Goal: Task Accomplishment & Management: Use online tool/utility

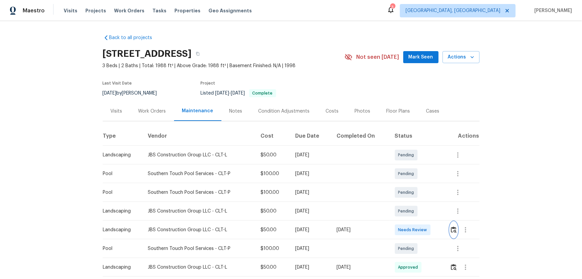
click at [414, 184] on button "button" at bounding box center [454, 230] width 8 height 16
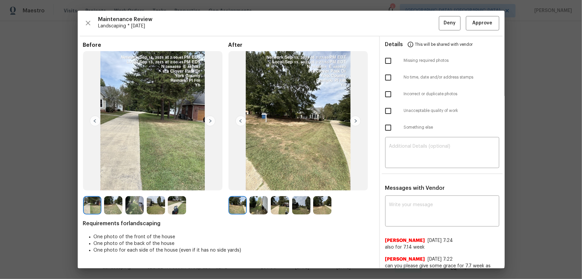
click at [261, 184] on img at bounding box center [259, 205] width 18 height 18
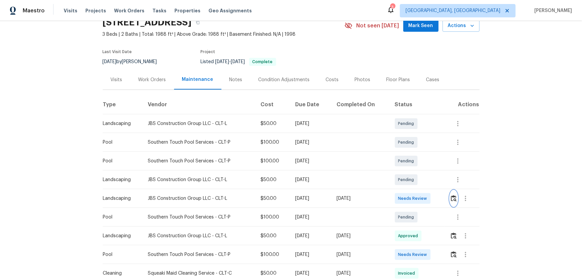
scroll to position [60, 0]
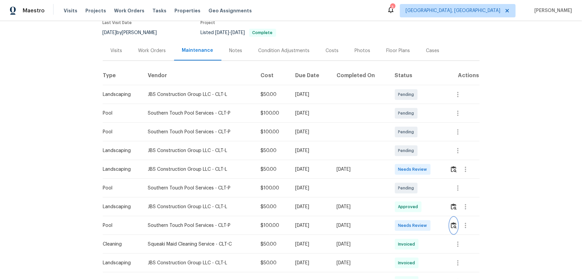
click at [414, 184] on img "button" at bounding box center [454, 225] width 6 height 6
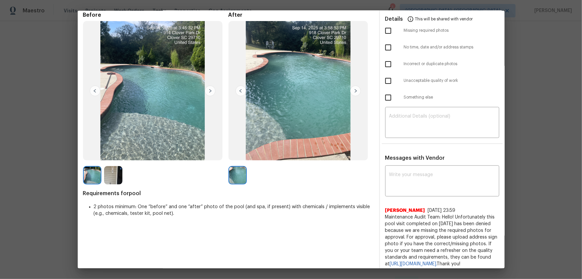
scroll to position [0, 0]
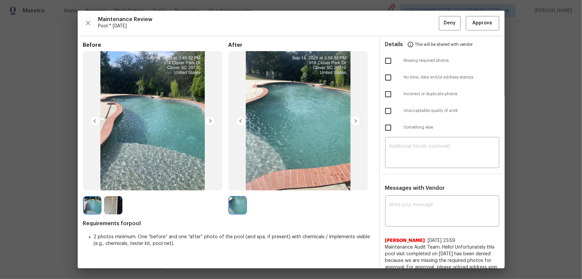
click at [118, 184] on img at bounding box center [113, 205] width 18 height 18
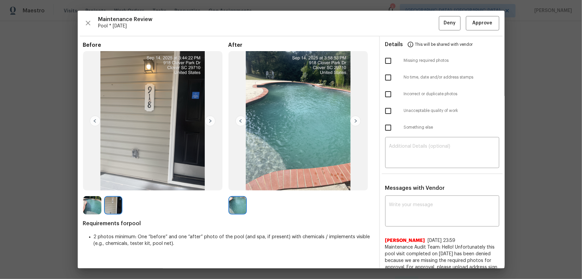
click at [93, 184] on img at bounding box center [92, 205] width 18 height 18
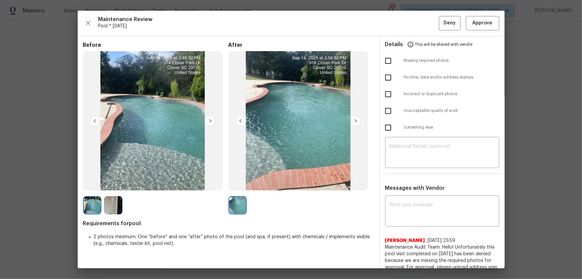
click at [116, 184] on img at bounding box center [113, 205] width 18 height 18
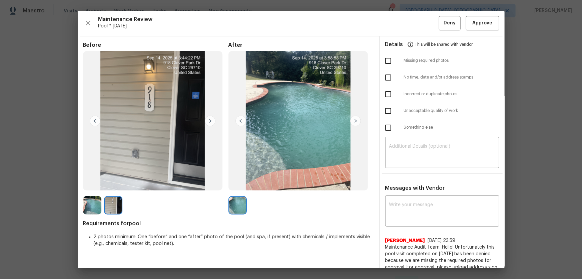
click at [242, 184] on img at bounding box center [238, 205] width 18 height 18
click at [414, 27] on button "Approve" at bounding box center [482, 23] width 33 height 14
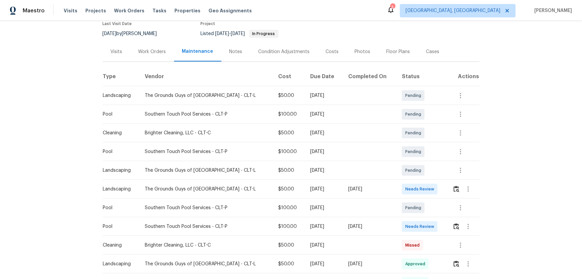
scroll to position [60, 0]
click at [414, 184] on td at bounding box center [463, 225] width 32 height 19
click at [414, 184] on img "button" at bounding box center [457, 225] width 6 height 6
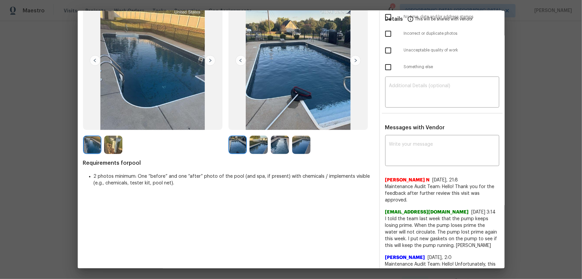
click at [259, 151] on img at bounding box center [259, 144] width 18 height 18
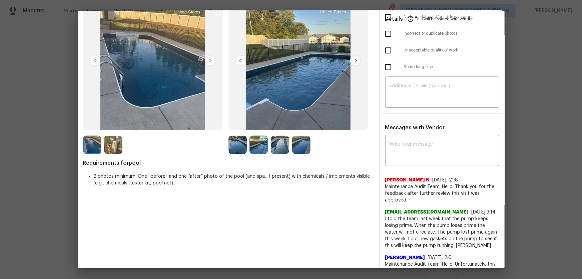
click at [272, 151] on img at bounding box center [280, 144] width 18 height 18
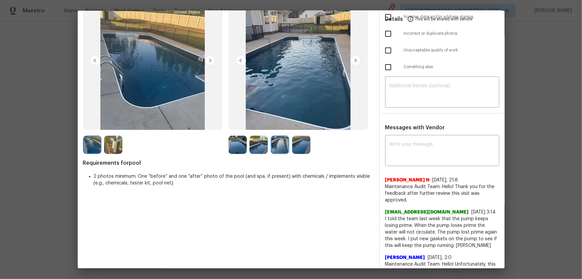
click at [307, 143] on img at bounding box center [301, 144] width 18 height 18
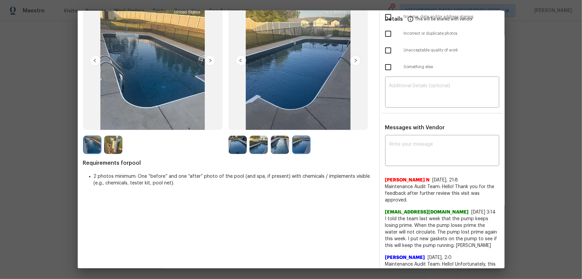
click at [233, 138] on img at bounding box center [238, 144] width 18 height 18
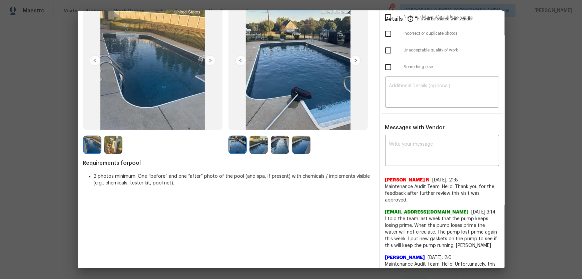
click at [247, 144] on div at bounding box center [239, 144] width 21 height 18
click at [264, 145] on img at bounding box center [259, 144] width 18 height 18
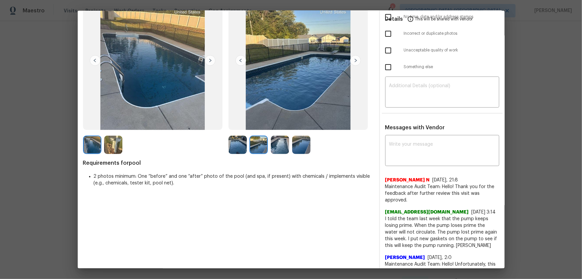
click at [284, 145] on img at bounding box center [280, 144] width 18 height 18
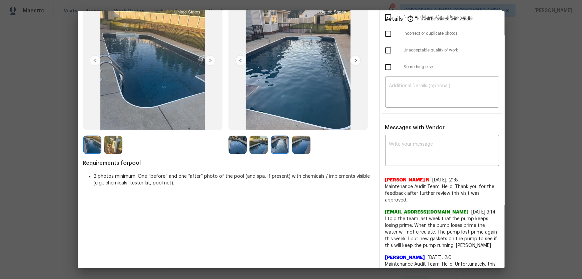
click at [300, 146] on img at bounding box center [301, 144] width 18 height 18
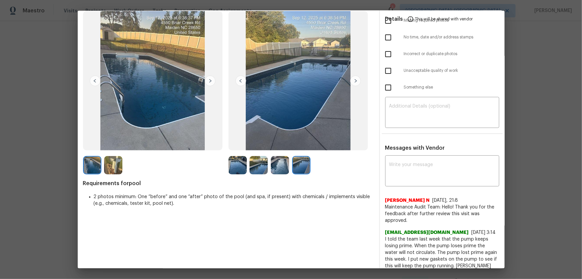
scroll to position [0, 0]
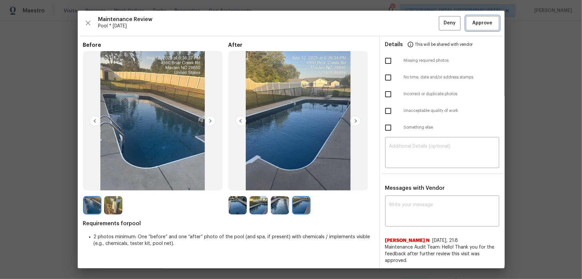
click at [414, 28] on button "Approve" at bounding box center [482, 23] width 33 height 14
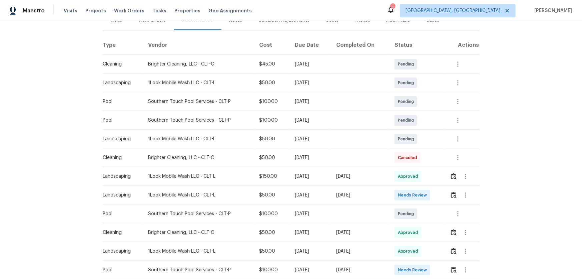
scroll to position [121, 0]
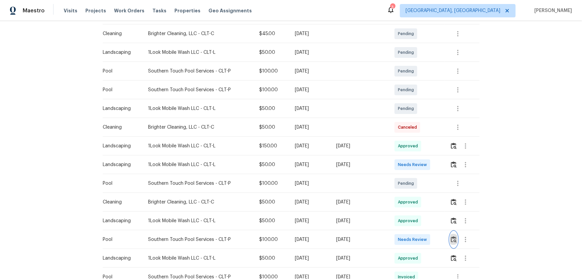
click at [456, 238] on button "button" at bounding box center [454, 239] width 8 height 16
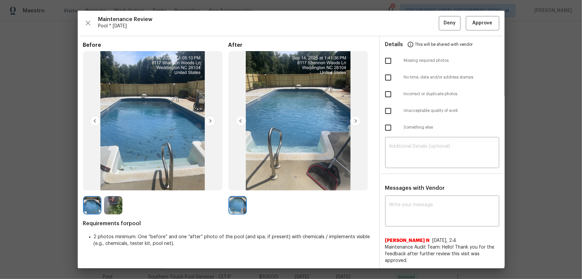
click at [111, 213] on img at bounding box center [113, 205] width 18 height 18
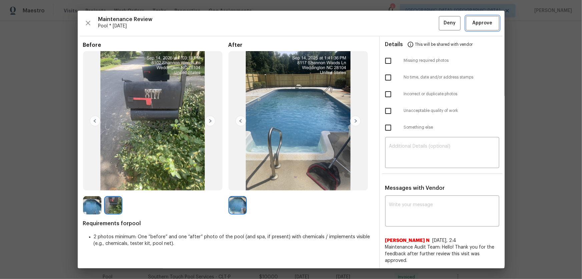
click at [487, 20] on span "Approve" at bounding box center [483, 23] width 20 height 8
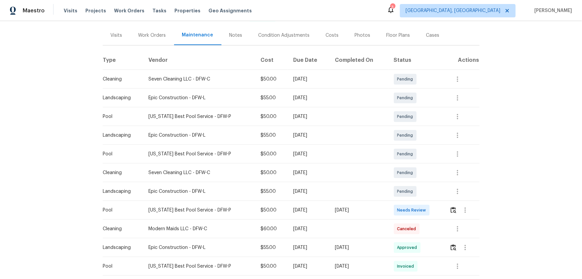
scroll to position [121, 0]
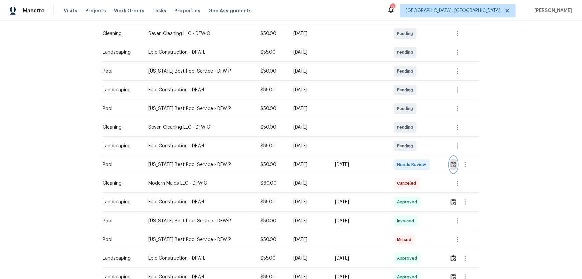
click at [414, 166] on img "button" at bounding box center [454, 164] width 6 height 6
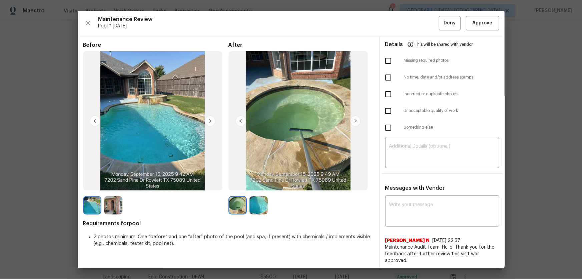
click at [252, 184] on img at bounding box center [259, 205] width 18 height 18
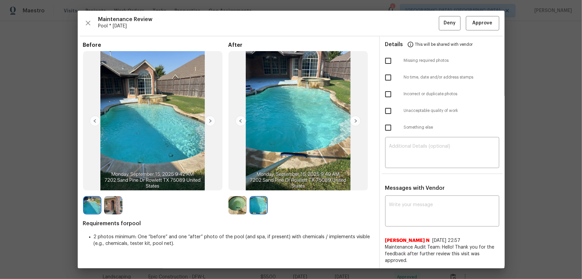
click at [237, 184] on img at bounding box center [238, 205] width 18 height 18
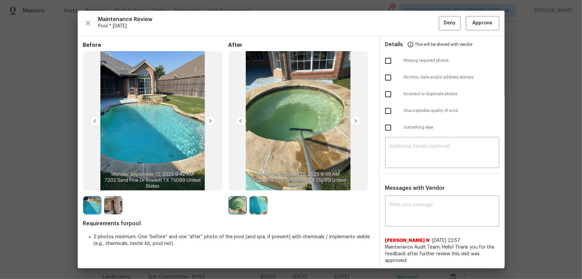
click at [255, 184] on img at bounding box center [259, 205] width 18 height 18
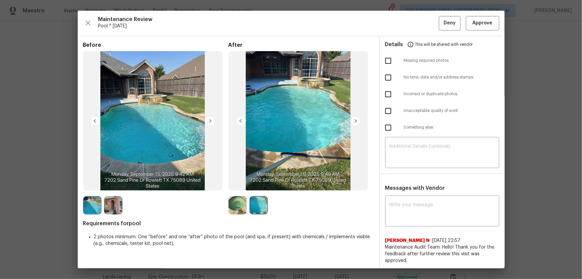
click at [243, 184] on img at bounding box center [238, 205] width 18 height 18
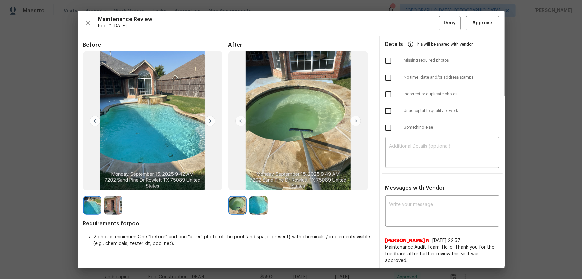
click at [253, 184] on img at bounding box center [259, 205] width 18 height 18
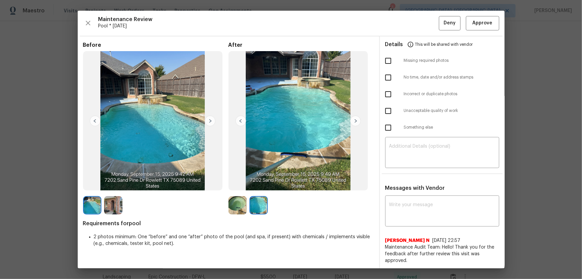
click at [242, 184] on img at bounding box center [238, 205] width 18 height 18
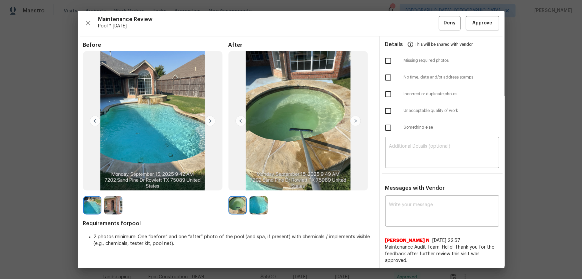
click at [255, 184] on img at bounding box center [259, 205] width 18 height 18
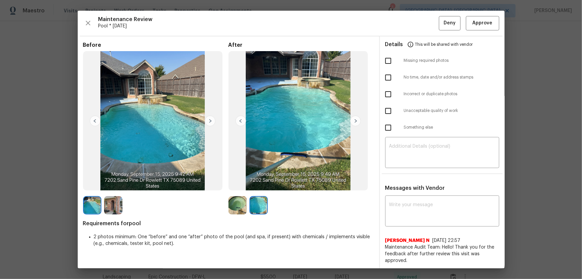
click at [107, 184] on img at bounding box center [113, 205] width 18 height 18
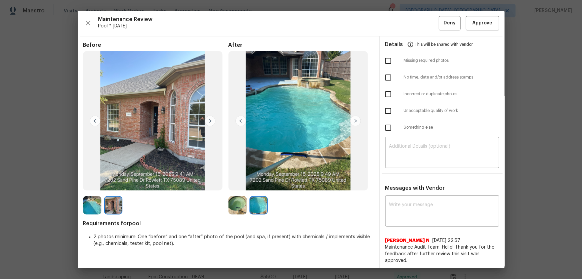
click at [93, 184] on img at bounding box center [92, 205] width 18 height 18
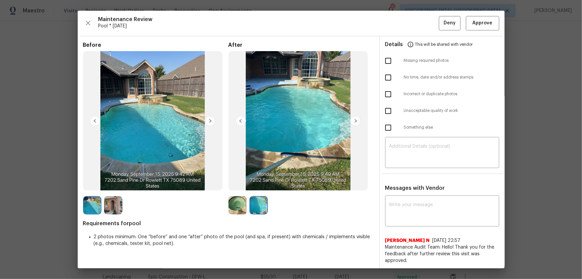
click at [122, 184] on img at bounding box center [113, 205] width 18 height 18
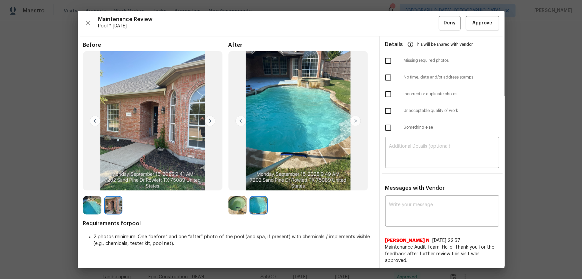
click at [236, 184] on img at bounding box center [238, 205] width 18 height 18
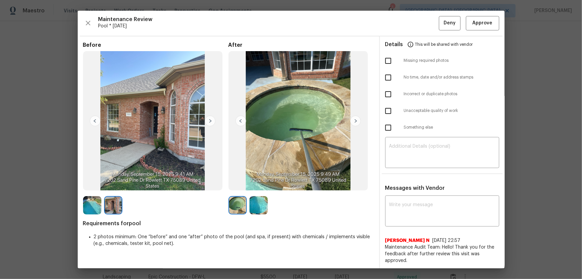
click at [89, 184] on img at bounding box center [92, 205] width 18 height 18
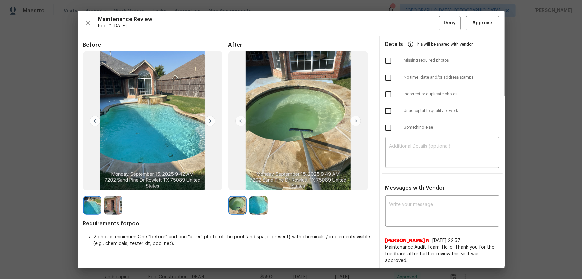
click at [103, 184] on div at bounding box center [93, 205] width 21 height 18
click at [242, 184] on img at bounding box center [238, 205] width 18 height 18
click at [263, 184] on img at bounding box center [259, 205] width 18 height 18
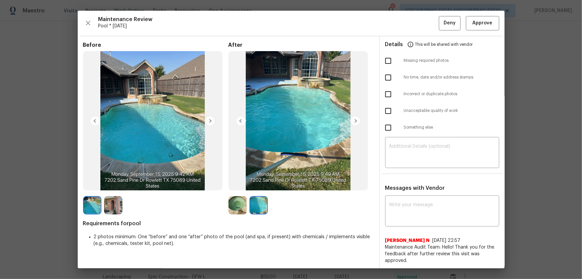
click at [241, 184] on img at bounding box center [238, 205] width 18 height 18
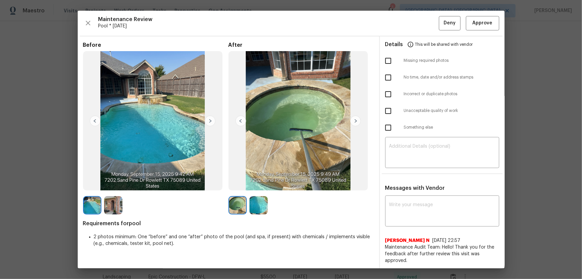
click at [251, 184] on img at bounding box center [259, 205] width 18 height 18
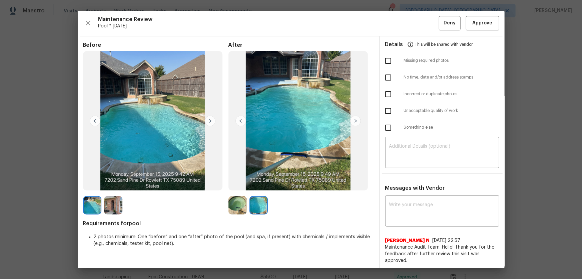
click at [237, 184] on img at bounding box center [238, 205] width 18 height 18
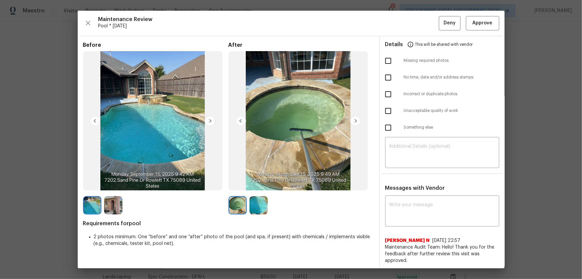
click at [252, 184] on img at bounding box center [259, 205] width 18 height 18
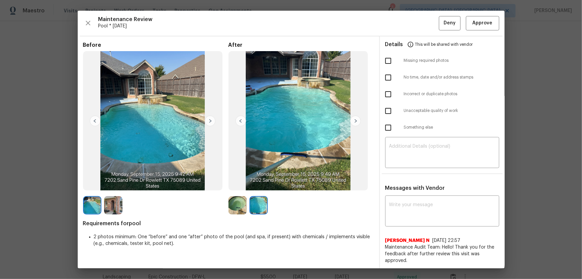
click at [237, 184] on img at bounding box center [238, 205] width 18 height 18
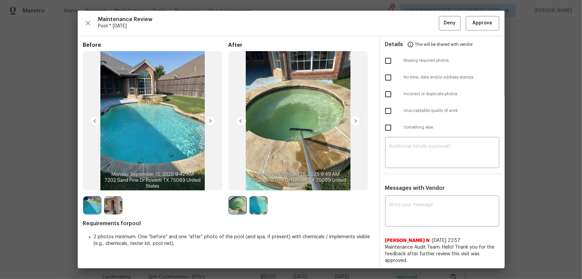
click at [254, 184] on img at bounding box center [259, 205] width 18 height 18
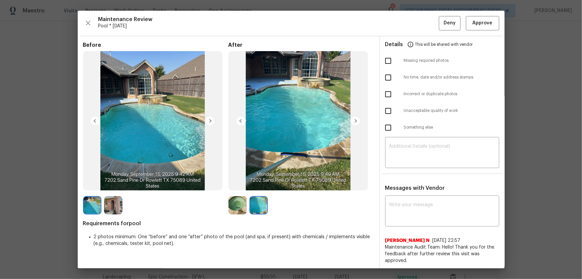
click at [240, 184] on img at bounding box center [238, 205] width 18 height 18
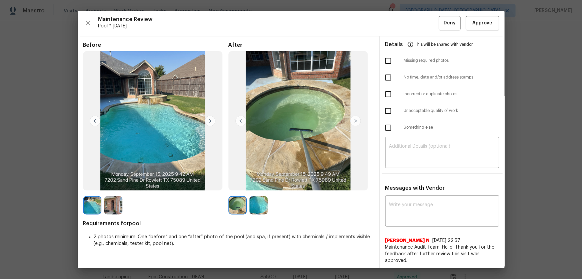
click at [255, 184] on img at bounding box center [259, 205] width 18 height 18
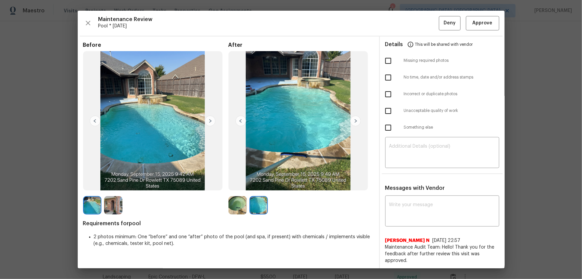
click at [229, 184] on img at bounding box center [238, 205] width 18 height 18
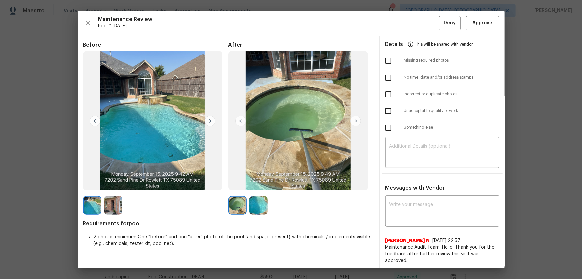
drag, startPoint x: 256, startPoint y: 206, endPoint x: 253, endPoint y: 210, distance: 4.5
click at [257, 184] on img at bounding box center [259, 205] width 18 height 18
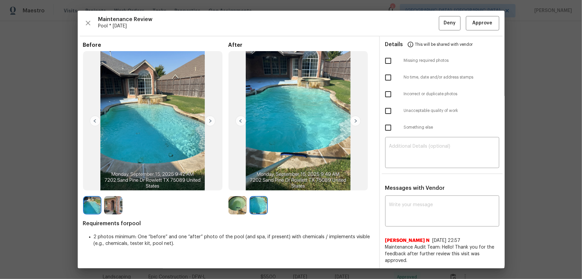
click at [229, 184] on img at bounding box center [238, 205] width 18 height 18
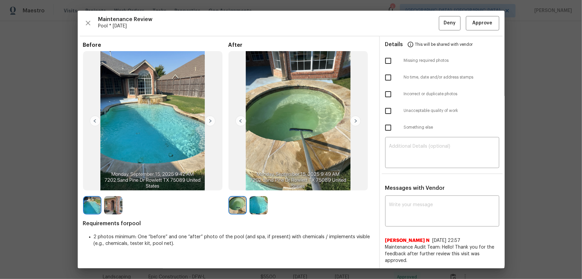
click at [255, 184] on img at bounding box center [259, 205] width 18 height 18
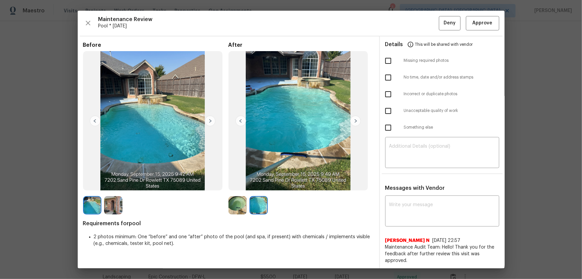
click at [239, 184] on img at bounding box center [238, 205] width 18 height 18
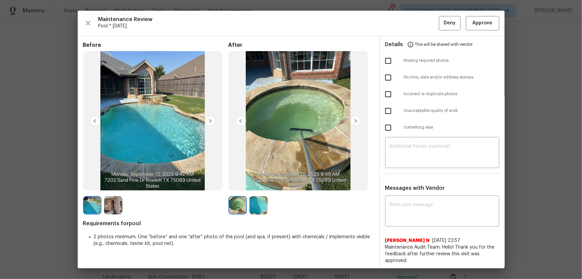
click at [254, 184] on img at bounding box center [259, 205] width 18 height 18
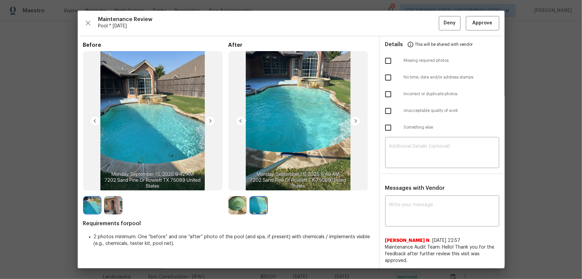
click at [239, 184] on img at bounding box center [238, 205] width 18 height 18
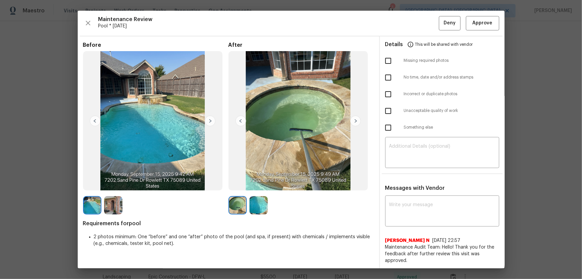
click at [259, 184] on img at bounding box center [259, 205] width 18 height 18
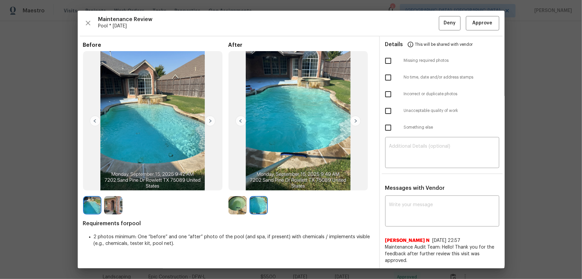
click at [241, 184] on img at bounding box center [238, 205] width 18 height 18
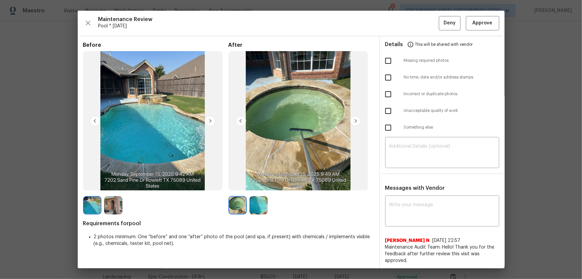
click at [252, 184] on img at bounding box center [259, 205] width 18 height 18
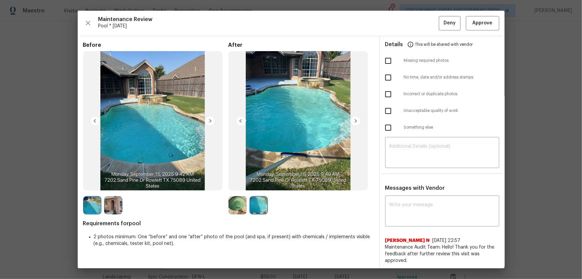
click at [241, 184] on img at bounding box center [238, 205] width 18 height 18
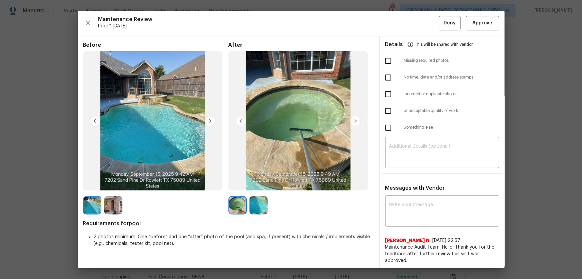
click at [258, 184] on img at bounding box center [259, 205] width 18 height 18
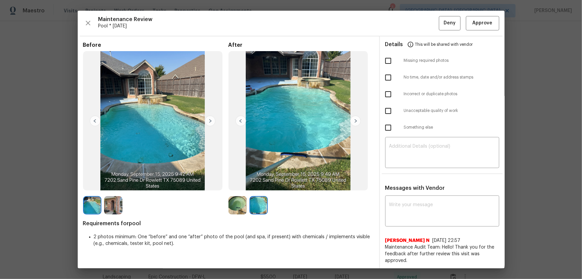
click at [114, 184] on img at bounding box center [113, 205] width 18 height 18
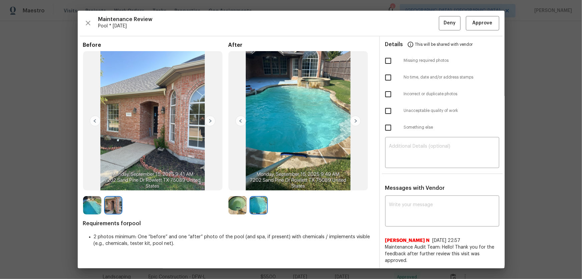
click at [97, 184] on img at bounding box center [92, 205] width 18 height 18
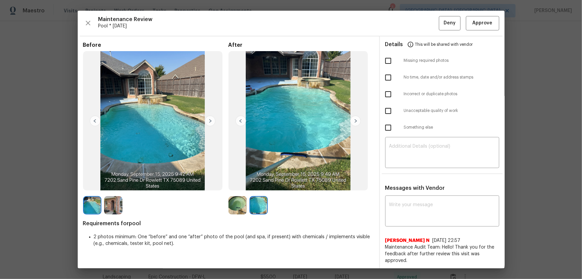
click at [109, 184] on img at bounding box center [113, 205] width 18 height 18
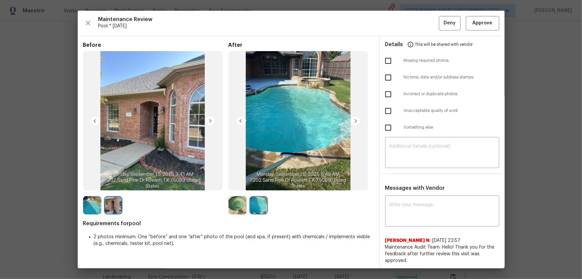
click at [238, 184] on img at bounding box center [238, 205] width 18 height 18
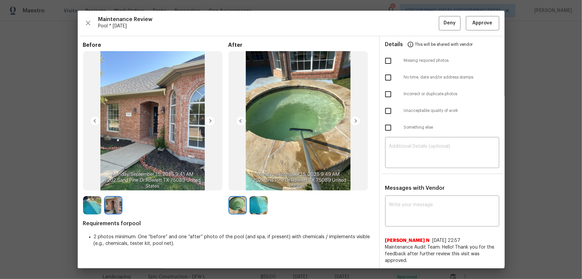
click at [254, 184] on img at bounding box center [259, 205] width 18 height 18
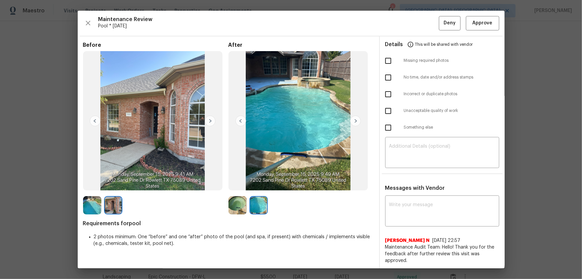
click at [238, 184] on img at bounding box center [238, 205] width 18 height 18
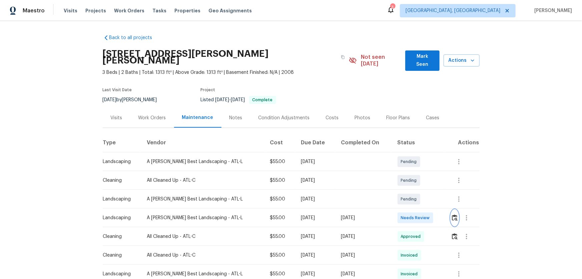
click at [414, 184] on button "button" at bounding box center [455, 218] width 8 height 16
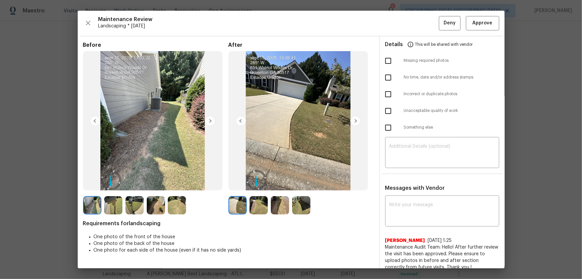
click at [260, 184] on img at bounding box center [259, 205] width 18 height 18
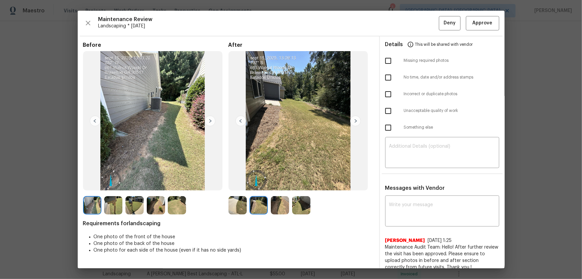
click at [278, 184] on img at bounding box center [280, 205] width 18 height 18
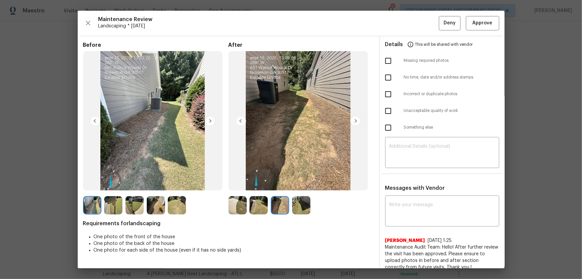
click at [299, 184] on img at bounding box center [301, 205] width 18 height 18
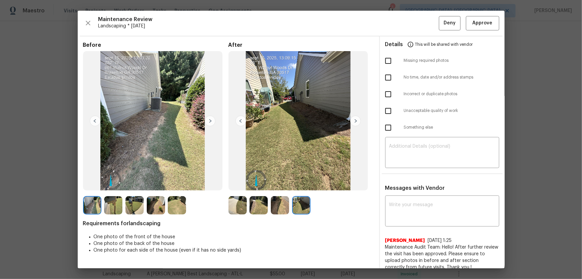
click at [260, 184] on img at bounding box center [259, 205] width 18 height 18
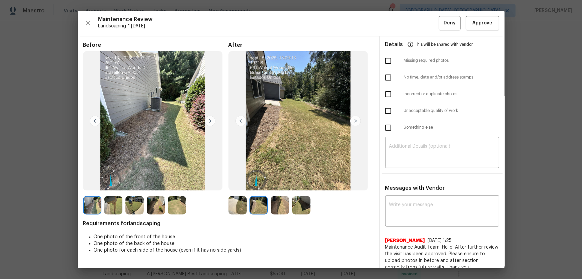
click at [241, 184] on img at bounding box center [238, 205] width 18 height 18
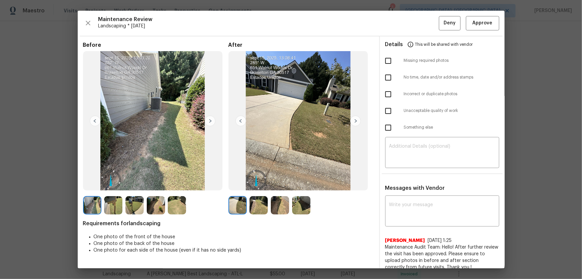
click at [259, 184] on img at bounding box center [259, 205] width 18 height 18
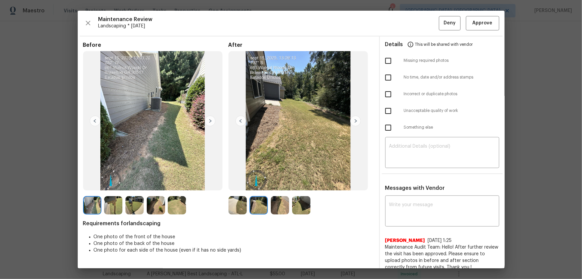
click at [285, 184] on img at bounding box center [280, 205] width 18 height 18
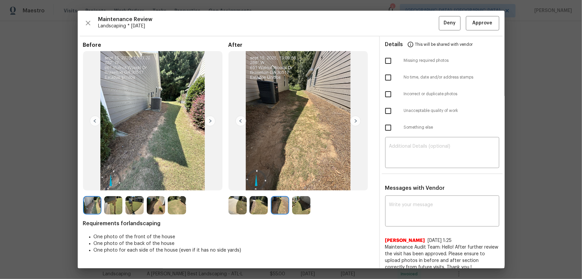
click at [300, 184] on img at bounding box center [301, 205] width 18 height 18
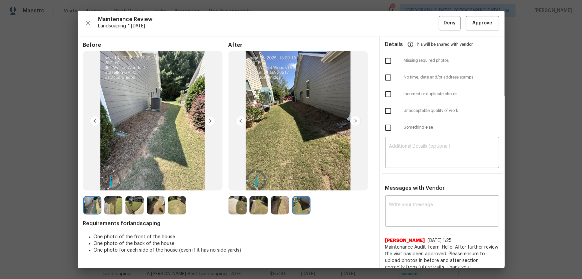
click at [237, 184] on img at bounding box center [238, 205] width 18 height 18
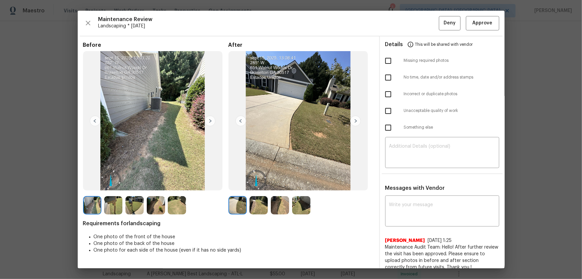
click at [254, 184] on img at bounding box center [259, 205] width 18 height 18
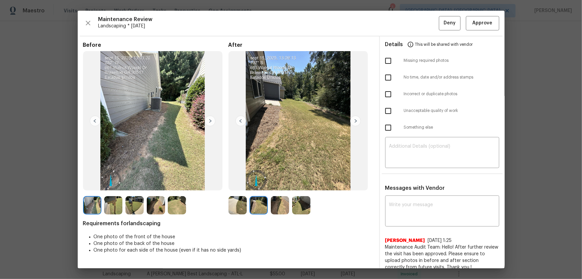
click at [277, 184] on img at bounding box center [280, 205] width 18 height 18
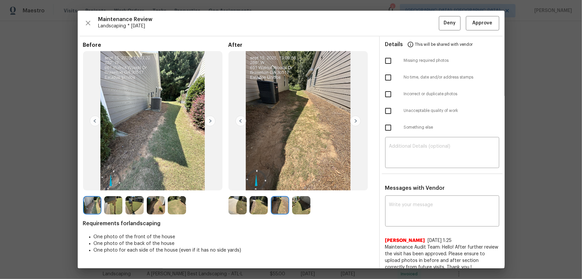
click at [295, 184] on img at bounding box center [301, 205] width 18 height 18
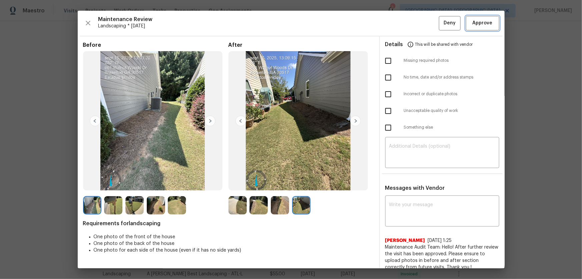
click at [414, 20] on span "Approve" at bounding box center [483, 23] width 20 height 8
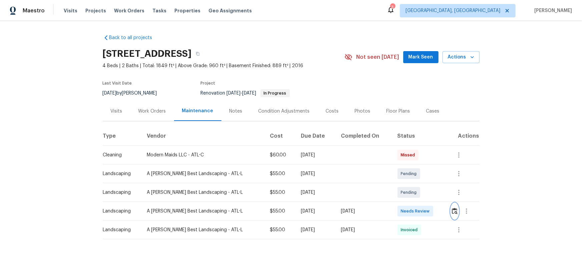
click at [414, 184] on img "button" at bounding box center [455, 211] width 6 height 6
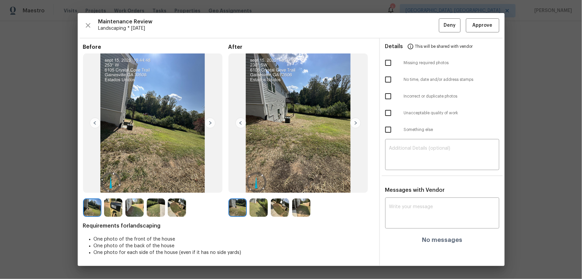
click at [258, 184] on img at bounding box center [259, 207] width 18 height 18
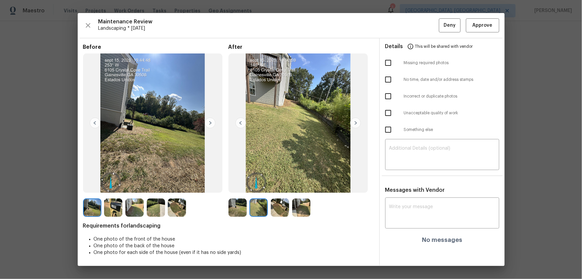
click at [284, 184] on img at bounding box center [280, 207] width 18 height 18
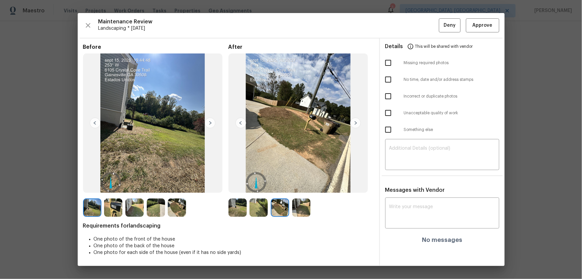
click at [298, 184] on img at bounding box center [301, 207] width 18 height 18
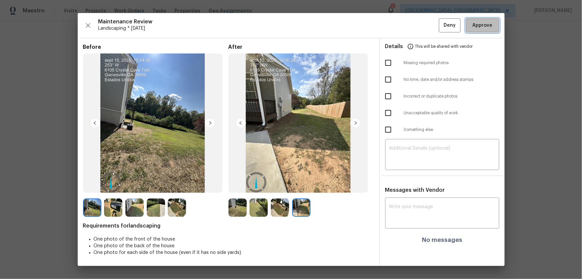
click at [414, 31] on button "Approve" at bounding box center [482, 25] width 33 height 14
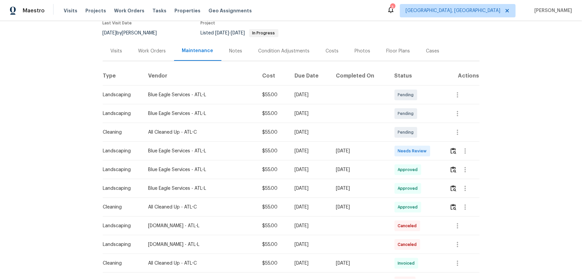
scroll to position [60, 0]
click at [414, 154] on button "button" at bounding box center [454, 150] width 8 height 16
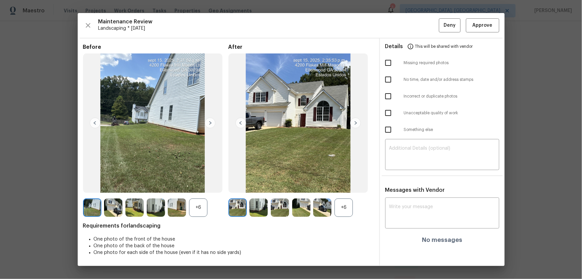
click at [342, 184] on div "+6" at bounding box center [344, 207] width 18 height 18
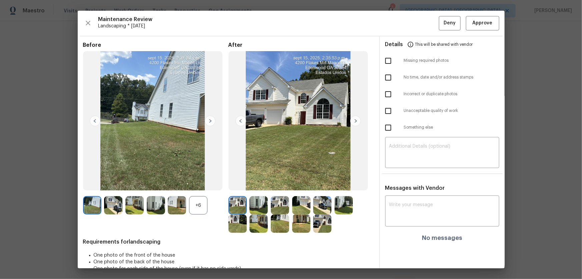
click at [204, 184] on div "+6" at bounding box center [198, 205] width 18 height 18
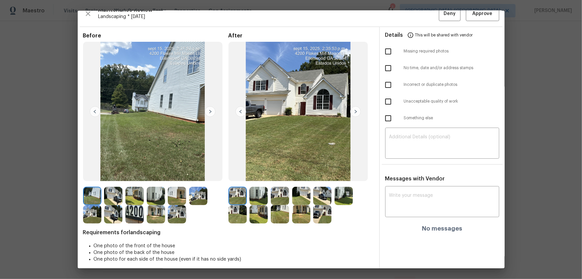
scroll to position [13, 0]
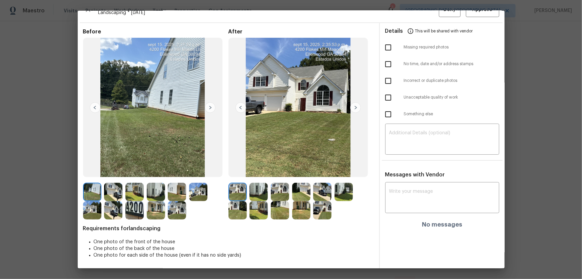
click at [258, 184] on img at bounding box center [259, 192] width 18 height 18
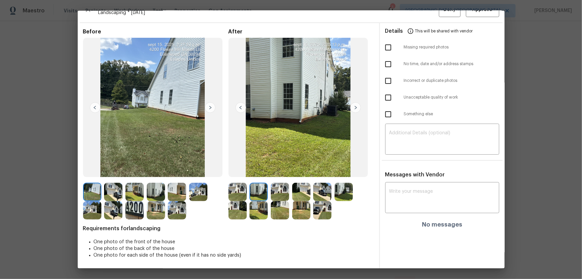
click at [274, 184] on img at bounding box center [280, 192] width 18 height 18
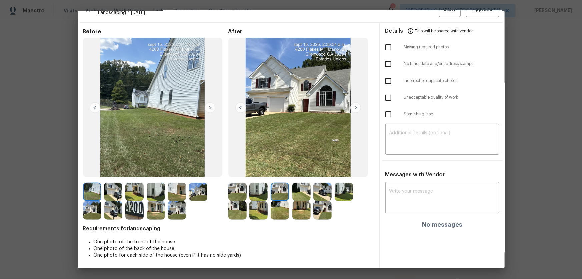
click at [304, 184] on img at bounding box center [301, 192] width 18 height 18
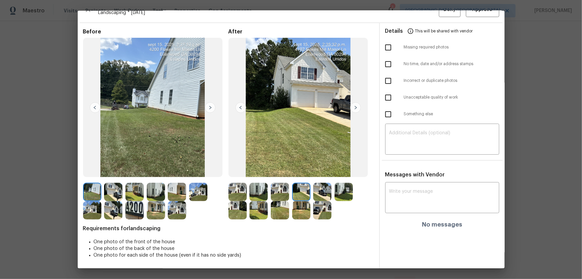
click at [315, 184] on img at bounding box center [322, 192] width 18 height 18
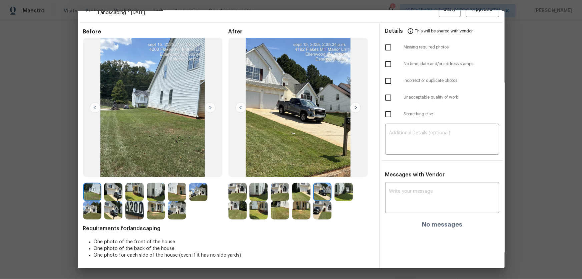
click at [335, 184] on img at bounding box center [344, 192] width 18 height 18
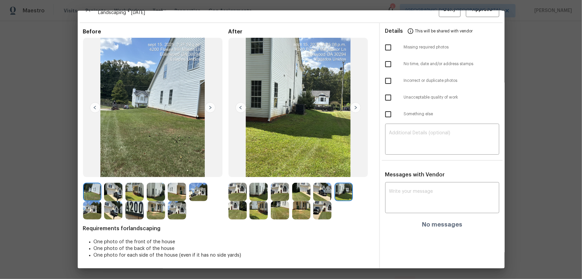
click at [234, 184] on img at bounding box center [238, 210] width 18 height 18
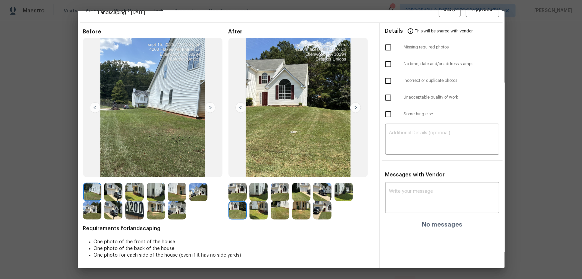
click at [259, 184] on img at bounding box center [259, 210] width 18 height 18
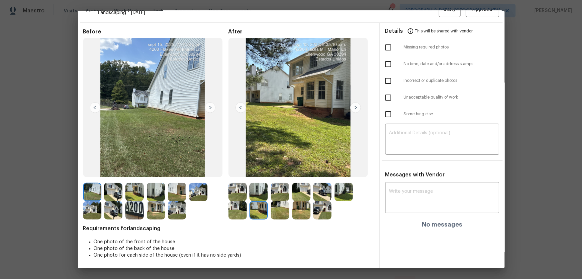
click at [280, 184] on img at bounding box center [280, 210] width 18 height 18
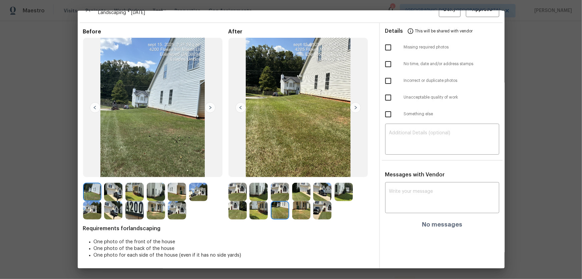
click at [298, 184] on img at bounding box center [301, 210] width 18 height 18
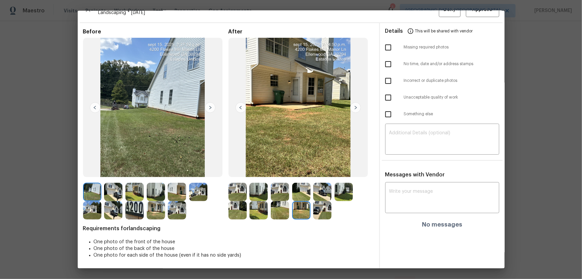
click at [323, 184] on img at bounding box center [322, 210] width 18 height 18
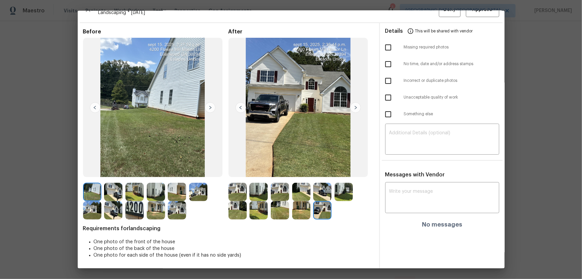
scroll to position [0, 0]
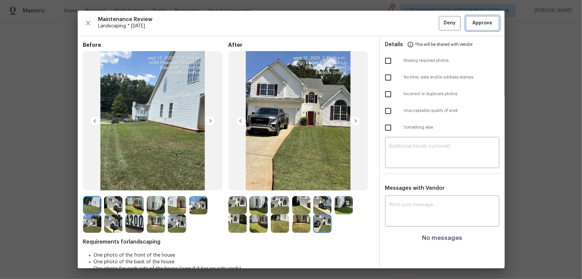
click at [414, 20] on span "Approve" at bounding box center [483, 23] width 20 height 8
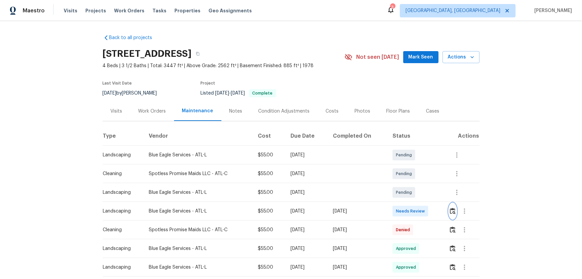
click at [414, 184] on img "button" at bounding box center [453, 211] width 6 height 6
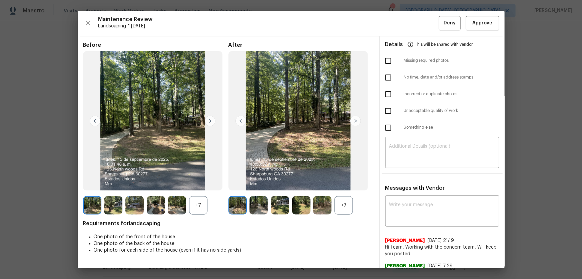
scroll to position [19, 0]
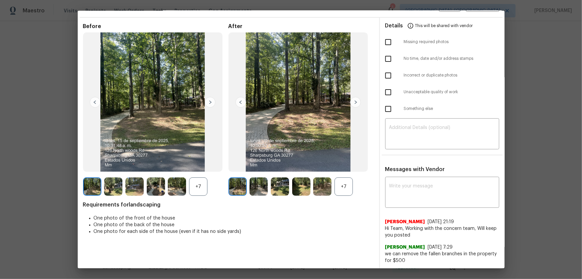
click at [340, 184] on div "+7" at bounding box center [344, 186] width 18 height 18
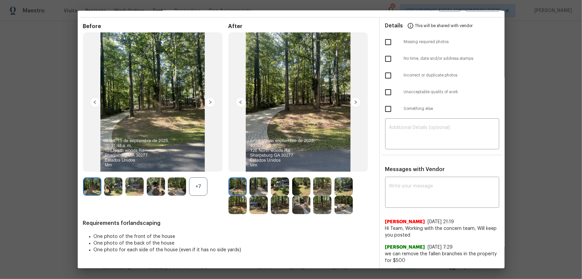
drag, startPoint x: 209, startPoint y: 190, endPoint x: 205, endPoint y: 189, distance: 4.0
click at [208, 184] on div "+7" at bounding box center [155, 186] width 145 height 18
click at [205, 184] on div "+7" at bounding box center [198, 186] width 18 height 18
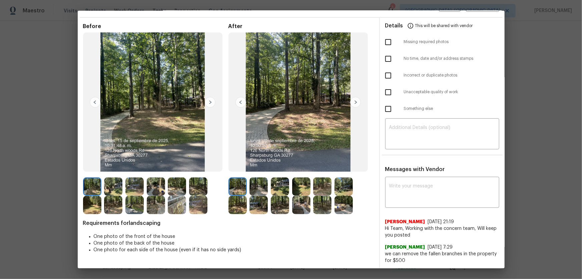
click at [262, 184] on img at bounding box center [259, 186] width 18 height 18
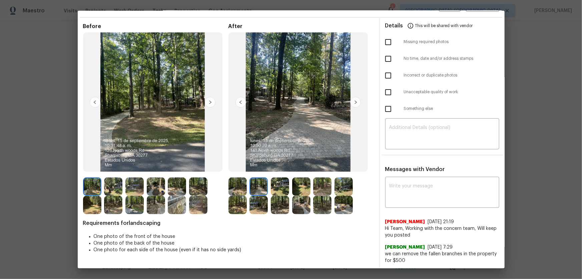
click at [281, 184] on img at bounding box center [280, 186] width 18 height 18
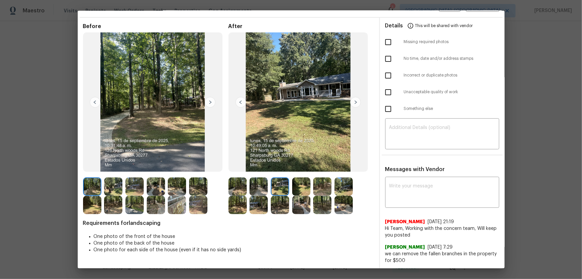
click at [301, 184] on img at bounding box center [301, 186] width 18 height 18
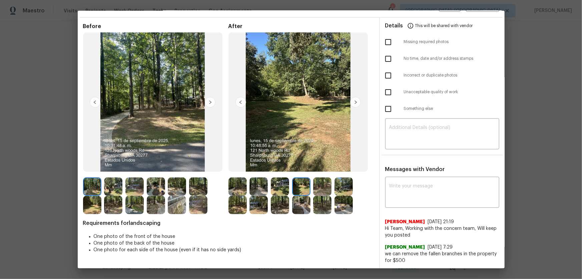
click at [323, 184] on img at bounding box center [322, 186] width 18 height 18
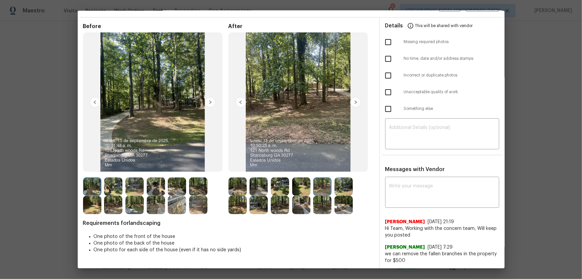
click at [344, 184] on img at bounding box center [344, 186] width 18 height 18
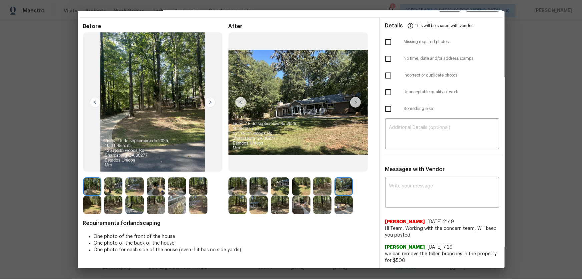
click at [237, 184] on img at bounding box center [238, 205] width 18 height 18
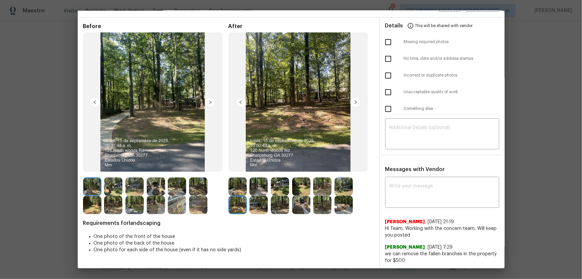
click at [259, 184] on img at bounding box center [259, 205] width 18 height 18
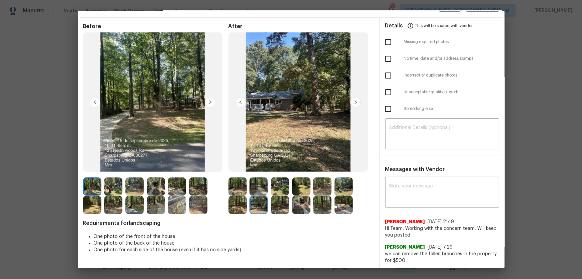
click at [282, 184] on img at bounding box center [280, 205] width 18 height 18
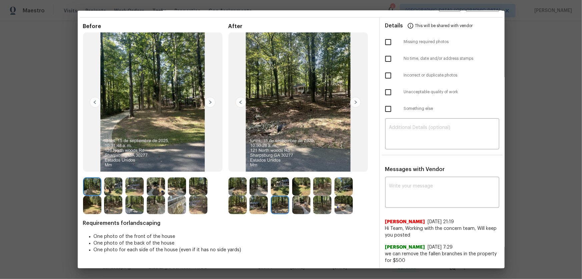
click at [293, 184] on img at bounding box center [301, 205] width 18 height 18
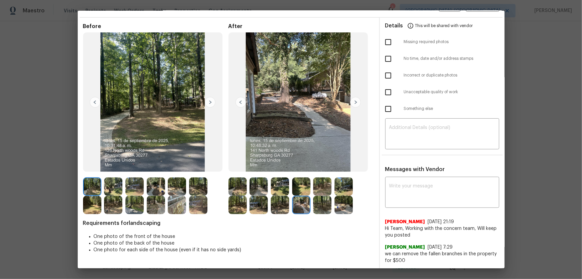
click at [321, 184] on img at bounding box center [322, 205] width 18 height 18
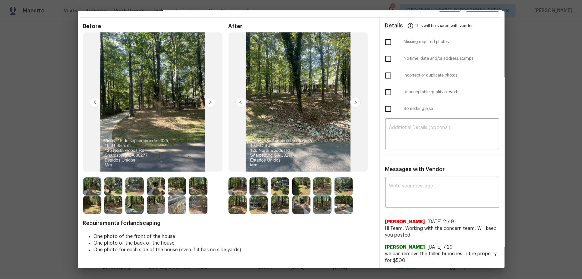
click at [343, 184] on img at bounding box center [344, 205] width 18 height 18
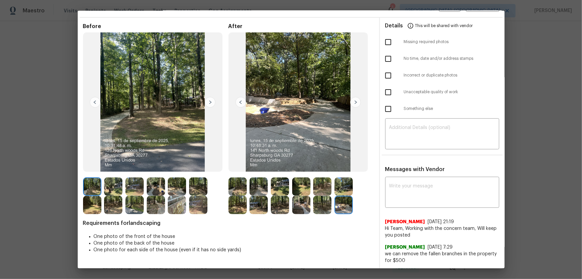
click at [260, 184] on img at bounding box center [259, 186] width 18 height 18
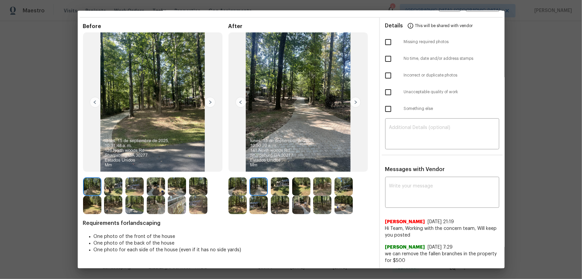
click at [273, 184] on img at bounding box center [280, 186] width 18 height 18
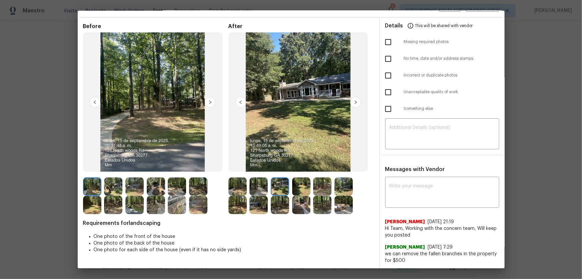
click at [306, 184] on img at bounding box center [301, 186] width 18 height 18
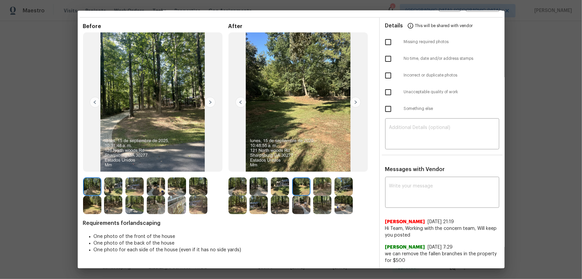
click at [325, 184] on img at bounding box center [322, 186] width 18 height 18
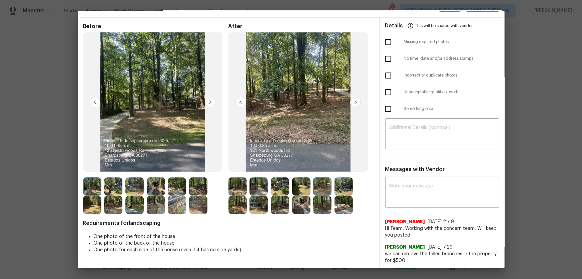
click at [337, 184] on img at bounding box center [344, 186] width 18 height 18
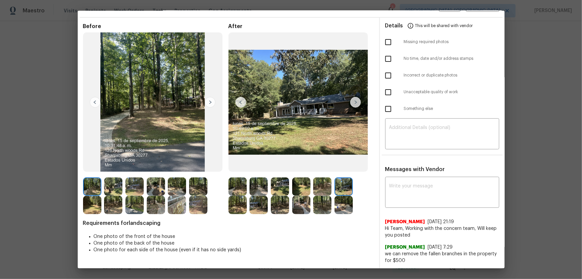
click at [226, 184] on div at bounding box center [155, 195] width 145 height 37
click at [235, 184] on img at bounding box center [238, 205] width 18 height 18
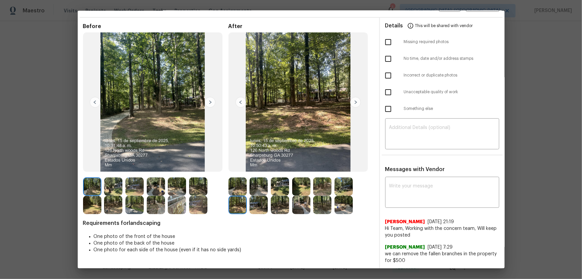
click at [262, 184] on img at bounding box center [259, 205] width 18 height 18
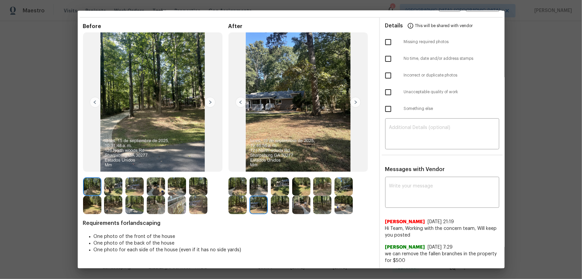
click at [236, 183] on img at bounding box center [238, 186] width 18 height 18
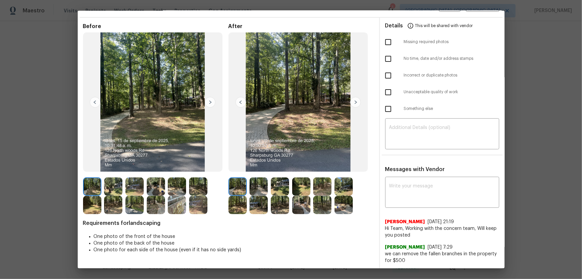
click at [254, 184] on img at bounding box center [259, 186] width 18 height 18
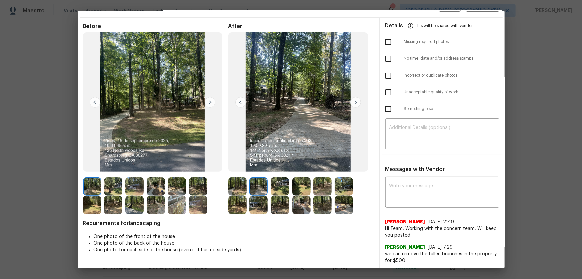
click at [271, 184] on img at bounding box center [280, 186] width 18 height 18
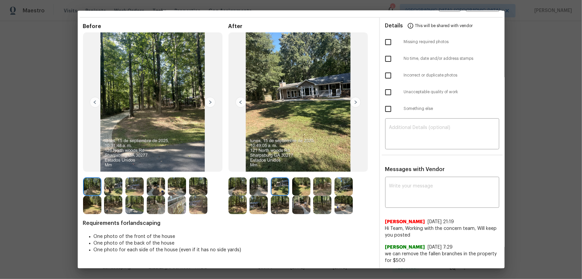
click at [302, 184] on img at bounding box center [301, 186] width 18 height 18
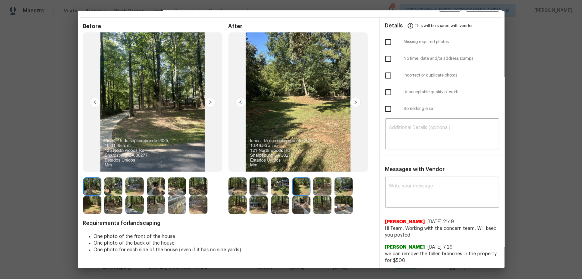
click at [316, 184] on img at bounding box center [322, 186] width 18 height 18
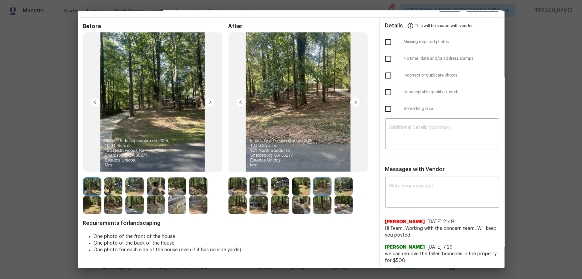
click at [350, 184] on img at bounding box center [344, 186] width 18 height 18
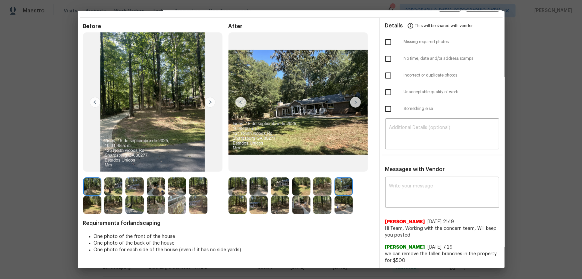
click at [233, 184] on img at bounding box center [238, 205] width 18 height 18
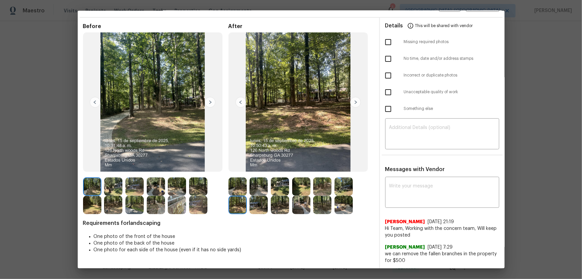
click at [250, 184] on img at bounding box center [259, 205] width 18 height 18
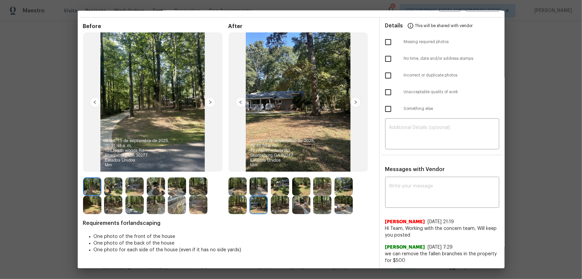
click at [277, 184] on img at bounding box center [280, 205] width 18 height 18
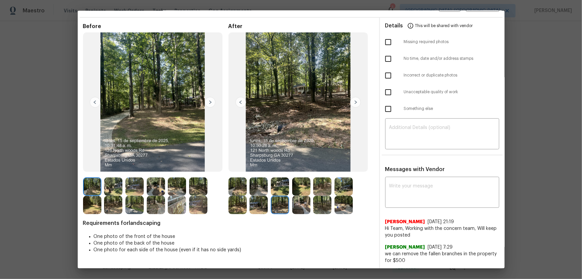
click at [302, 184] on img at bounding box center [301, 205] width 18 height 18
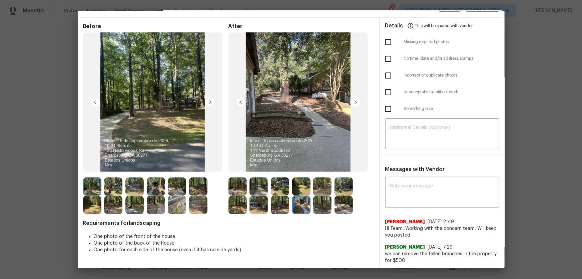
click at [313, 184] on img at bounding box center [322, 205] width 18 height 18
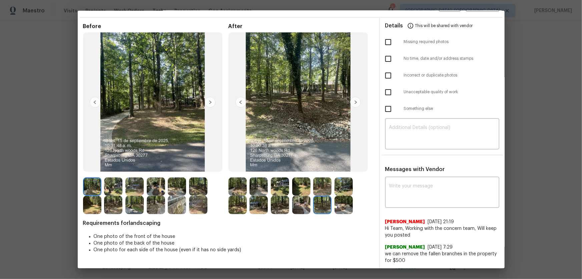
click at [343, 184] on img at bounding box center [344, 205] width 18 height 18
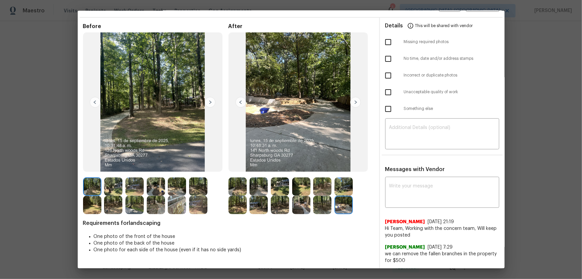
scroll to position [0, 0]
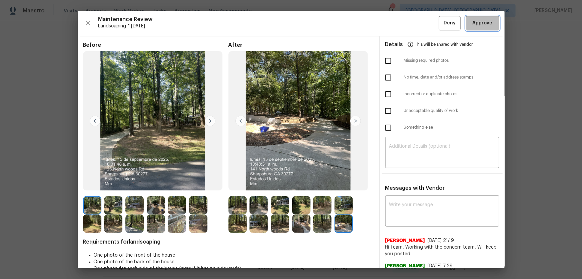
click at [414, 23] on span "Approve" at bounding box center [483, 23] width 20 height 8
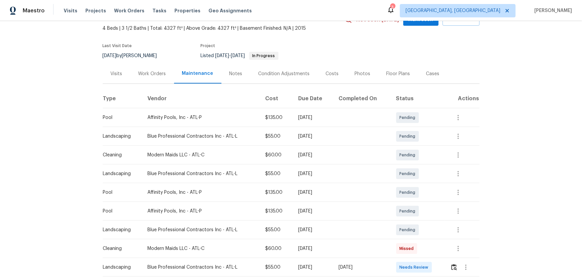
scroll to position [151, 0]
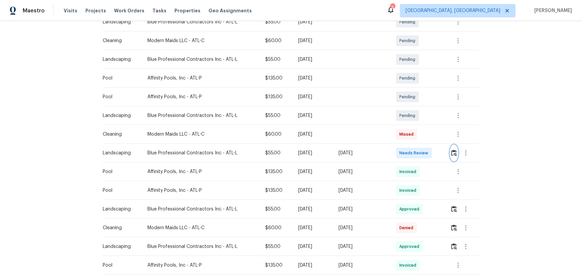
click at [414, 155] on img "button" at bounding box center [454, 152] width 6 height 6
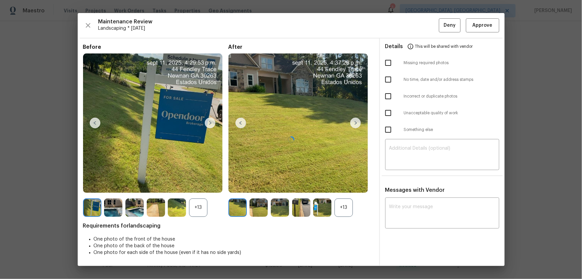
click at [345, 184] on div at bounding box center [291, 139] width 427 height 253
click at [204, 184] on div at bounding box center [291, 139] width 427 height 253
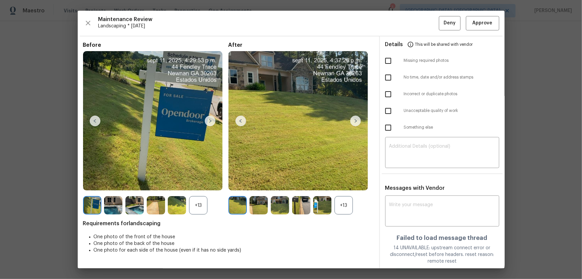
scroll to position [186, 0]
click at [338, 184] on div "+13" at bounding box center [344, 205] width 18 height 18
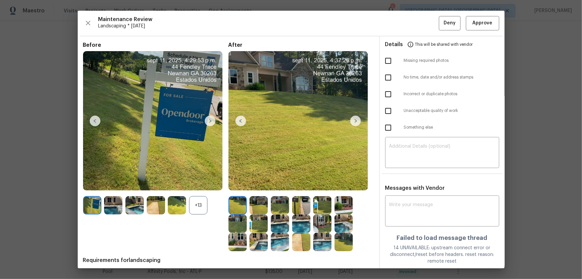
click at [200, 184] on div "+13" at bounding box center [198, 205] width 18 height 18
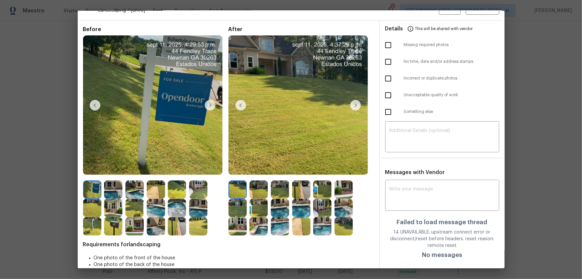
scroll to position [30, 0]
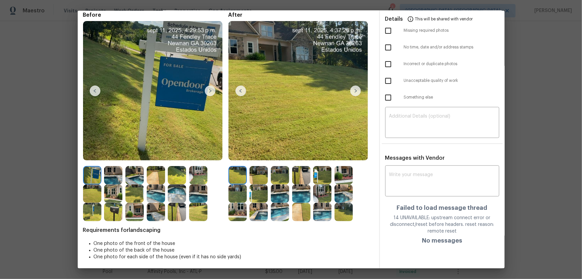
click at [254, 177] on img at bounding box center [259, 175] width 18 height 18
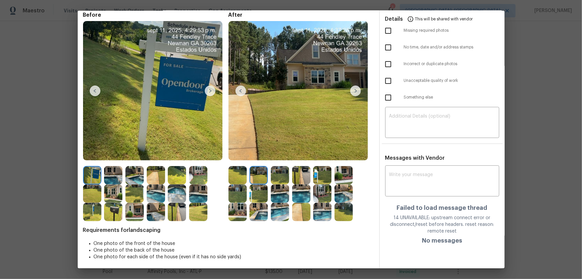
click at [277, 176] on img at bounding box center [280, 175] width 18 height 18
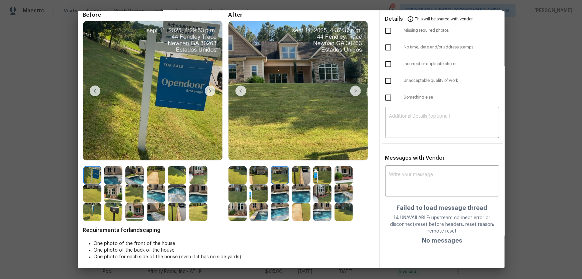
click at [311, 177] on div at bounding box center [302, 175] width 21 height 18
click at [304, 173] on img at bounding box center [301, 175] width 18 height 18
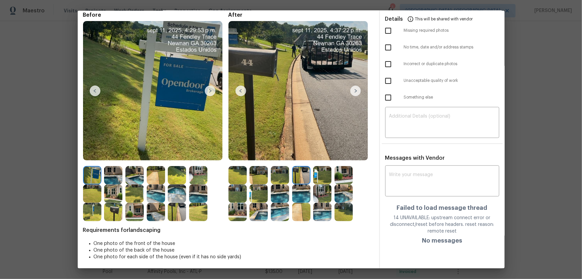
click at [329, 176] on img at bounding box center [322, 175] width 18 height 18
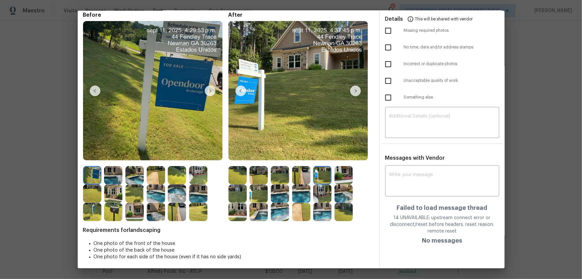
drag, startPoint x: 336, startPoint y: 173, endPoint x: 333, endPoint y: 177, distance: 4.5
click at [336, 173] on img at bounding box center [344, 175] width 18 height 18
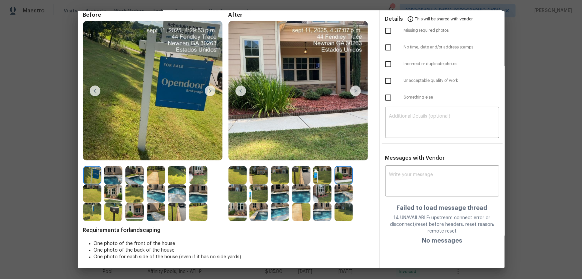
click at [235, 184] on img at bounding box center [238, 193] width 18 height 18
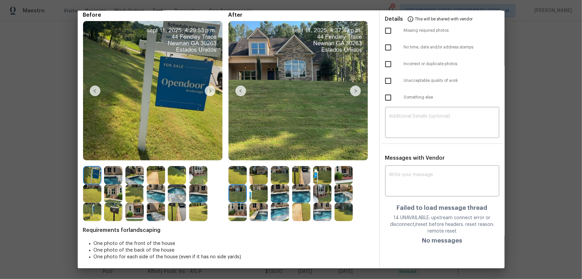
click at [256, 184] on img at bounding box center [259, 193] width 18 height 18
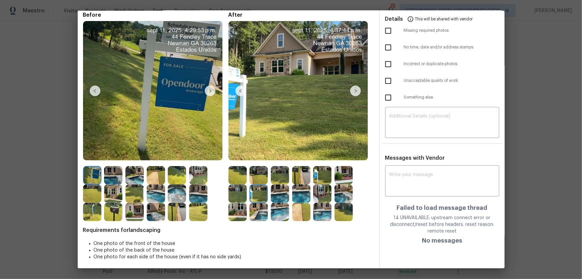
click at [266, 184] on img at bounding box center [259, 193] width 18 height 18
click at [283, 184] on img at bounding box center [280, 193] width 18 height 18
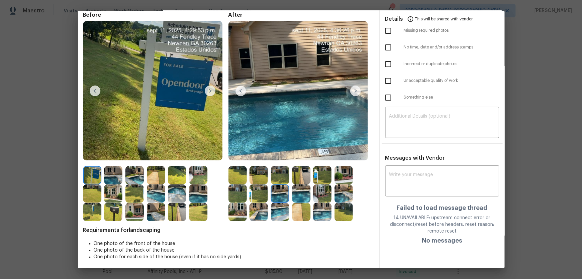
click at [297, 184] on img at bounding box center [301, 193] width 18 height 18
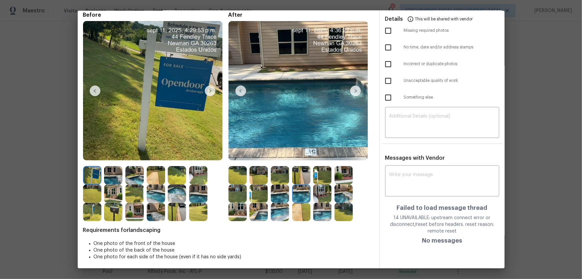
click at [319, 184] on img at bounding box center [322, 193] width 18 height 18
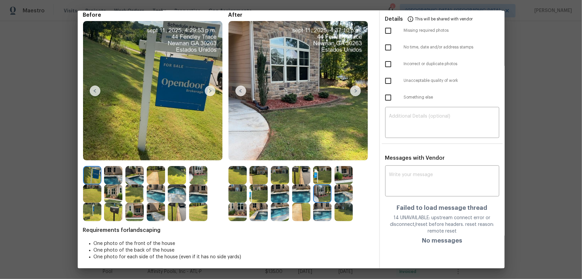
click at [342, 184] on img at bounding box center [344, 193] width 18 height 18
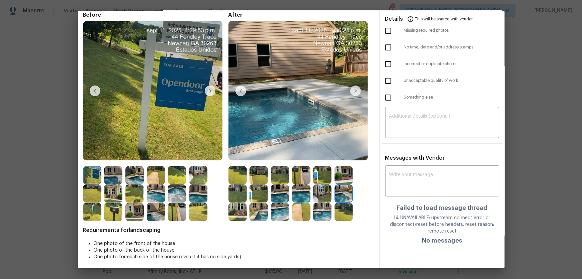
click at [233, 184] on img at bounding box center [238, 212] width 18 height 18
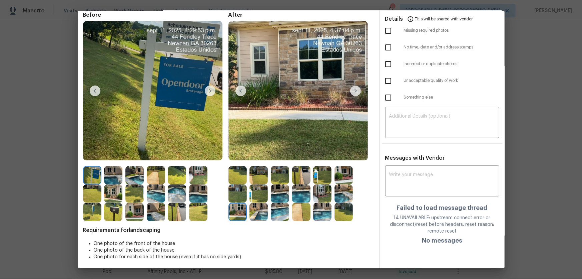
click at [253, 184] on img at bounding box center [259, 212] width 18 height 18
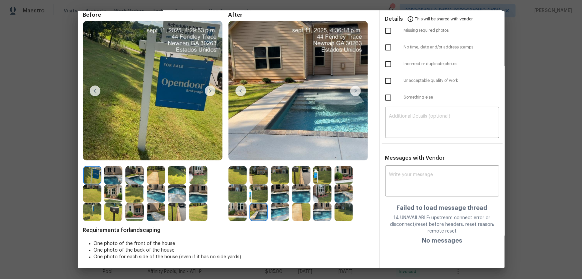
click at [282, 184] on img at bounding box center [280, 212] width 18 height 18
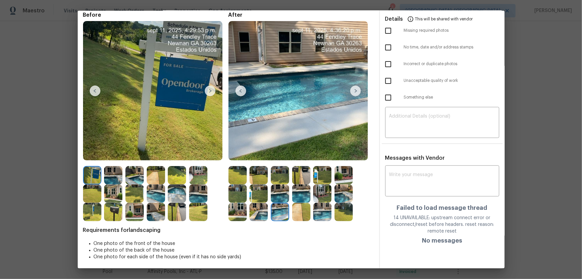
click at [292, 184] on img at bounding box center [301, 212] width 18 height 18
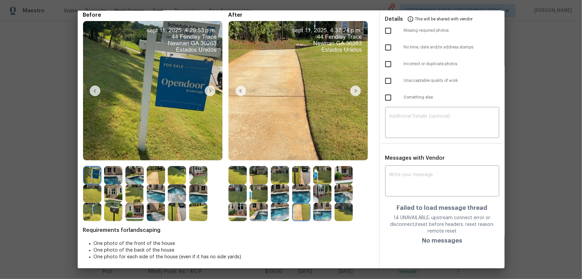
click at [323, 184] on img at bounding box center [322, 212] width 18 height 18
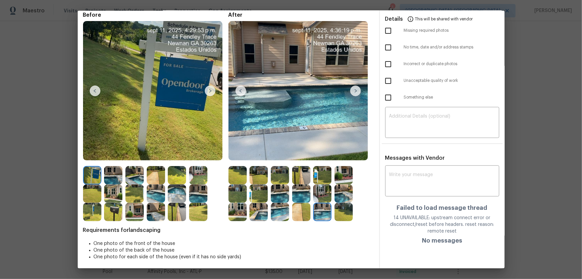
click at [346, 184] on img at bounding box center [344, 212] width 18 height 18
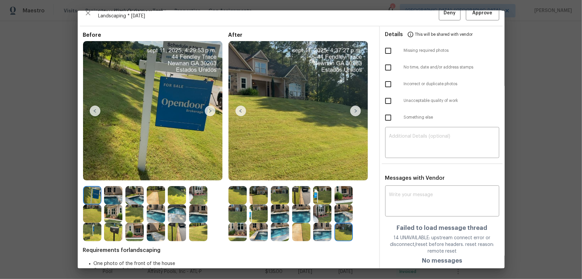
scroll to position [0, 0]
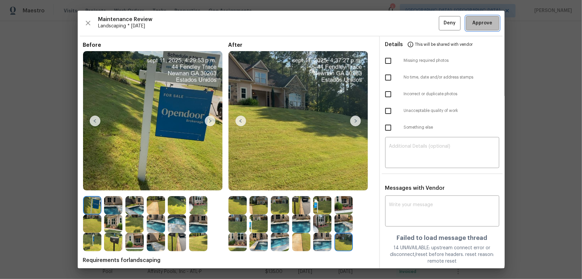
click at [414, 29] on button "Approve" at bounding box center [482, 23] width 33 height 14
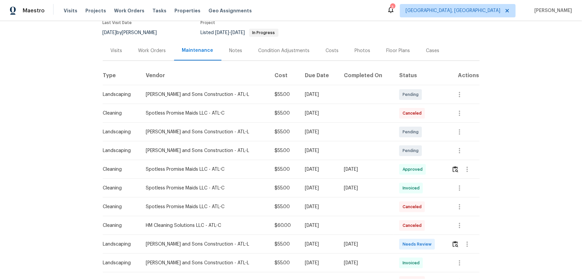
scroll to position [121, 0]
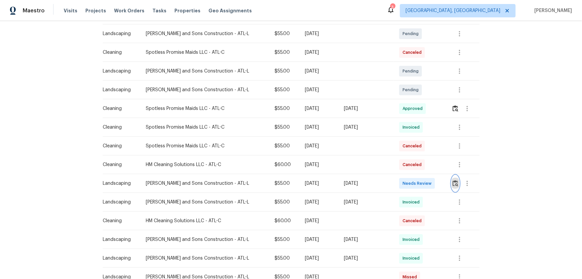
click at [453, 182] on img "button" at bounding box center [456, 183] width 6 height 6
click at [452, 180] on tbody "Landscaping Reyes and Sons Construction - ATL-L $55.00 Mon, Sep 29 2025 Pending…" at bounding box center [291, 257] width 377 height 467
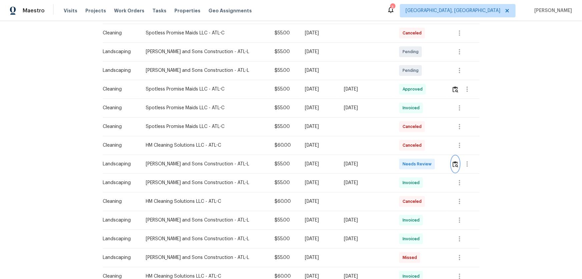
scroll to position [182, 0]
click at [454, 160] on img "button" at bounding box center [456, 163] width 6 height 6
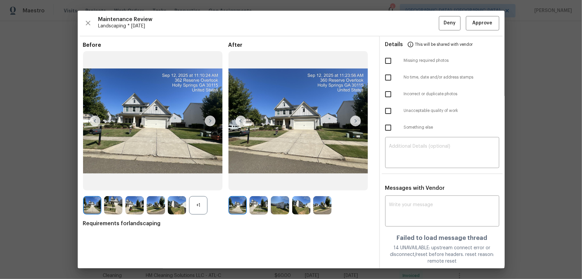
click at [201, 210] on div "+1" at bounding box center [198, 205] width 18 height 18
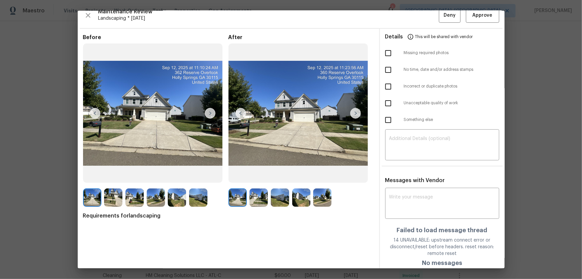
scroll to position [10, 0]
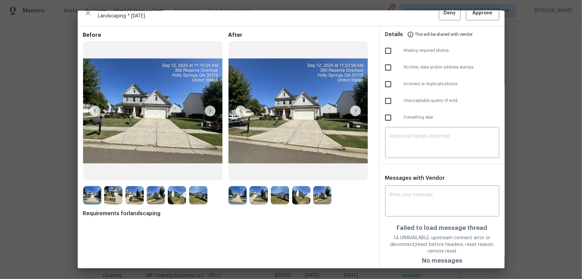
click at [260, 199] on img at bounding box center [259, 195] width 18 height 18
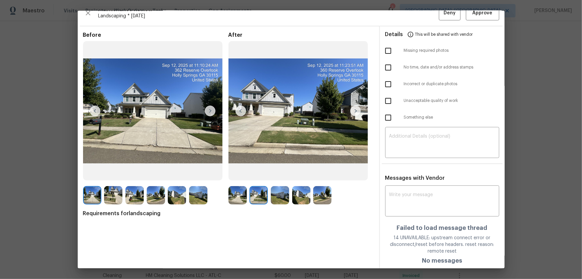
click at [285, 198] on img at bounding box center [280, 195] width 18 height 18
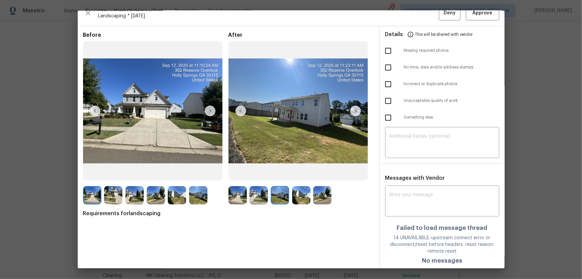
click at [294, 196] on img at bounding box center [301, 195] width 18 height 18
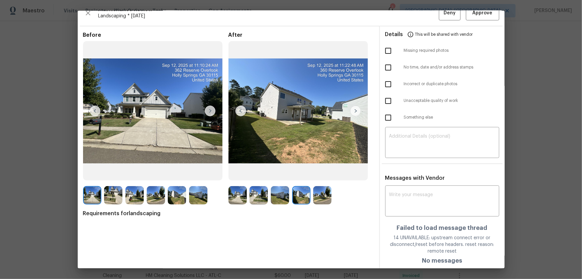
click at [315, 199] on img at bounding box center [322, 195] width 18 height 18
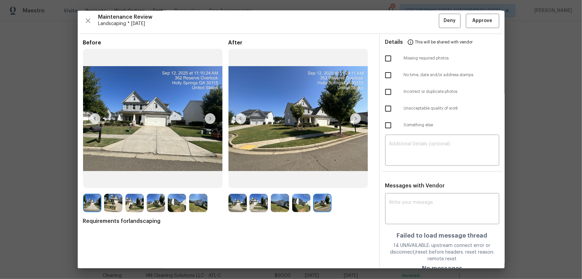
scroll to position [0, 0]
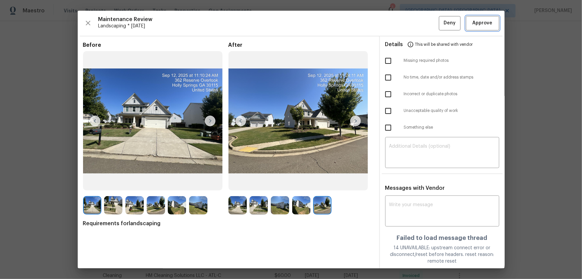
click at [480, 16] on button "Approve" at bounding box center [482, 23] width 33 height 14
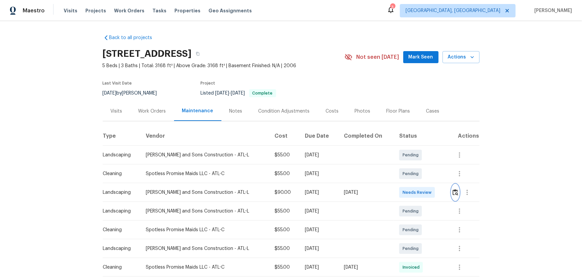
click at [454, 194] on img "button" at bounding box center [456, 192] width 6 height 6
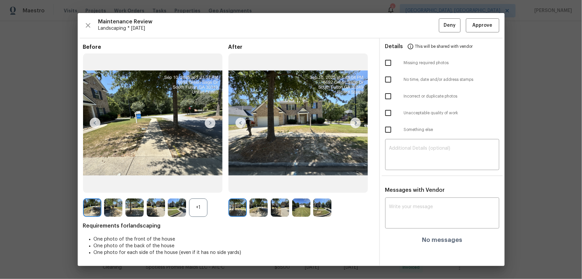
drag, startPoint x: 195, startPoint y: 202, endPoint x: 216, endPoint y: 213, distance: 23.7
click at [195, 202] on div "+1" at bounding box center [198, 207] width 18 height 18
click at [253, 212] on img at bounding box center [259, 207] width 18 height 18
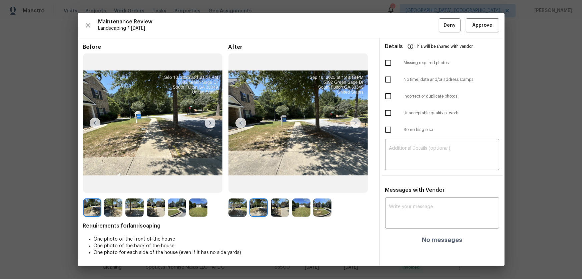
click at [278, 208] on img at bounding box center [280, 207] width 18 height 18
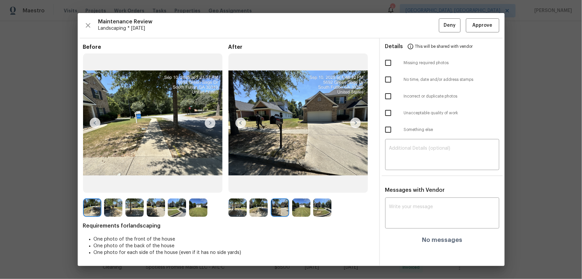
click at [308, 209] on img at bounding box center [301, 207] width 18 height 18
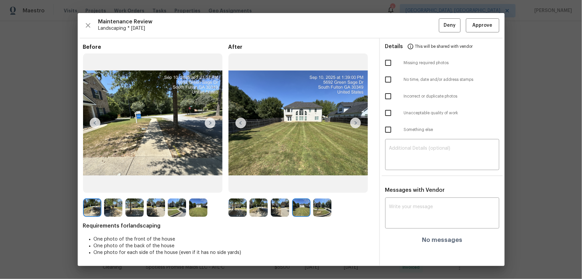
click at [337, 204] on div at bounding box center [301, 207] width 145 height 18
click at [481, 22] on span "Approve" at bounding box center [483, 25] width 20 height 8
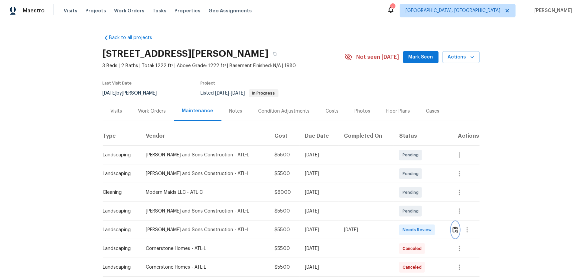
click at [414, 184] on img "button" at bounding box center [456, 229] width 6 height 6
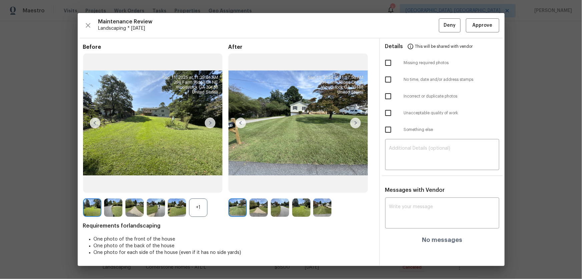
click at [203, 184] on div "+1" at bounding box center [198, 207] width 18 height 18
click at [253, 184] on img at bounding box center [259, 207] width 18 height 18
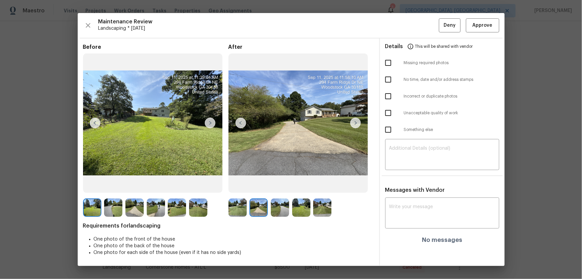
click at [280, 184] on img at bounding box center [280, 207] width 18 height 18
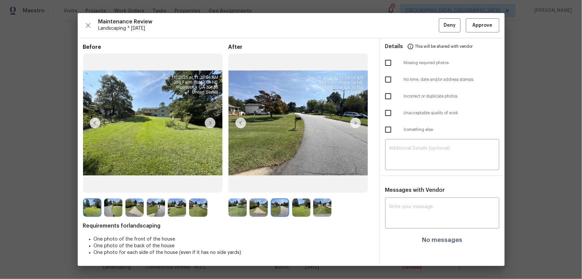
click at [304, 184] on img at bounding box center [301, 207] width 18 height 18
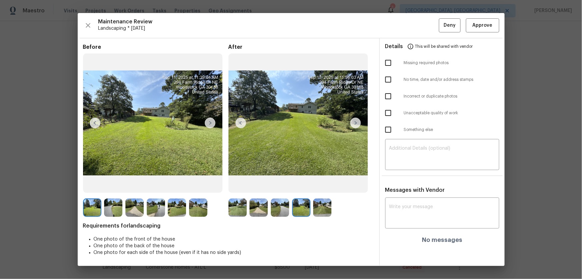
click at [318, 184] on img at bounding box center [322, 207] width 18 height 18
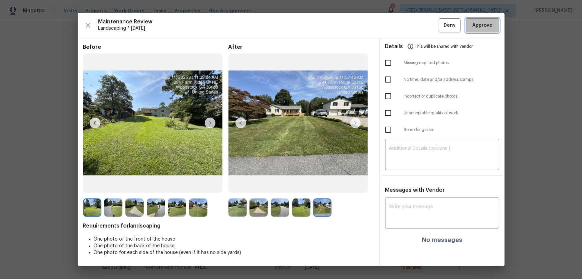
click at [414, 32] on button "Approve" at bounding box center [482, 25] width 33 height 14
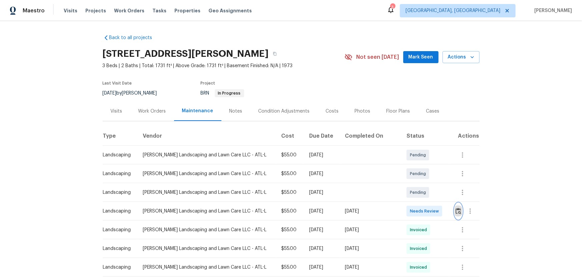
click at [456, 211] on img "button" at bounding box center [459, 211] width 6 height 6
click at [456, 205] on button "button" at bounding box center [459, 211] width 8 height 16
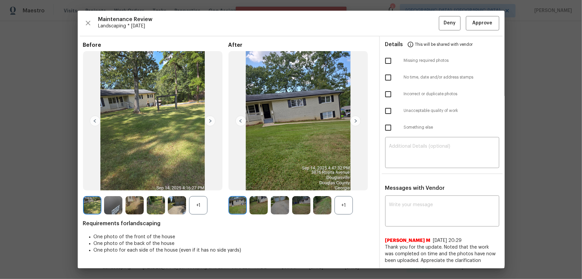
click at [346, 212] on div "+1" at bounding box center [344, 205] width 18 height 18
click at [189, 200] on div "+1" at bounding box center [198, 205] width 18 height 18
click at [259, 204] on img at bounding box center [259, 205] width 18 height 18
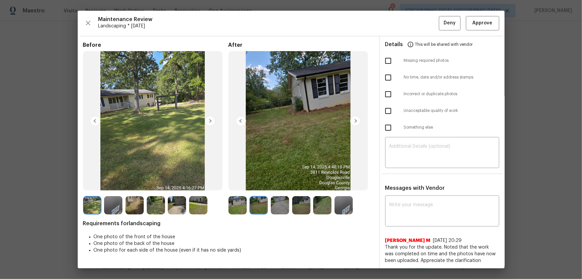
click at [275, 211] on img at bounding box center [280, 205] width 18 height 18
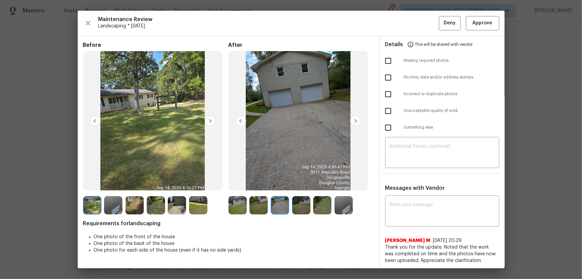
click at [308, 204] on img at bounding box center [301, 205] width 18 height 18
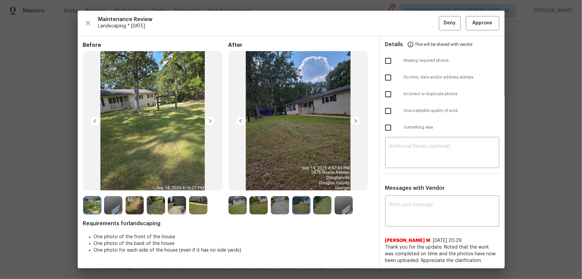
click at [317, 204] on img at bounding box center [322, 205] width 18 height 18
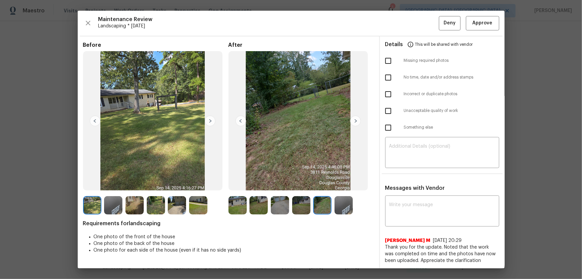
click at [353, 199] on div at bounding box center [345, 205] width 21 height 18
click at [349, 200] on img at bounding box center [344, 205] width 18 height 18
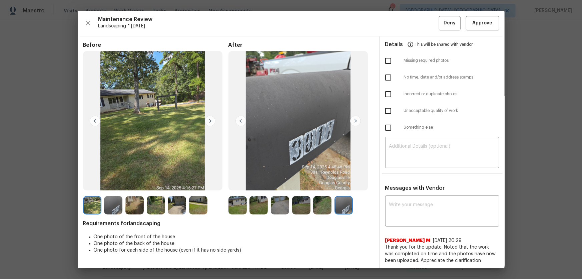
click at [119, 207] on img at bounding box center [113, 205] width 18 height 18
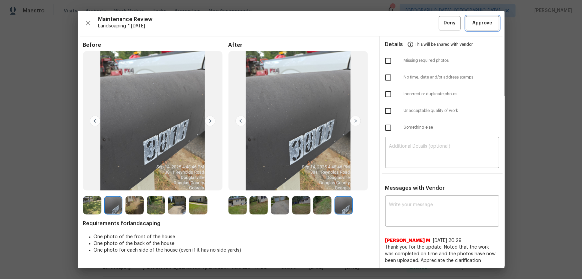
click at [487, 27] on span "Approve" at bounding box center [483, 23] width 20 height 8
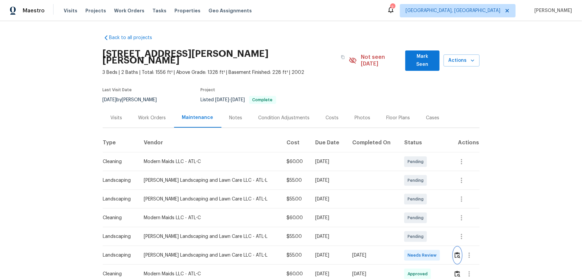
click at [414, 184] on img "button" at bounding box center [458, 255] width 6 height 6
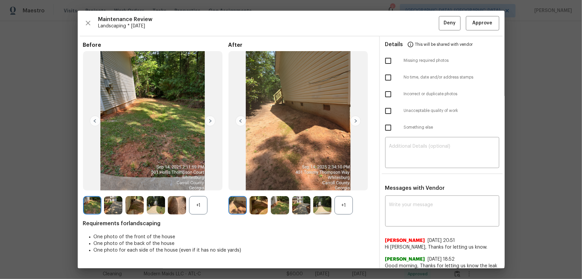
click at [335, 184] on div "+1" at bounding box center [344, 205] width 18 height 18
click at [204, 184] on div "+1" at bounding box center [198, 205] width 18 height 18
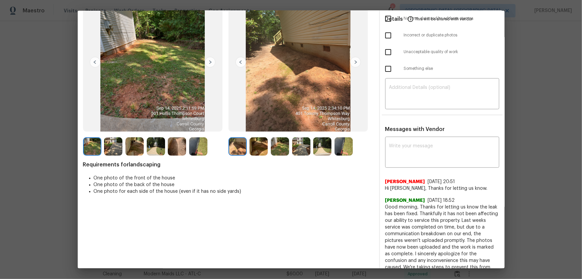
scroll to position [60, 0]
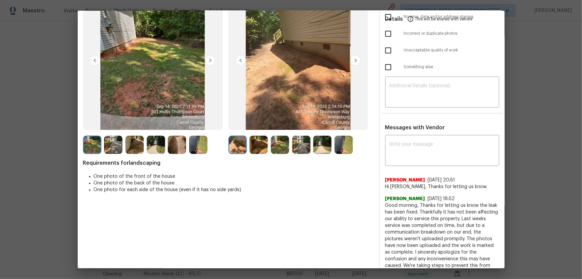
click at [255, 150] on img at bounding box center [259, 144] width 18 height 18
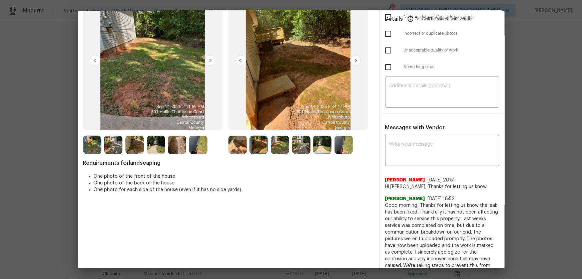
click at [283, 142] on img at bounding box center [280, 144] width 18 height 18
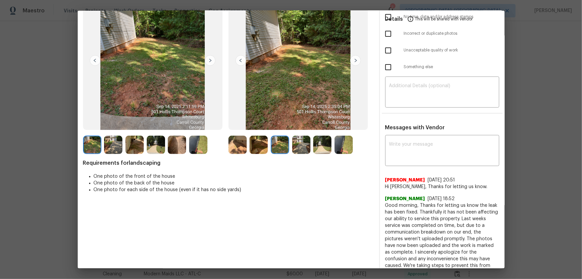
click at [295, 145] on img at bounding box center [301, 144] width 18 height 18
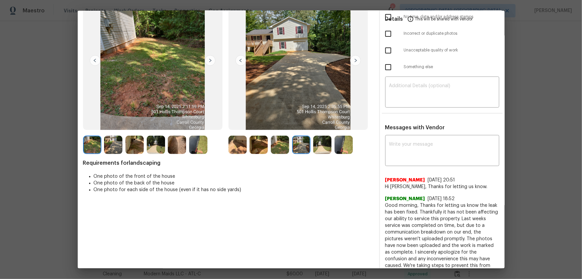
click at [311, 147] on div at bounding box center [302, 144] width 21 height 18
click at [336, 147] on img at bounding box center [344, 144] width 18 height 18
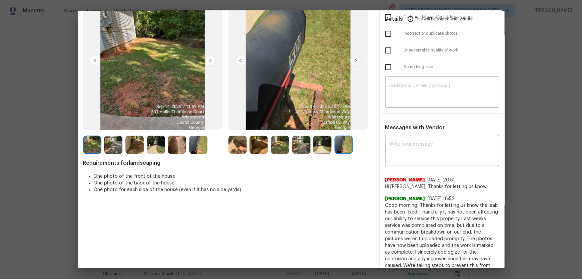
click at [324, 148] on img at bounding box center [322, 144] width 18 height 18
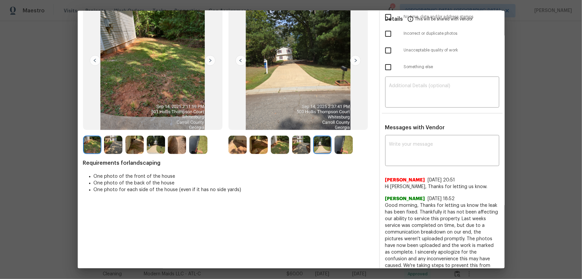
click at [342, 145] on img at bounding box center [344, 144] width 18 height 18
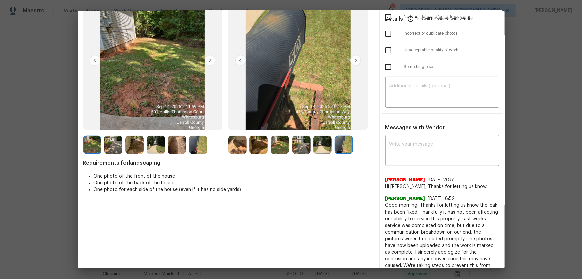
click at [245, 140] on div at bounding box center [239, 144] width 21 height 18
click at [257, 146] on img at bounding box center [259, 144] width 18 height 18
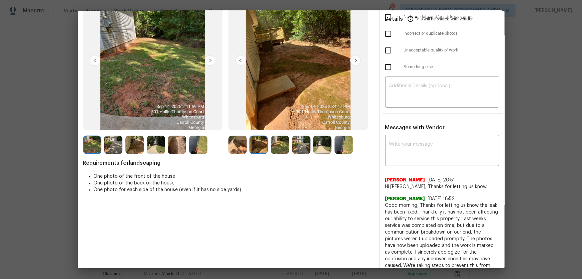
click at [271, 148] on img at bounding box center [280, 144] width 18 height 18
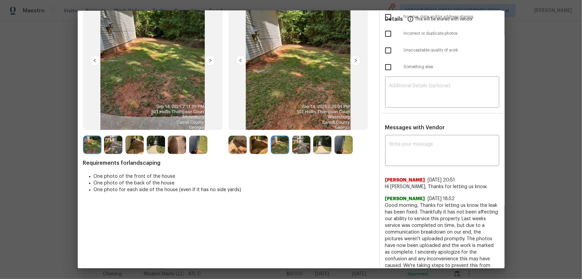
click at [299, 146] on img at bounding box center [301, 144] width 18 height 18
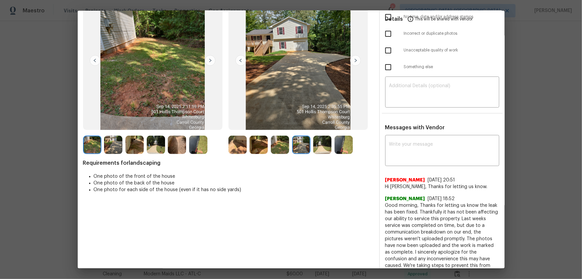
click at [316, 148] on img at bounding box center [322, 144] width 18 height 18
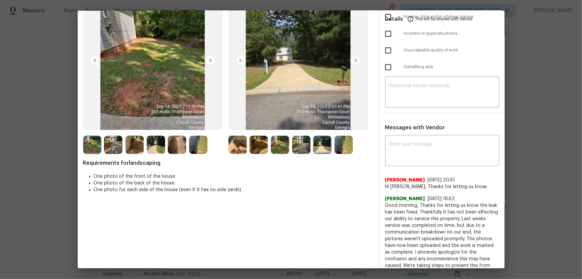
click at [336, 148] on img at bounding box center [344, 144] width 18 height 18
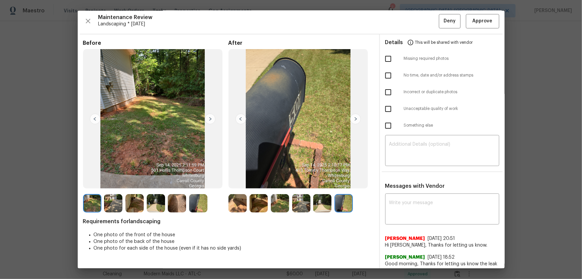
scroll to position [0, 0]
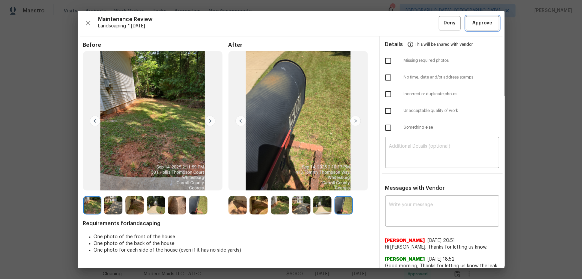
click at [414, 21] on span "Approve" at bounding box center [483, 23] width 20 height 8
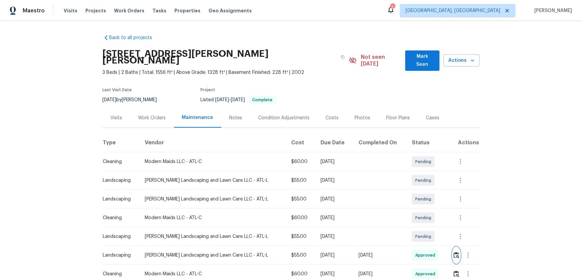
scroll to position [30, 0]
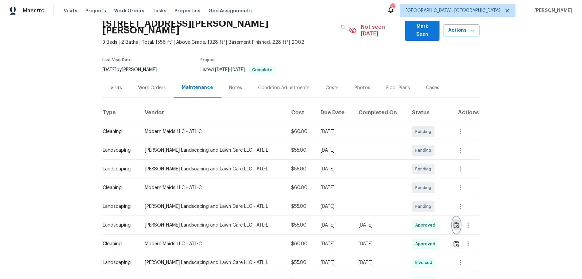
click at [414, 184] on img "button" at bounding box center [457, 225] width 6 height 6
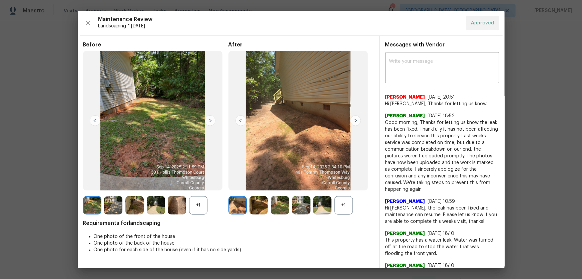
click at [195, 184] on div "+1" at bounding box center [198, 205] width 18 height 18
click at [343, 184] on div "+1" at bounding box center [344, 205] width 18 height 18
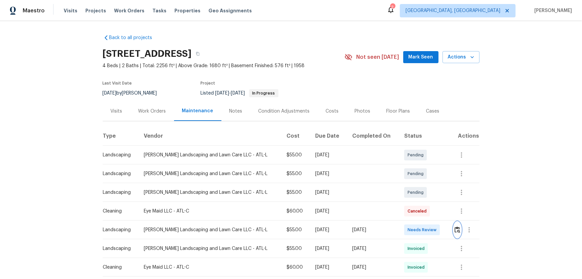
click at [414, 184] on button "button" at bounding box center [458, 230] width 8 height 16
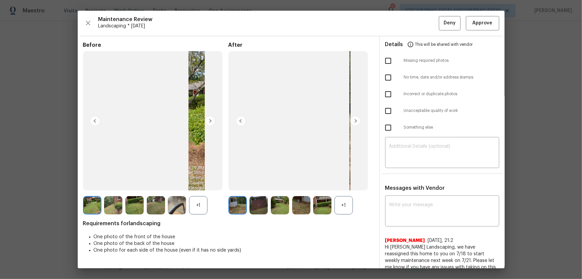
scroll to position [7, 0]
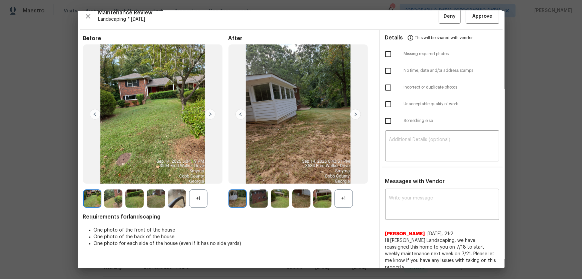
click at [344, 184] on div "+1" at bounding box center [344, 198] width 18 height 18
click at [199, 184] on div "+1" at bounding box center [198, 198] width 18 height 18
click at [256, 184] on img at bounding box center [259, 198] width 18 height 18
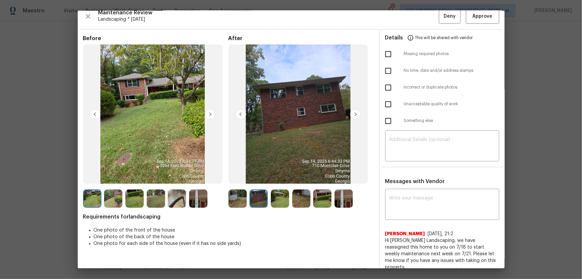
click at [280, 184] on img at bounding box center [280, 198] width 18 height 18
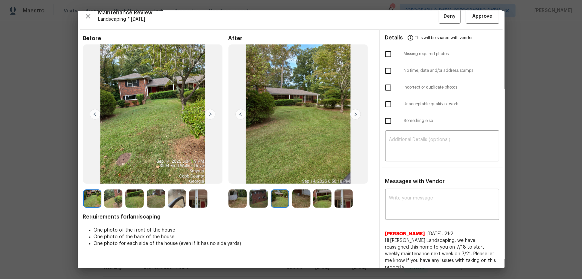
click at [298, 184] on img at bounding box center [301, 198] width 18 height 18
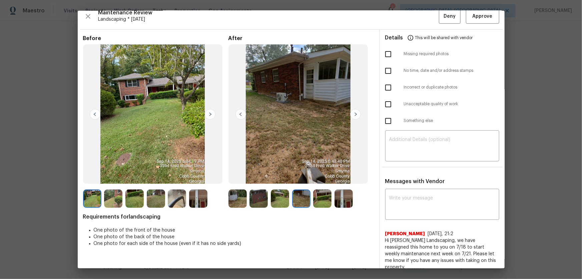
click at [322, 184] on img at bounding box center [322, 198] width 18 height 18
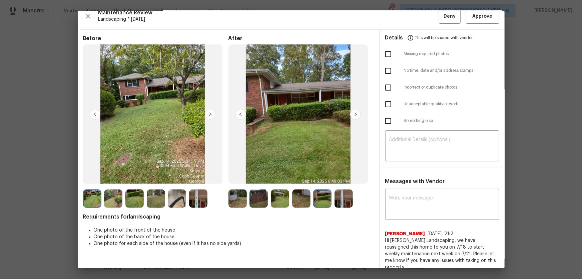
click at [340, 184] on img at bounding box center [344, 198] width 18 height 18
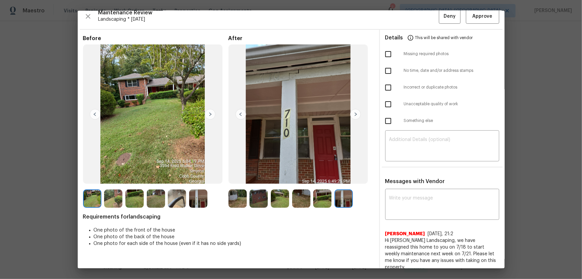
scroll to position [0, 0]
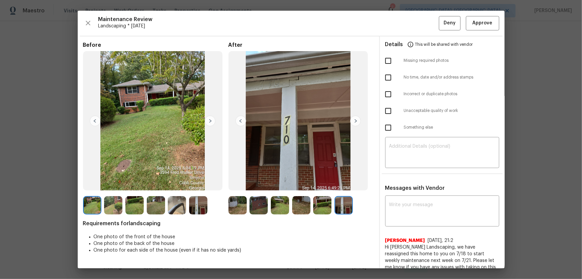
click at [242, 184] on img at bounding box center [238, 205] width 18 height 18
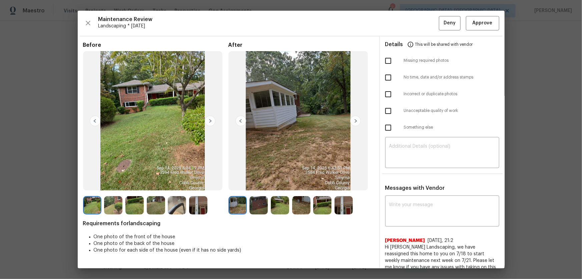
click at [265, 184] on img at bounding box center [259, 205] width 18 height 18
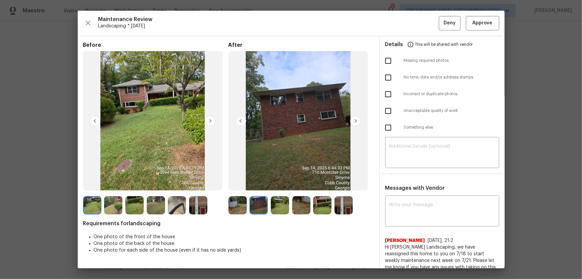
click at [273, 184] on img at bounding box center [280, 205] width 18 height 18
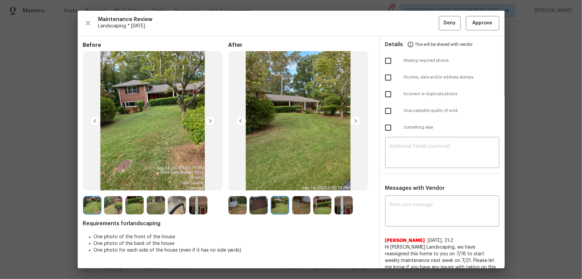
click at [304, 184] on img at bounding box center [301, 205] width 18 height 18
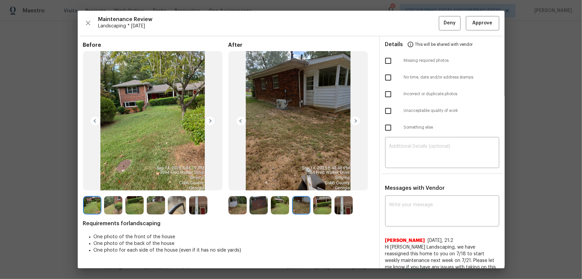
click at [316, 184] on img at bounding box center [322, 205] width 18 height 18
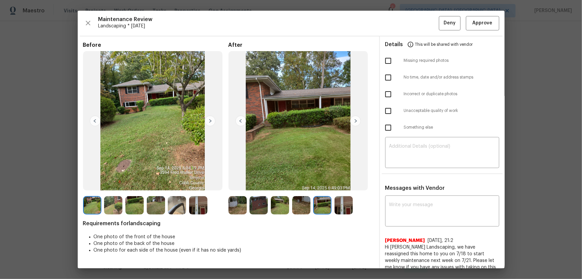
click at [346, 184] on img at bounding box center [344, 205] width 18 height 18
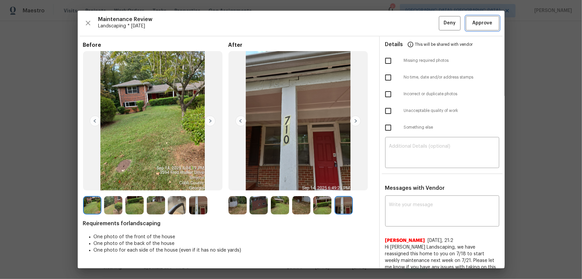
click at [414, 27] on span "Approve" at bounding box center [483, 23] width 20 height 8
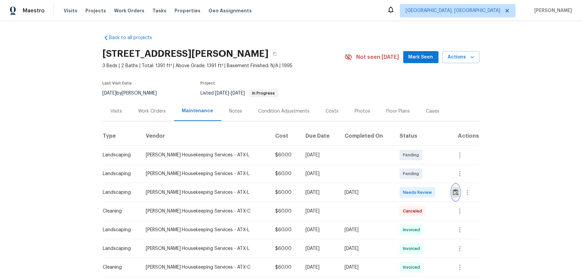
click at [414, 184] on img "button" at bounding box center [456, 192] width 6 height 6
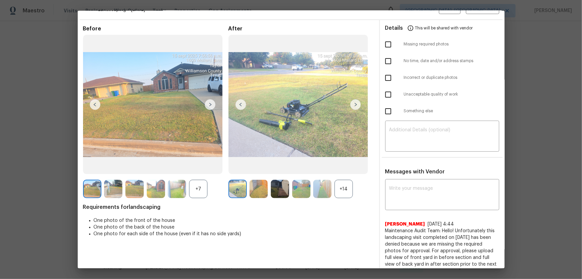
scroll to position [60, 0]
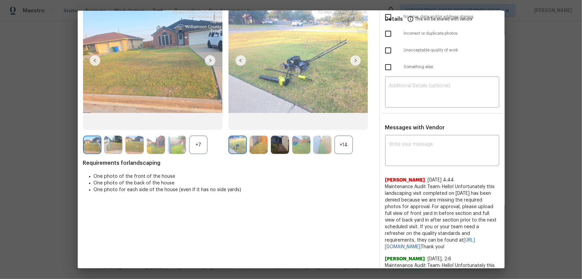
click at [338, 146] on div "+14" at bounding box center [344, 144] width 18 height 18
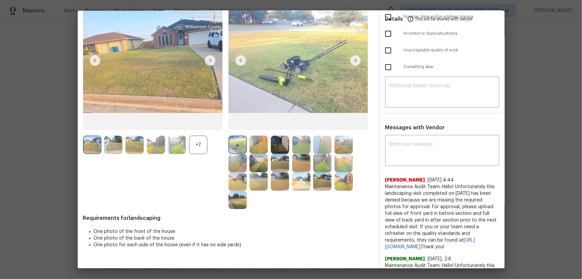
click at [199, 148] on div "+7" at bounding box center [198, 144] width 18 height 18
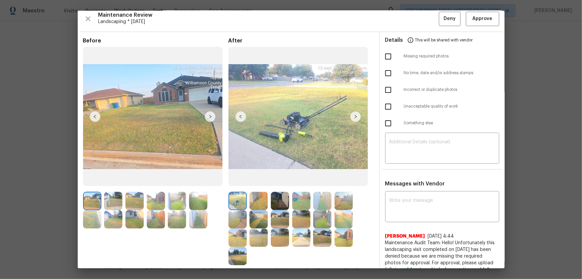
scroll to position [0, 0]
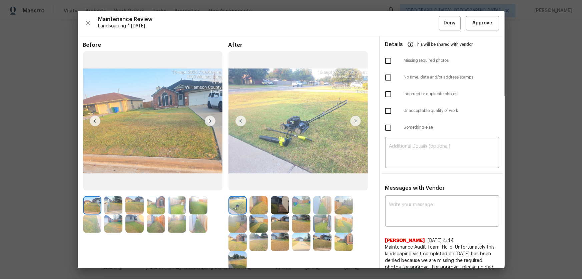
click at [261, 184] on img at bounding box center [259, 205] width 18 height 18
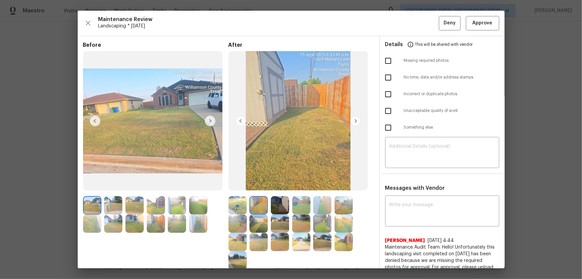
click at [280, 184] on img at bounding box center [280, 205] width 18 height 18
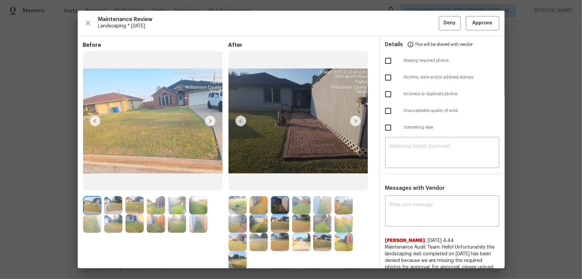
click at [303, 184] on img at bounding box center [301, 205] width 18 height 18
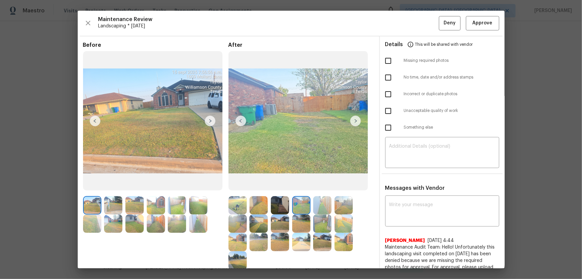
click at [321, 184] on img at bounding box center [322, 205] width 18 height 18
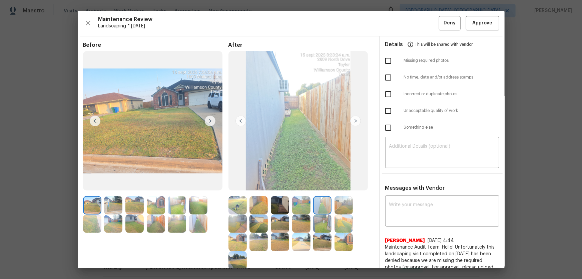
click at [349, 184] on img at bounding box center [344, 205] width 18 height 18
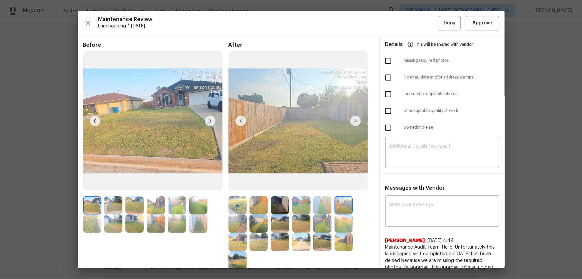
click at [235, 184] on img at bounding box center [238, 223] width 18 height 18
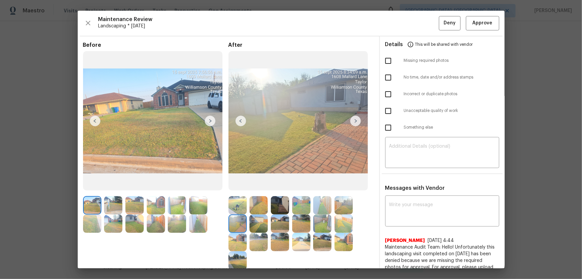
click at [260, 184] on img at bounding box center [259, 223] width 18 height 18
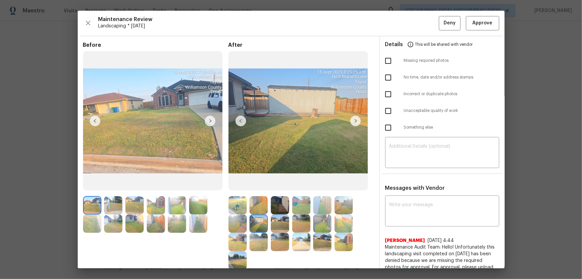
click at [272, 184] on img at bounding box center [280, 223] width 18 height 18
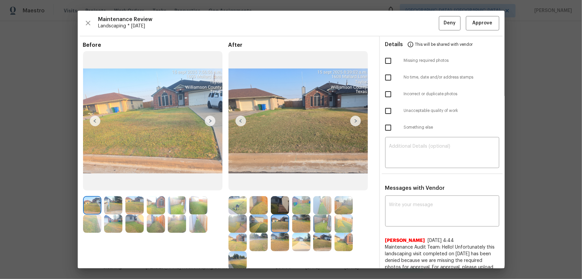
click at [293, 184] on img at bounding box center [301, 223] width 18 height 18
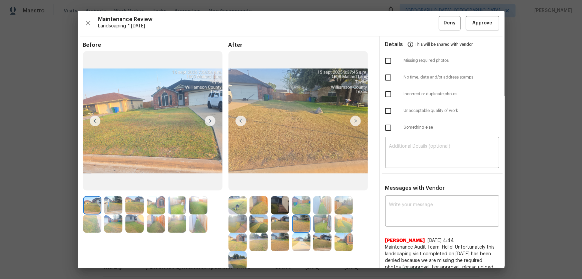
click at [321, 184] on img at bounding box center [322, 223] width 18 height 18
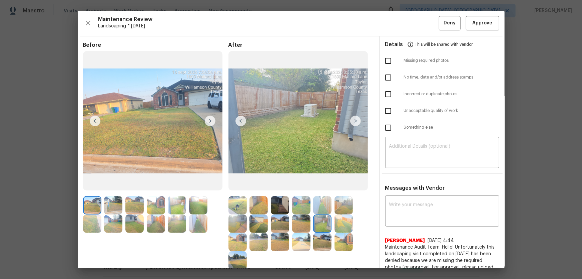
click at [344, 184] on img at bounding box center [344, 223] width 18 height 18
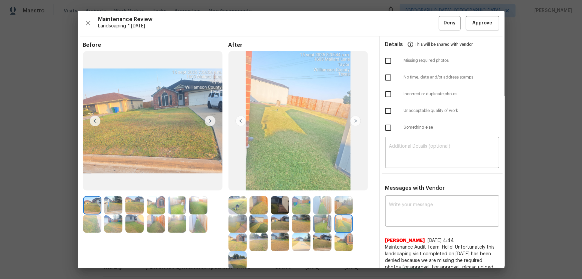
click at [235, 184] on img at bounding box center [238, 242] width 18 height 18
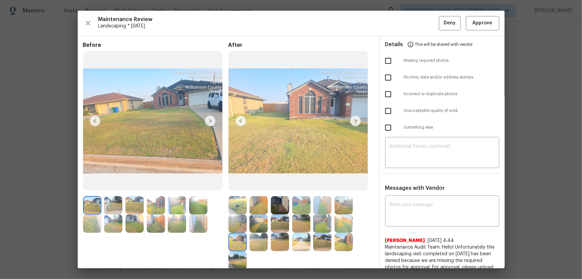
click at [265, 184] on img at bounding box center [259, 242] width 18 height 18
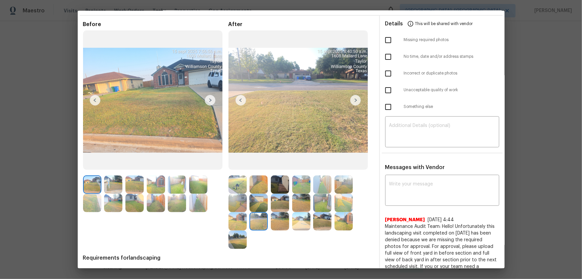
scroll to position [30, 0]
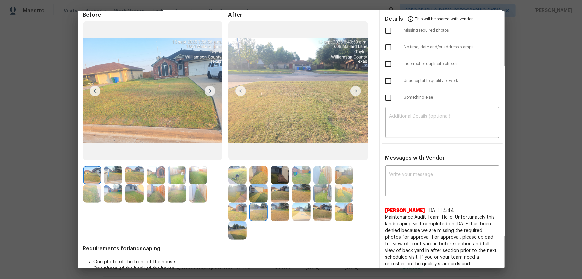
click at [279, 184] on img at bounding box center [280, 212] width 18 height 18
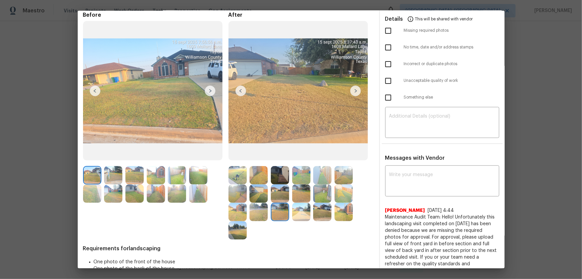
click at [298, 184] on img at bounding box center [301, 212] width 18 height 18
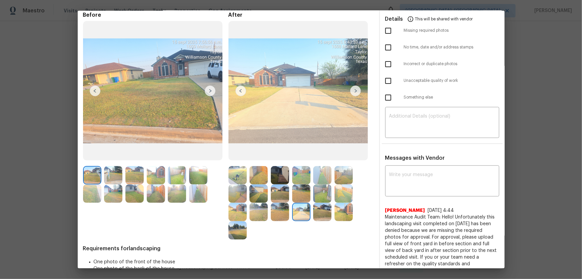
click at [317, 184] on img at bounding box center [322, 212] width 18 height 18
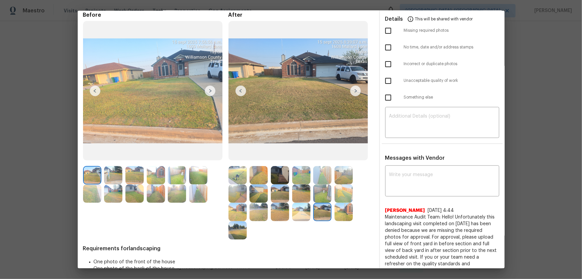
click at [332, 184] on div at bounding box center [323, 212] width 21 height 18
click at [339, 184] on img at bounding box center [344, 212] width 18 height 18
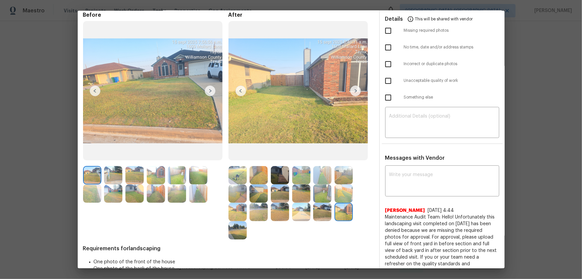
click at [235, 184] on img at bounding box center [238, 230] width 18 height 18
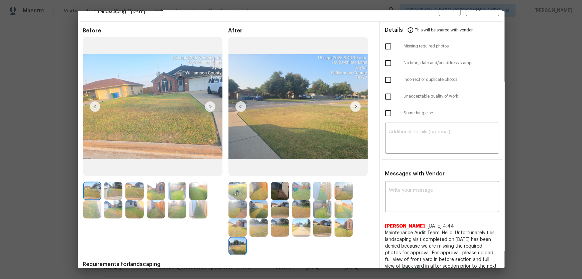
scroll to position [0, 0]
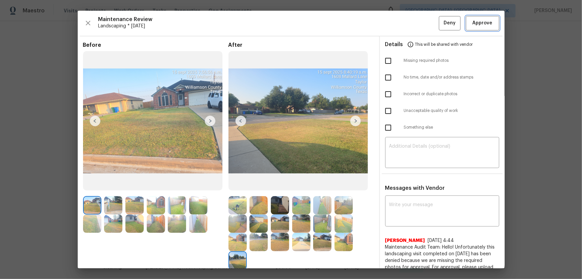
click at [414, 23] on span "Approve" at bounding box center [483, 23] width 20 height 8
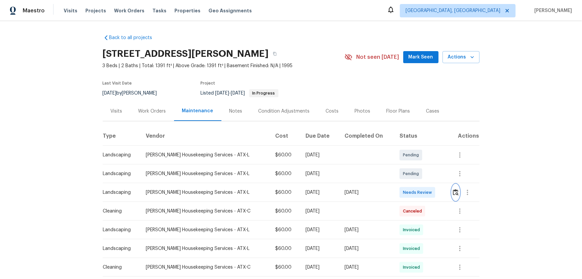
click at [414, 184] on img "button" at bounding box center [456, 192] width 6 height 6
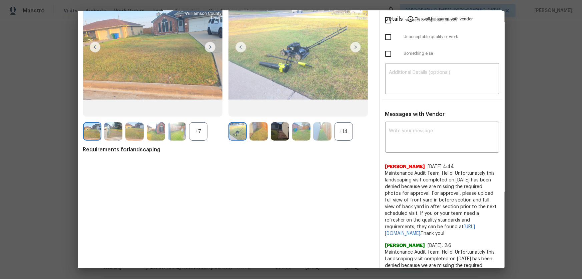
scroll to position [91, 0]
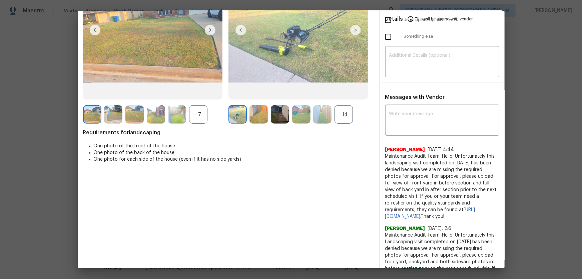
click at [343, 117] on div "+14" at bounding box center [344, 114] width 18 height 18
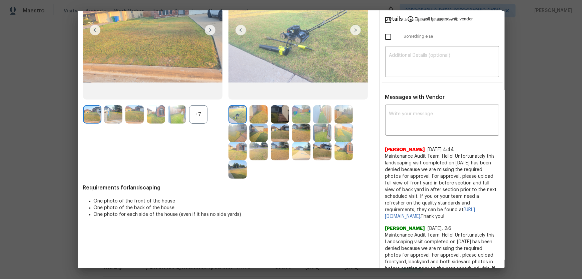
click at [196, 117] on div "+7" at bounding box center [198, 114] width 18 height 18
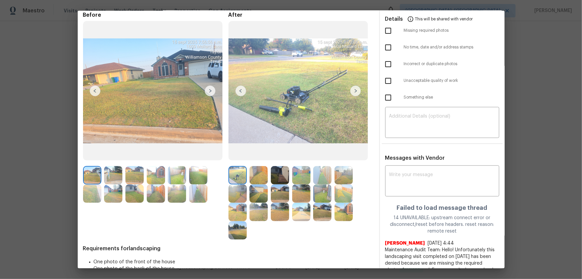
scroll to position [0, 0]
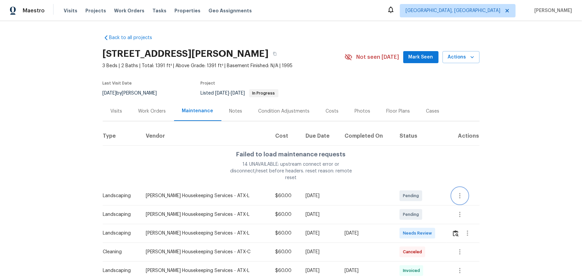
click at [414, 184] on button "button" at bounding box center [460, 196] width 16 height 16
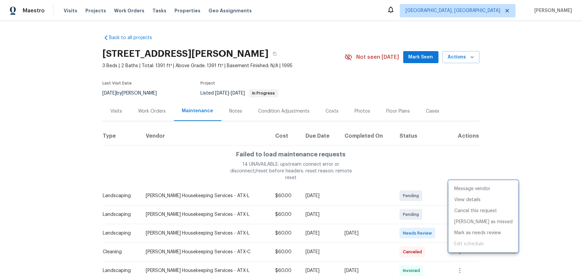
click at [414, 105] on div at bounding box center [291, 139] width 582 height 279
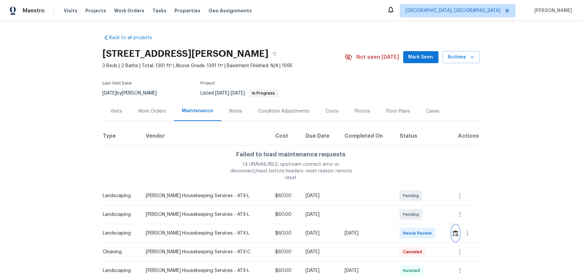
click at [414, 184] on img "button" at bounding box center [456, 233] width 6 height 6
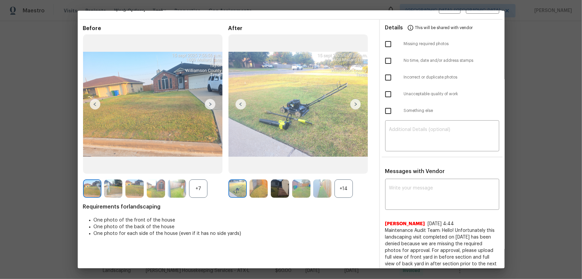
scroll to position [30, 0]
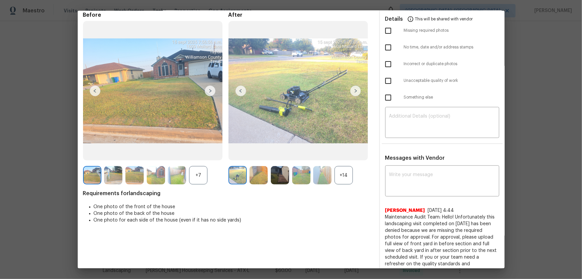
click at [344, 171] on div "+14" at bounding box center [344, 175] width 18 height 18
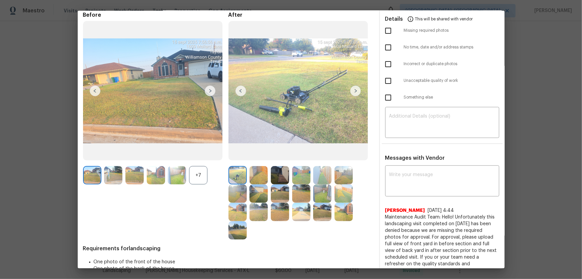
click at [188, 181] on div at bounding box center [178, 175] width 21 height 18
click at [213, 181] on div "+7" at bounding box center [155, 175] width 145 height 18
click at [197, 171] on div "+7" at bounding box center [198, 175] width 18 height 18
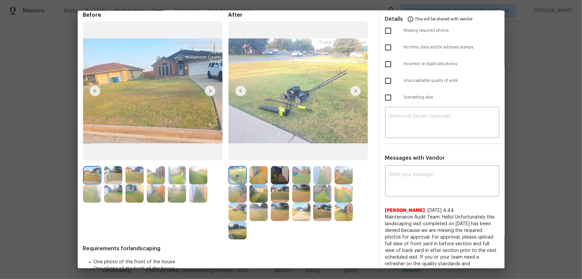
click at [253, 179] on img at bounding box center [259, 175] width 18 height 18
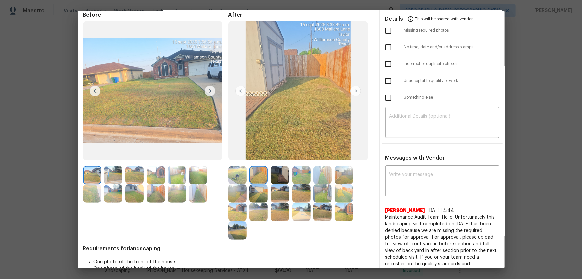
click at [288, 179] on div at bounding box center [281, 175] width 21 height 18
click at [297, 178] on img at bounding box center [301, 175] width 18 height 18
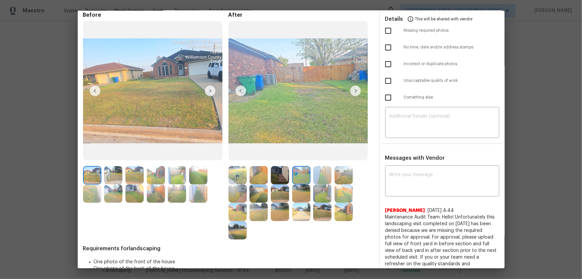
click at [323, 177] on img at bounding box center [322, 175] width 18 height 18
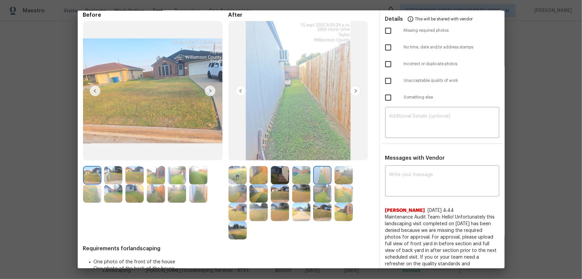
click at [296, 184] on img at bounding box center [301, 193] width 18 height 18
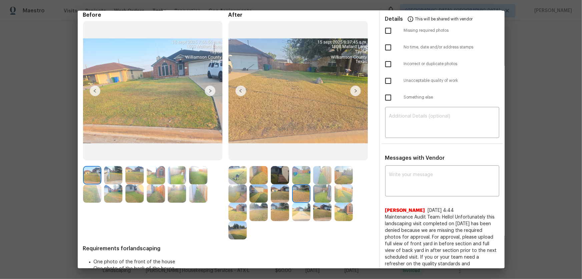
click at [279, 184] on img at bounding box center [280, 193] width 18 height 18
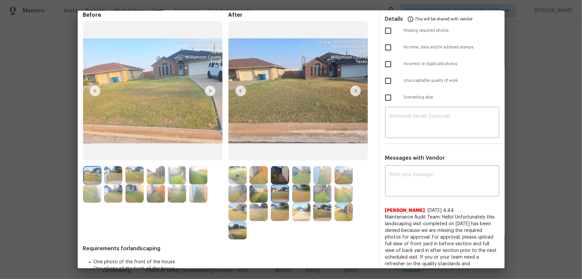
click at [320, 177] on img at bounding box center [322, 175] width 18 height 18
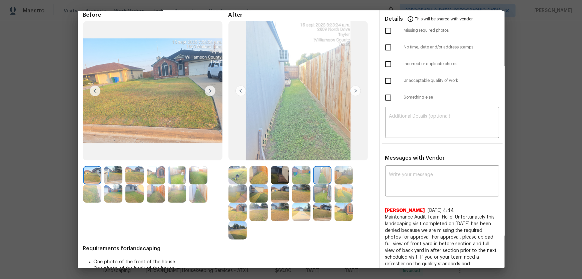
click at [302, 177] on img at bounding box center [301, 175] width 18 height 18
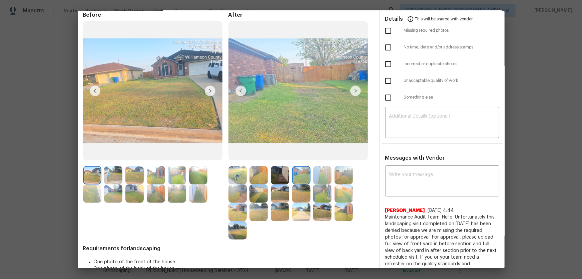
click at [327, 180] on img at bounding box center [322, 175] width 18 height 18
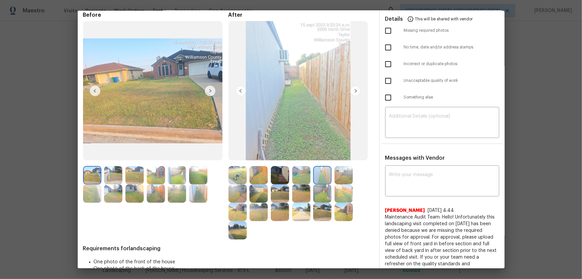
click at [335, 179] on img at bounding box center [344, 175] width 18 height 18
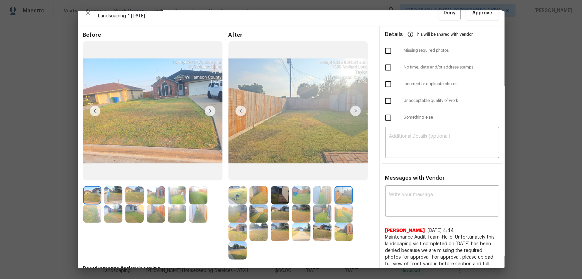
scroll to position [0, 0]
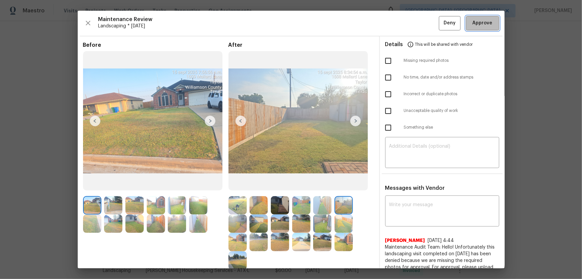
click at [414, 26] on span "Approve" at bounding box center [483, 23] width 20 height 8
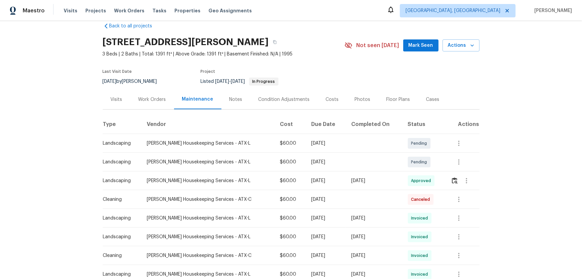
scroll to position [30, 0]
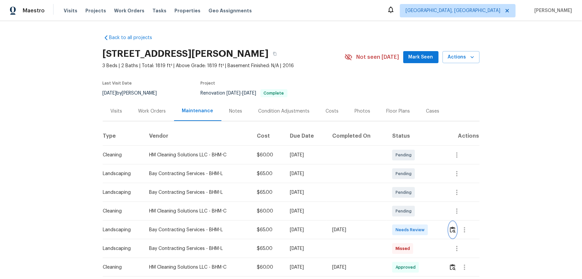
click at [451, 231] on img "button" at bounding box center [453, 229] width 6 height 6
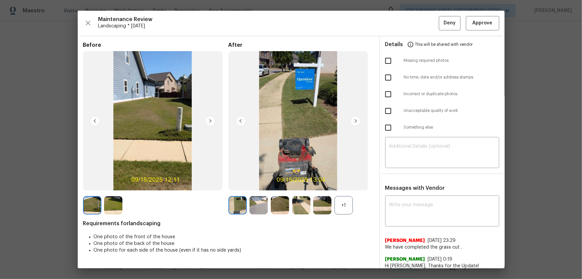
click at [354, 203] on div "+1" at bounding box center [301, 205] width 145 height 18
click at [344, 205] on div "+1" at bounding box center [344, 205] width 18 height 18
click at [255, 209] on img at bounding box center [259, 205] width 18 height 18
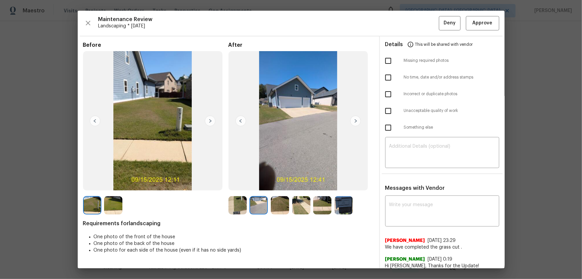
click at [276, 210] on img at bounding box center [280, 205] width 18 height 18
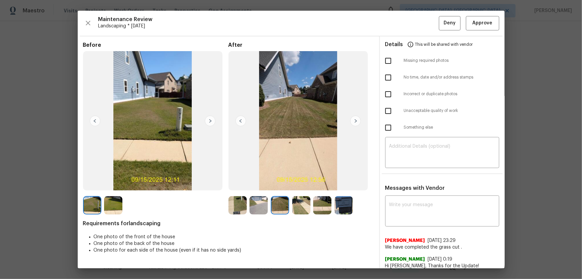
drag, startPoint x: 300, startPoint y: 209, endPoint x: 312, endPoint y: 211, distance: 11.7
click at [300, 209] on img at bounding box center [301, 205] width 18 height 18
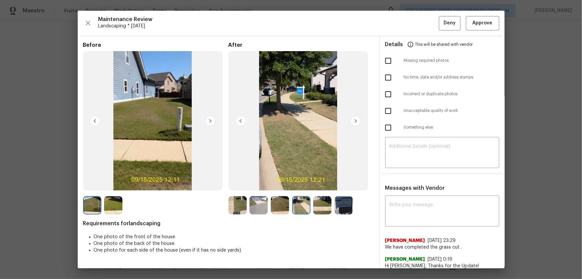
click at [317, 211] on img at bounding box center [322, 205] width 18 height 18
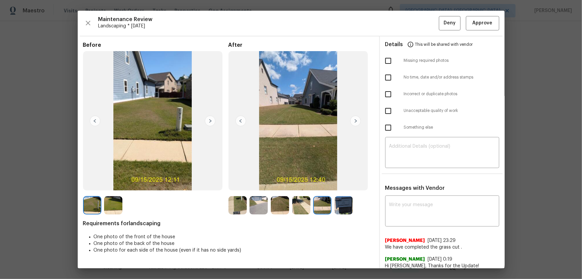
click at [345, 204] on img at bounding box center [344, 205] width 18 height 18
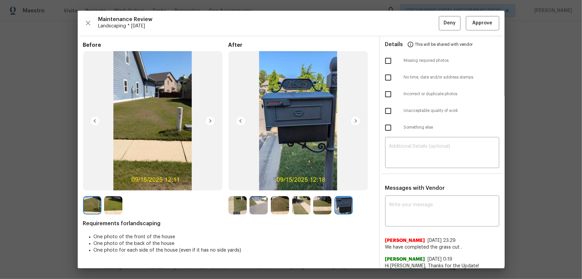
click at [119, 199] on img at bounding box center [113, 205] width 18 height 18
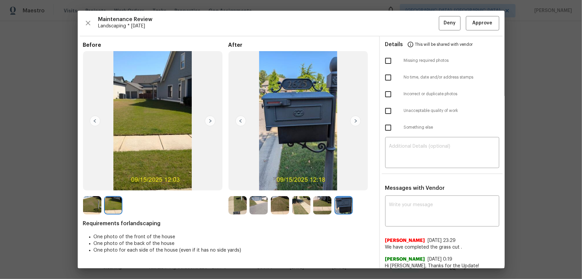
scroll to position [30, 0]
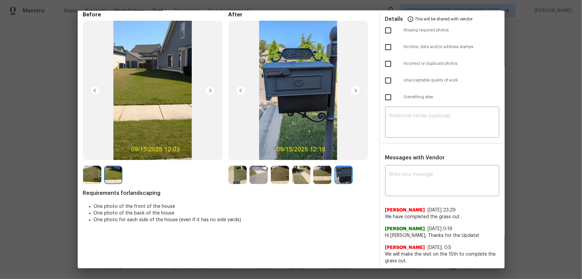
click at [235, 180] on img at bounding box center [238, 174] width 18 height 18
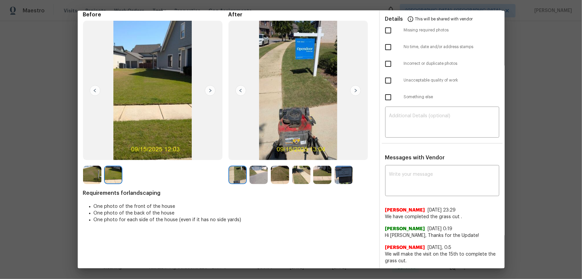
click at [254, 176] on img at bounding box center [259, 174] width 18 height 18
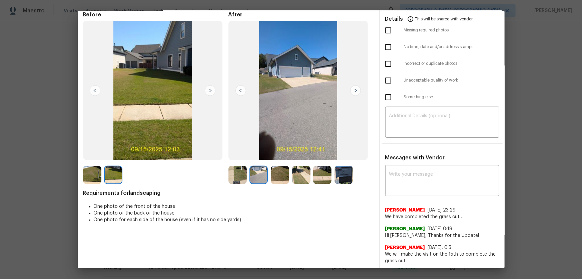
click at [277, 177] on img at bounding box center [280, 174] width 18 height 18
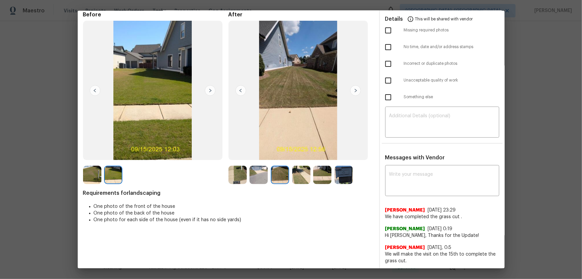
click at [300, 180] on img at bounding box center [301, 174] width 18 height 18
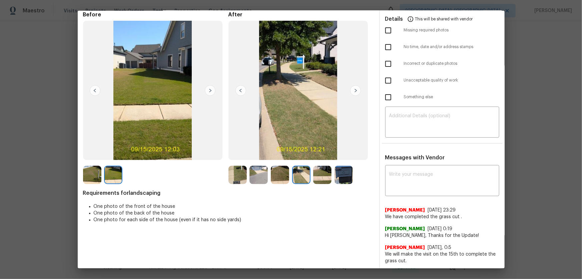
click at [327, 178] on img at bounding box center [322, 174] width 18 height 18
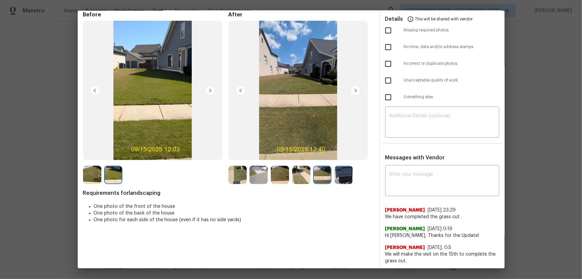
click at [351, 177] on img at bounding box center [344, 174] width 18 height 18
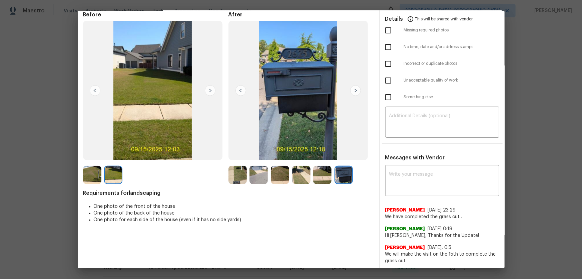
click at [94, 178] on img at bounding box center [92, 174] width 18 height 18
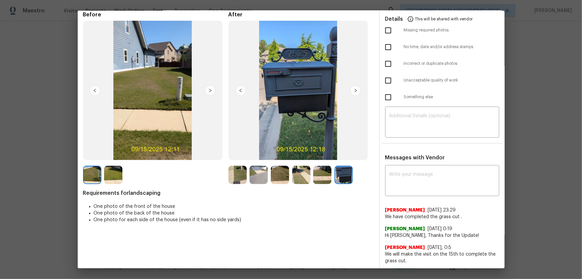
click at [112, 179] on img at bounding box center [113, 174] width 18 height 18
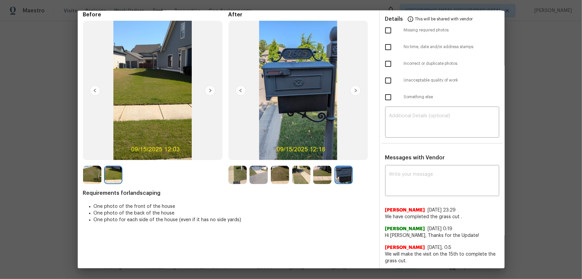
click at [94, 174] on img at bounding box center [92, 174] width 18 height 18
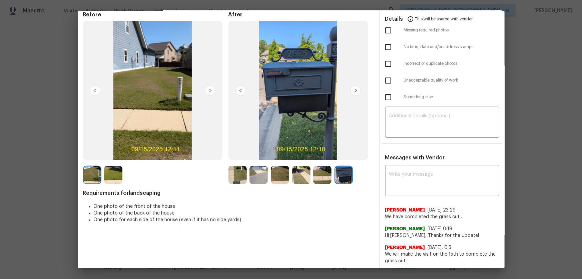
click at [118, 180] on img at bounding box center [113, 174] width 18 height 18
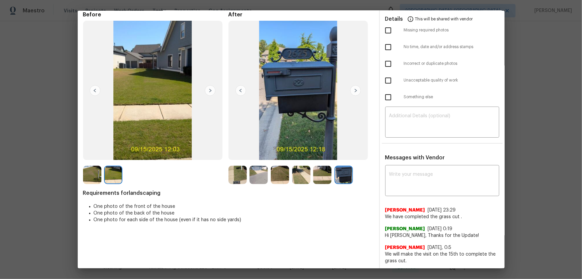
click at [237, 175] on img at bounding box center [238, 174] width 18 height 18
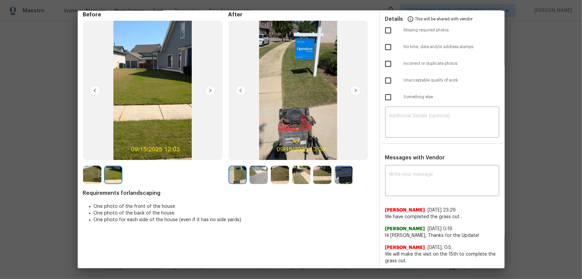
click at [257, 178] on img at bounding box center [259, 174] width 18 height 18
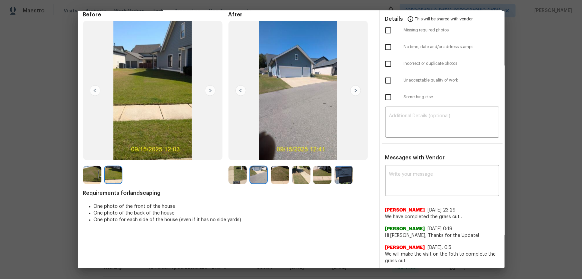
click at [274, 178] on img at bounding box center [280, 174] width 18 height 18
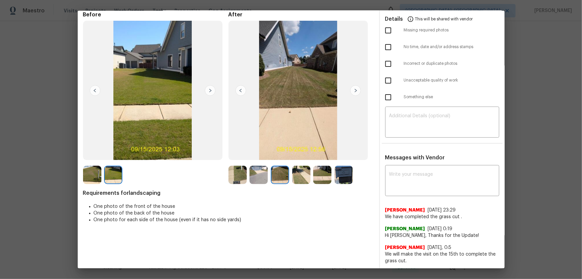
click at [295, 180] on img at bounding box center [301, 174] width 18 height 18
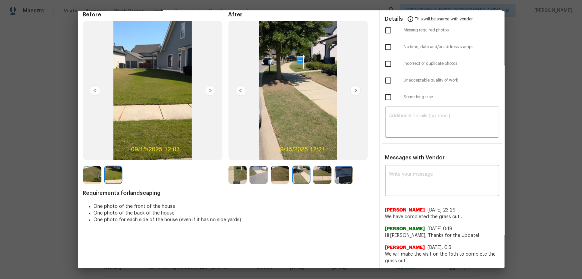
click at [322, 167] on img at bounding box center [322, 174] width 18 height 18
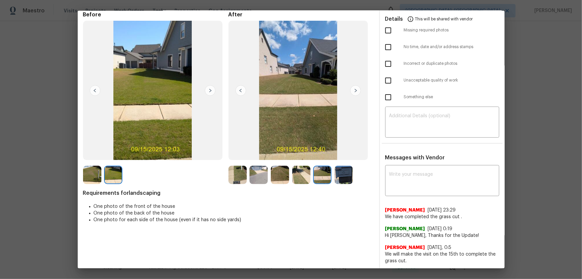
click at [345, 173] on img at bounding box center [344, 174] width 18 height 18
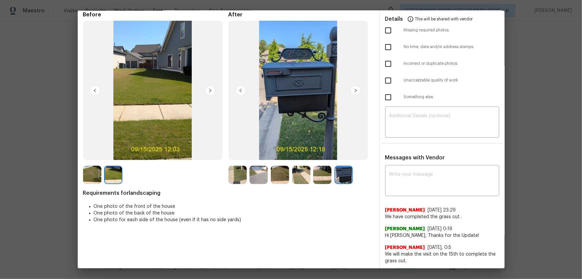
click at [97, 171] on img at bounding box center [92, 174] width 18 height 18
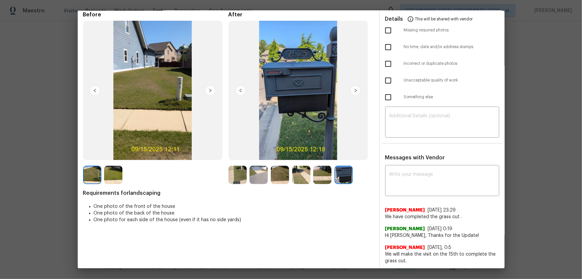
click at [109, 175] on img at bounding box center [113, 174] width 18 height 18
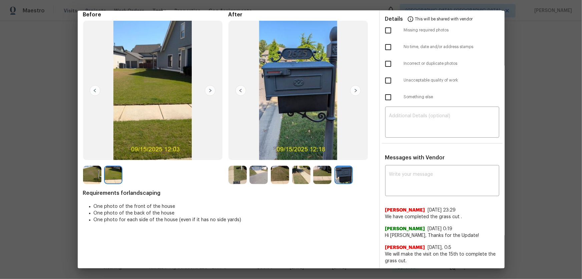
click at [252, 177] on img at bounding box center [259, 174] width 18 height 18
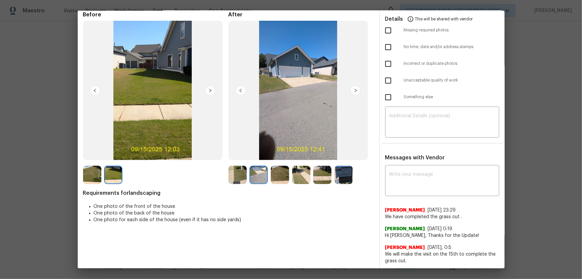
click at [274, 177] on img at bounding box center [280, 174] width 18 height 18
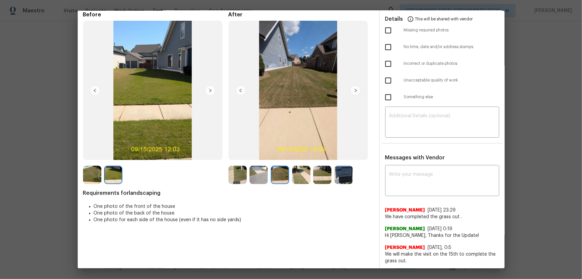
click at [297, 174] on img at bounding box center [301, 174] width 18 height 18
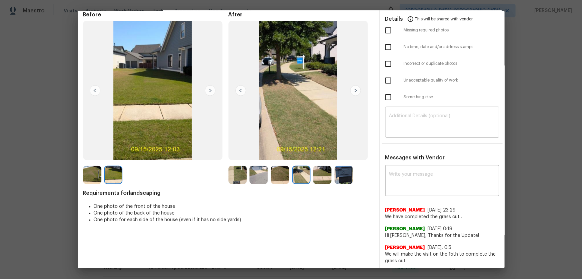
click at [451, 130] on textarea at bounding box center [442, 122] width 106 height 19
paste textarea "Maintenance Audit Team: Hello! Unfortunately, this landscaping visit completed …"
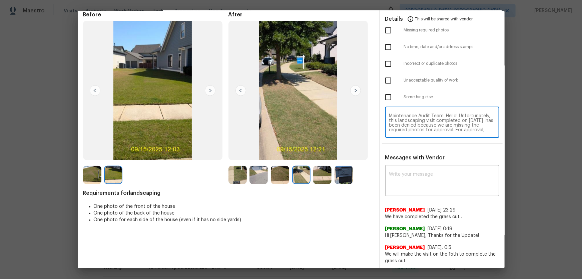
scroll to position [60, 0]
type textarea "Maintenance Audit Team: Hello! Unfortunately, this landscaping visit completed …"
click at [470, 175] on textarea at bounding box center [442, 181] width 106 height 19
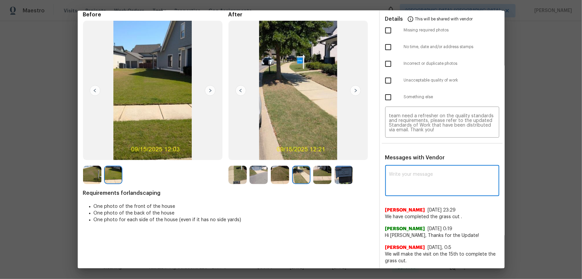
paste textarea "Maintenance Audit Team: Hello! Unfortunately, this landscaping visit completed …"
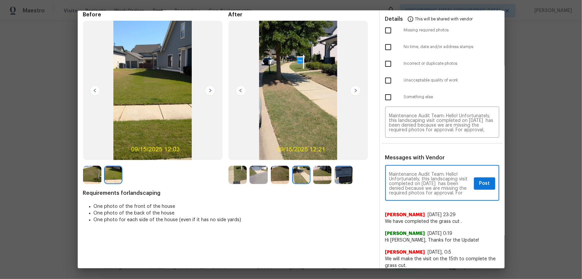
scroll to position [0, 0]
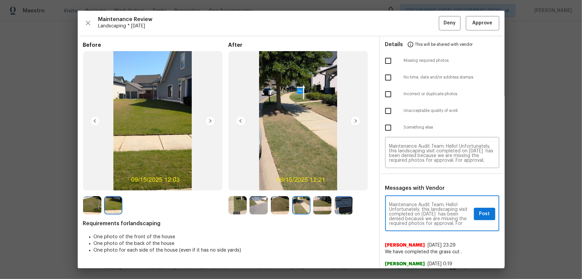
type textarea "Maintenance Audit Team: Hello! Unfortunately, this landscaping visit completed …"
click at [384, 65] on input "checkbox" at bounding box center [388, 61] width 14 height 14
checkbox input "true"
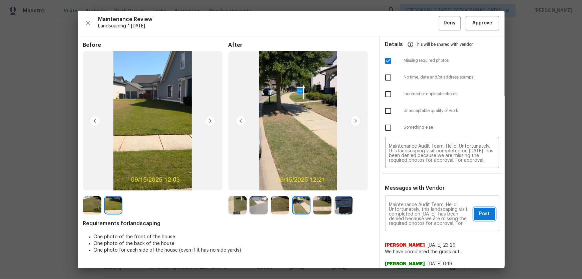
click at [474, 214] on button "Post" at bounding box center [484, 214] width 21 height 12
click at [444, 26] on span "Deny" at bounding box center [450, 23] width 12 height 8
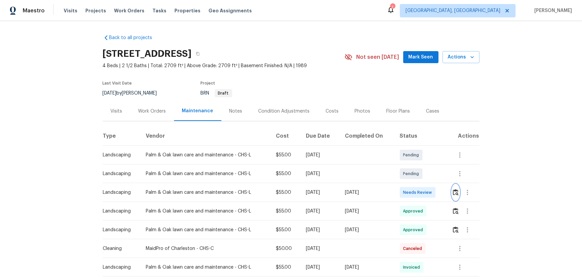
click at [414, 184] on img "button" at bounding box center [456, 192] width 6 height 6
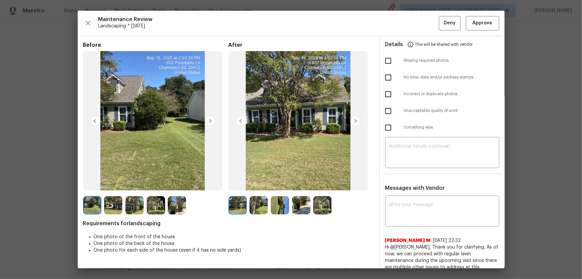
click at [260, 184] on img at bounding box center [259, 205] width 18 height 18
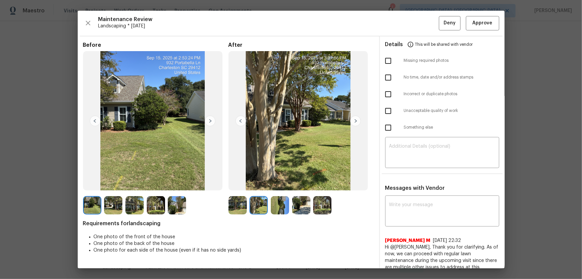
click at [275, 184] on img at bounding box center [280, 205] width 18 height 18
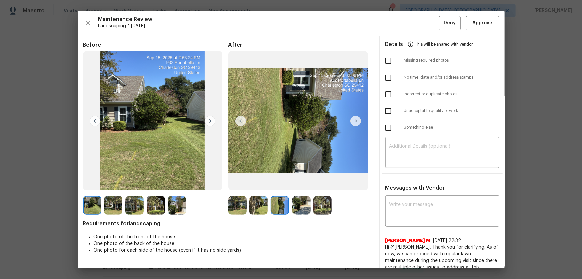
click at [298, 184] on img at bounding box center [301, 205] width 18 height 18
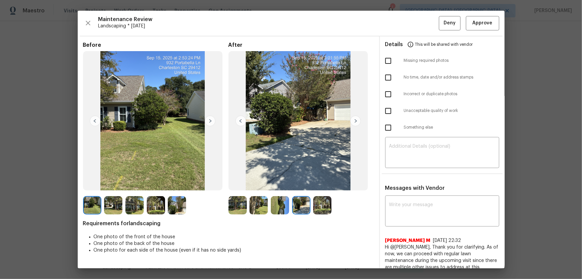
click at [316, 184] on img at bounding box center [322, 205] width 18 height 18
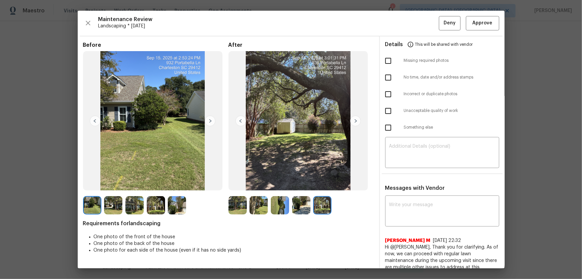
click at [238, 184] on img at bounding box center [238, 205] width 18 height 18
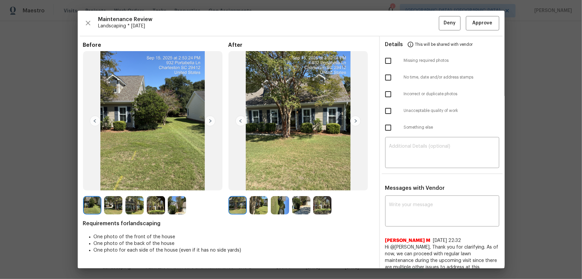
click at [259, 184] on img at bounding box center [259, 205] width 18 height 18
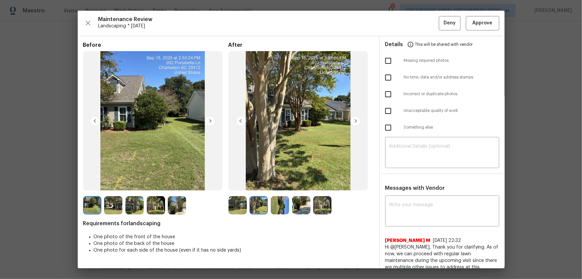
click at [283, 184] on img at bounding box center [280, 205] width 18 height 18
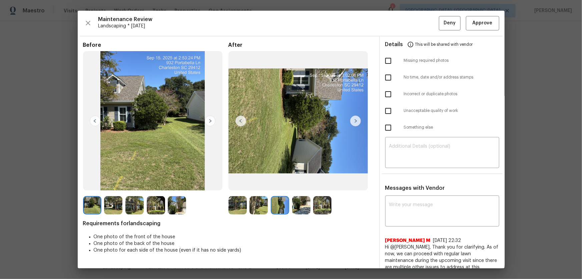
click at [300, 184] on img at bounding box center [301, 205] width 18 height 18
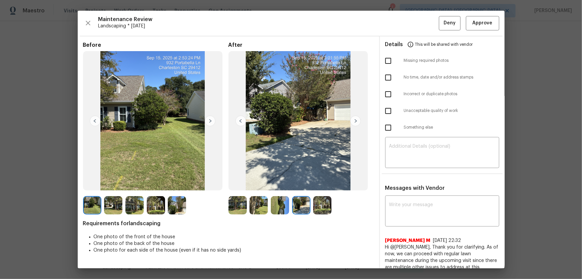
click at [321, 184] on img at bounding box center [322, 205] width 18 height 18
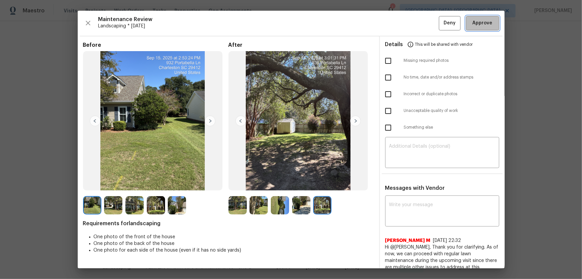
click at [414, 26] on span "Approve" at bounding box center [483, 23] width 20 height 8
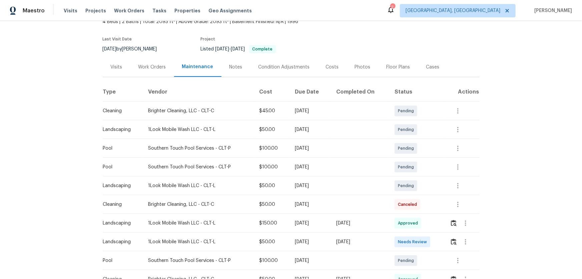
scroll to position [91, 0]
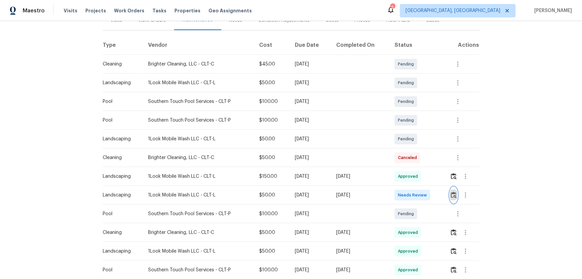
click at [414, 184] on img "button" at bounding box center [454, 195] width 6 height 6
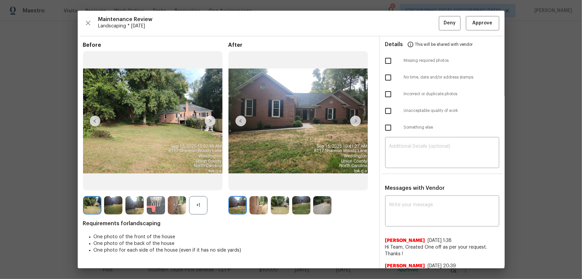
click at [202, 184] on div "+1" at bounding box center [198, 205] width 18 height 18
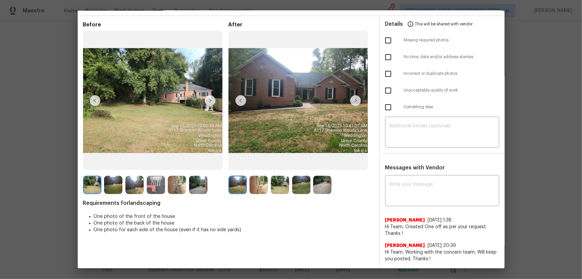
scroll to position [30, 0]
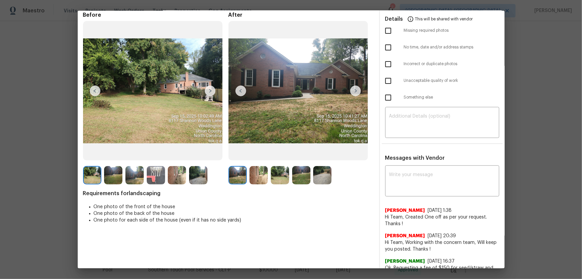
click at [260, 180] on img at bounding box center [259, 175] width 18 height 18
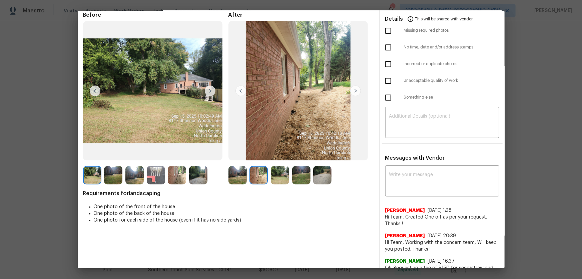
click at [281, 178] on img at bounding box center [280, 175] width 18 height 18
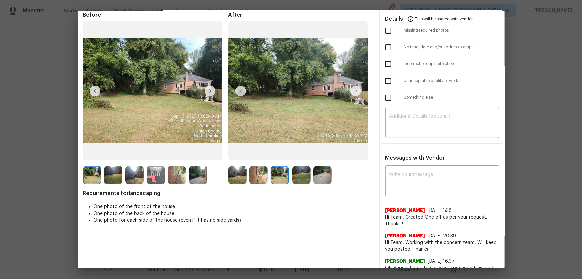
click at [296, 175] on img at bounding box center [301, 175] width 18 height 18
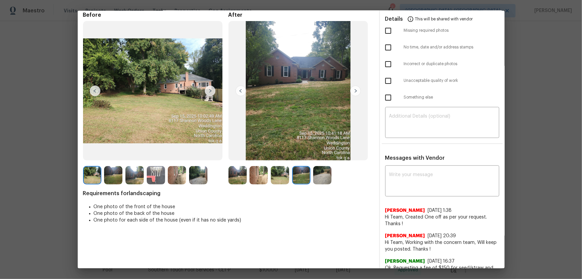
click at [322, 175] on img at bounding box center [322, 175] width 18 height 18
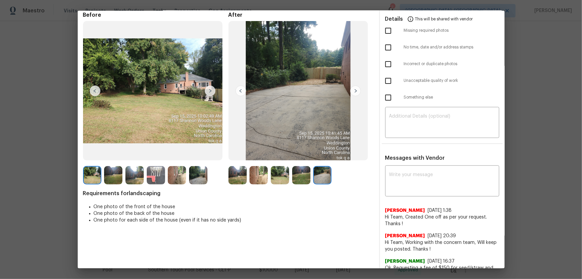
click at [245, 176] on img at bounding box center [238, 175] width 18 height 18
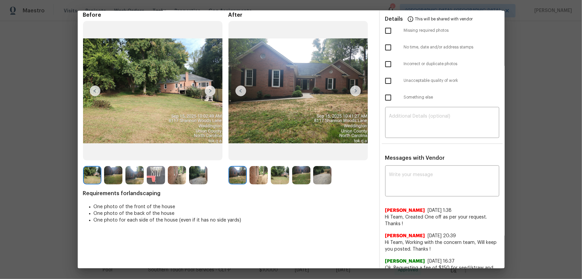
click at [257, 178] on img at bounding box center [259, 175] width 18 height 18
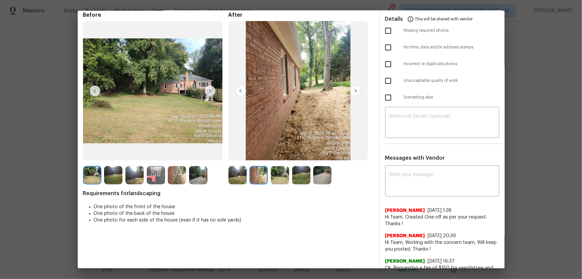
click at [282, 173] on img at bounding box center [280, 175] width 18 height 18
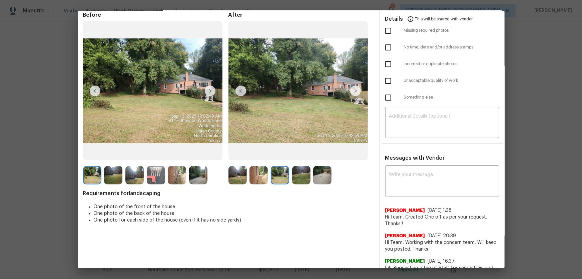
click at [307, 180] on img at bounding box center [301, 175] width 18 height 18
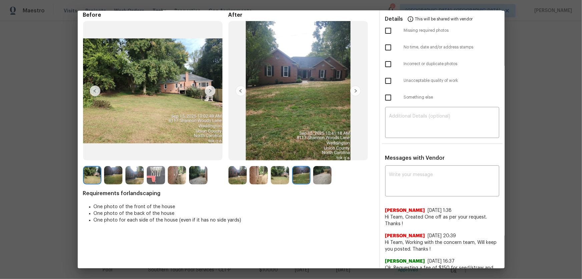
click at [322, 182] on img at bounding box center [322, 175] width 18 height 18
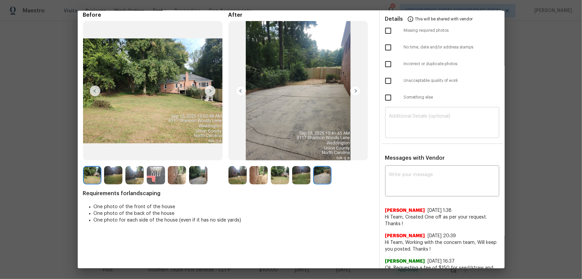
scroll to position [0, 0]
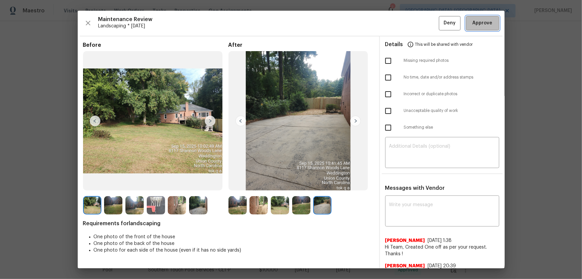
click at [414, 26] on span "Approve" at bounding box center [483, 23] width 20 height 8
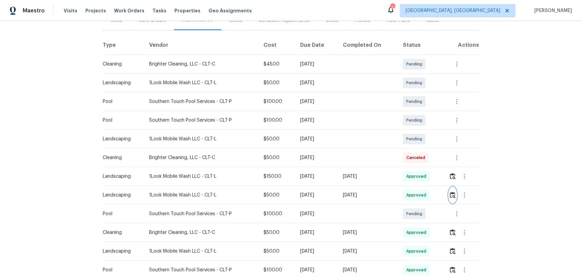
click at [414, 184] on button "button" at bounding box center [453, 195] width 8 height 16
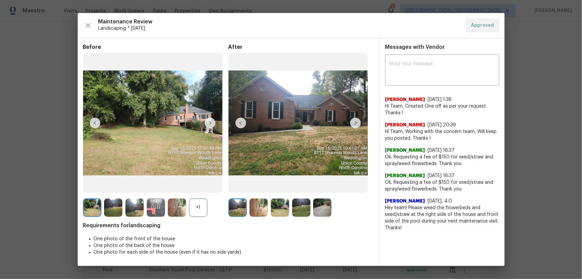
click at [194, 184] on div "+1" at bounding box center [198, 207] width 18 height 18
click at [262, 184] on img at bounding box center [259, 207] width 18 height 18
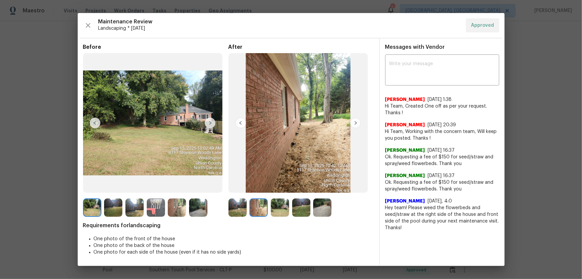
click at [281, 184] on img at bounding box center [280, 207] width 18 height 18
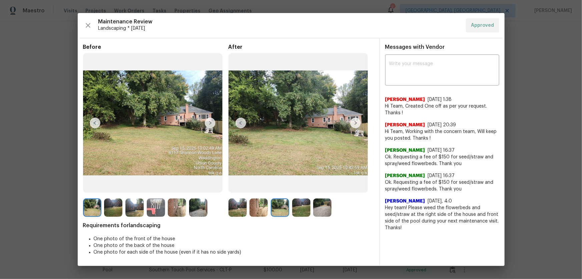
click at [299, 184] on img at bounding box center [301, 207] width 18 height 18
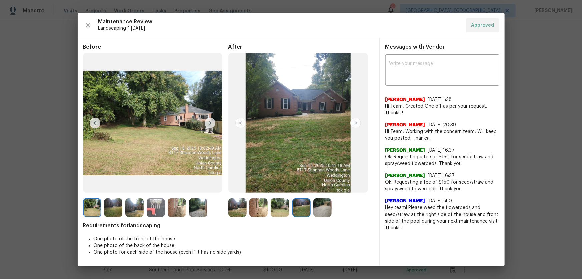
click at [322, 184] on img at bounding box center [322, 207] width 18 height 18
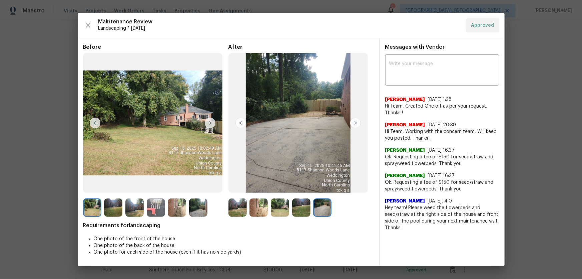
click at [234, 184] on img at bounding box center [238, 207] width 18 height 18
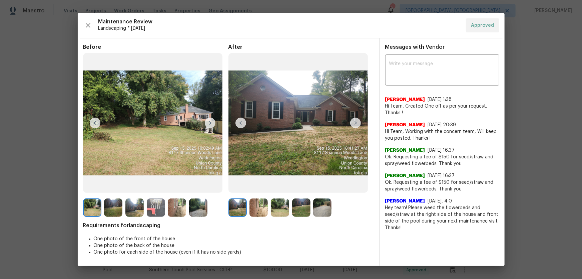
click at [259, 184] on img at bounding box center [259, 207] width 18 height 18
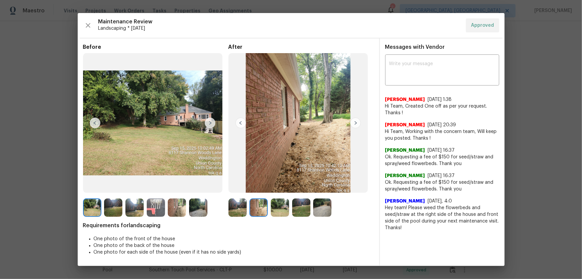
click at [278, 184] on img at bounding box center [280, 207] width 18 height 18
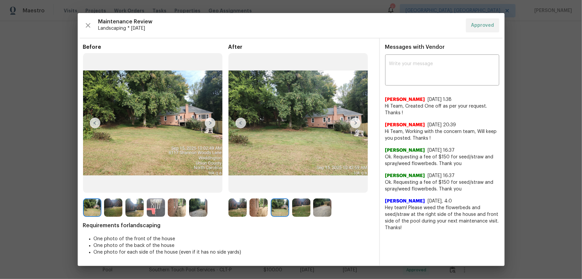
click at [306, 184] on img at bounding box center [301, 207] width 18 height 18
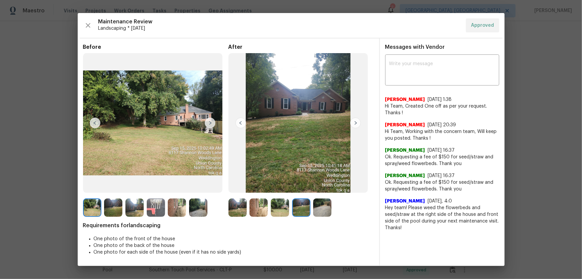
click at [317, 184] on img at bounding box center [322, 207] width 18 height 18
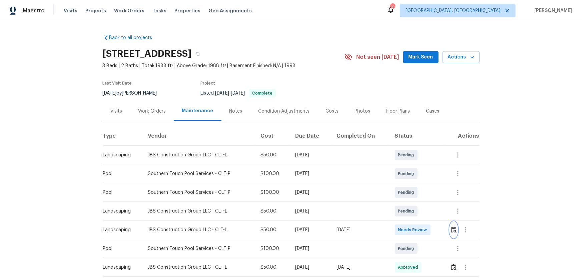
click at [452, 230] on img "button" at bounding box center [454, 229] width 6 height 6
click at [452, 228] on img "button" at bounding box center [454, 229] width 6 height 6
click at [414, 184] on img "button" at bounding box center [454, 229] width 6 height 6
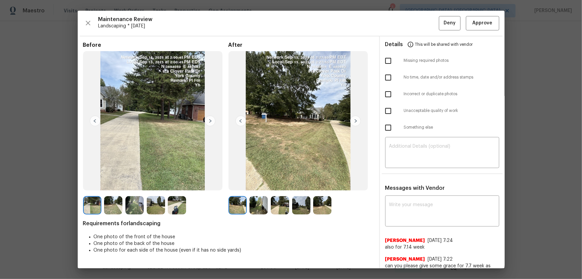
click at [263, 184] on img at bounding box center [259, 205] width 18 height 18
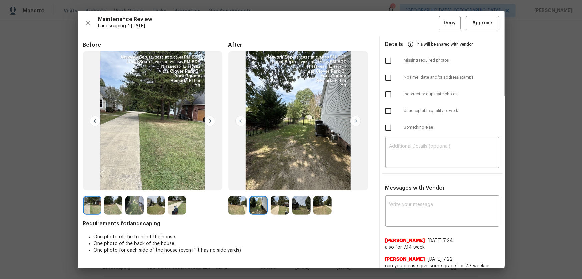
click at [272, 184] on img at bounding box center [280, 205] width 18 height 18
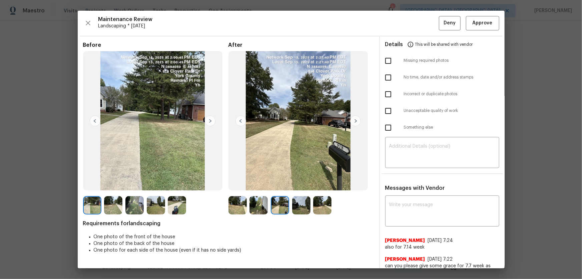
click at [296, 184] on img at bounding box center [301, 205] width 18 height 18
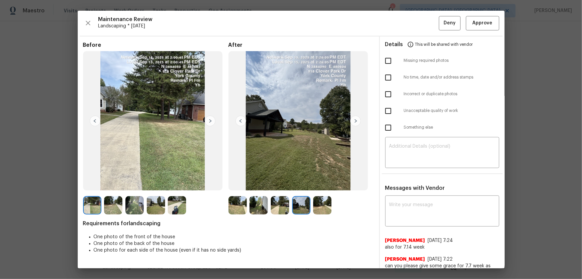
click at [313, 184] on img at bounding box center [322, 205] width 18 height 18
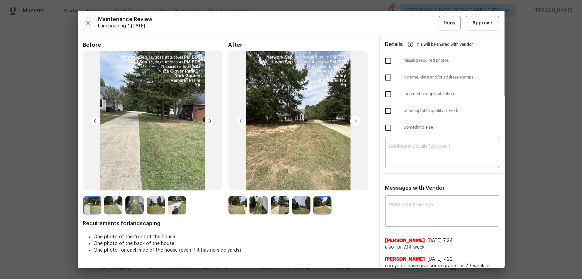
click at [245, 184] on img at bounding box center [238, 205] width 18 height 18
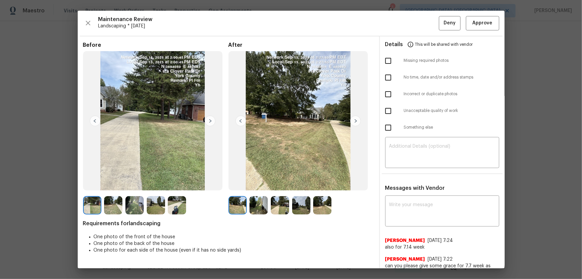
click at [250, 184] on img at bounding box center [259, 205] width 18 height 18
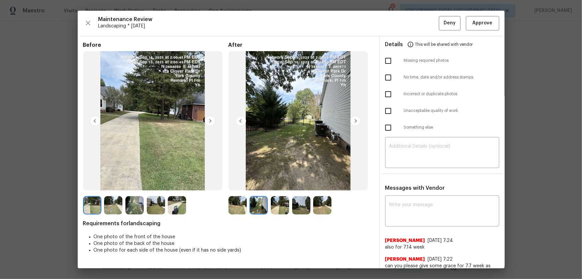
click at [292, 184] on img at bounding box center [301, 205] width 18 height 18
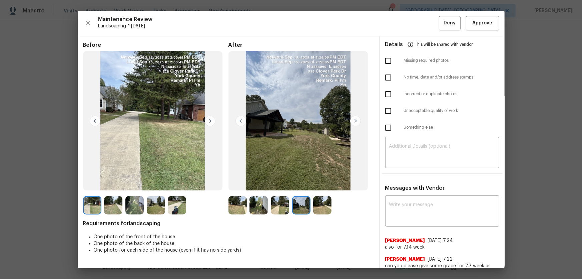
click at [282, 184] on img at bounding box center [280, 205] width 18 height 18
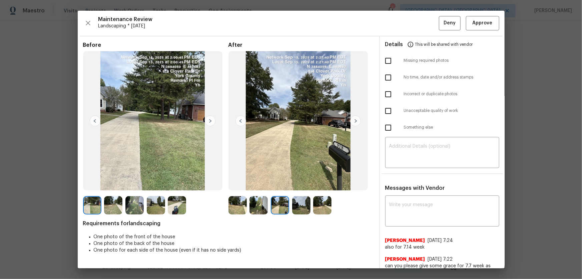
click at [297, 184] on img at bounding box center [301, 205] width 18 height 18
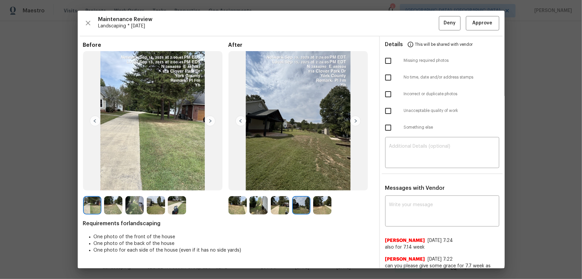
click at [309, 184] on img at bounding box center [301, 205] width 18 height 18
click at [319, 184] on img at bounding box center [322, 205] width 18 height 18
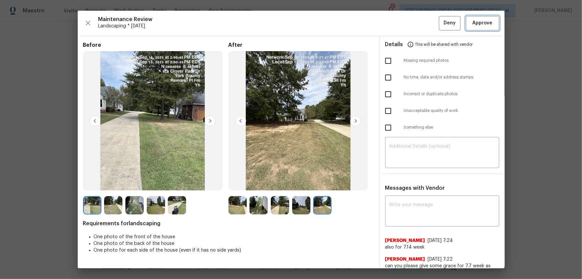
click at [414, 27] on button "Approve" at bounding box center [482, 23] width 33 height 14
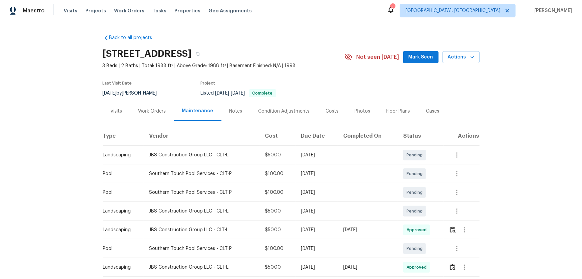
scroll to position [30, 0]
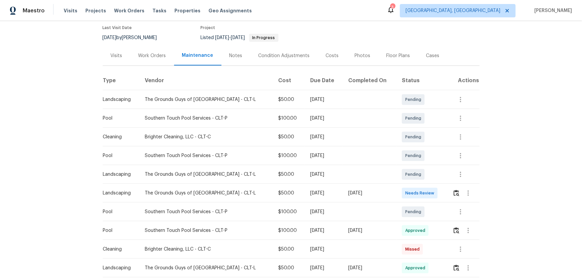
scroll to position [60, 0]
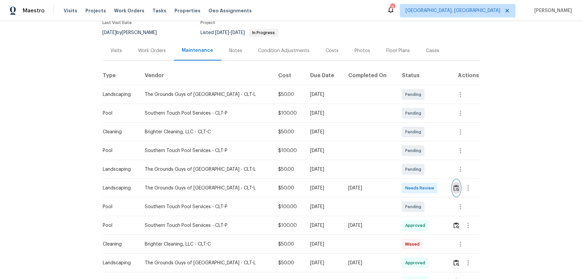
click at [414, 184] on button "button" at bounding box center [457, 188] width 8 height 16
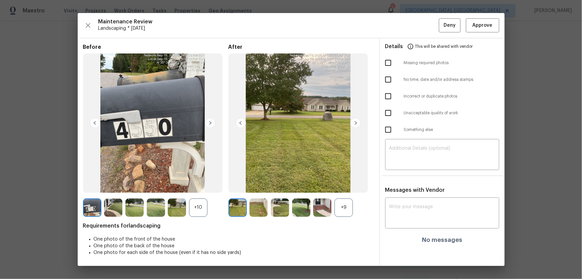
click at [333, 184] on div at bounding box center [323, 207] width 21 height 18
click at [337, 184] on div "+9" at bounding box center [344, 207] width 18 height 18
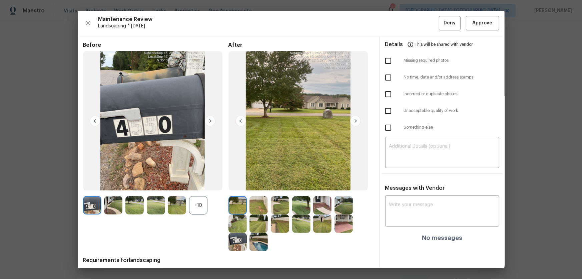
click at [203, 184] on div "+10" at bounding box center [198, 205] width 18 height 18
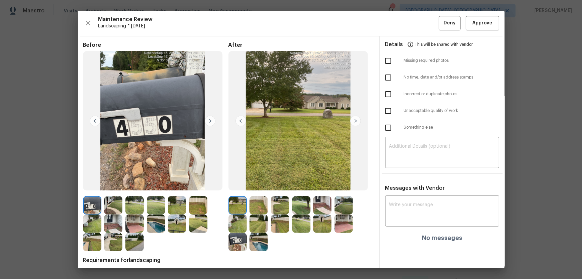
click at [250, 184] on img at bounding box center [259, 205] width 18 height 18
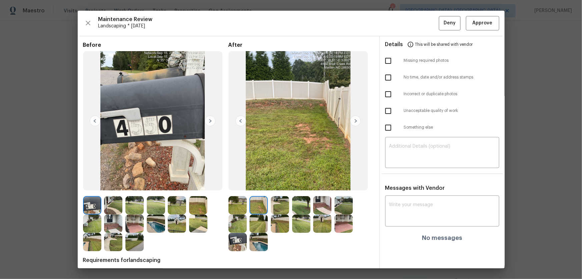
click at [277, 184] on img at bounding box center [280, 205] width 18 height 18
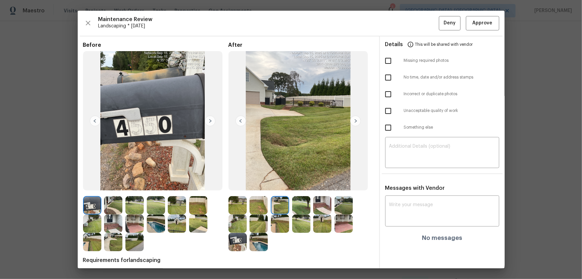
click at [305, 184] on img at bounding box center [301, 205] width 18 height 18
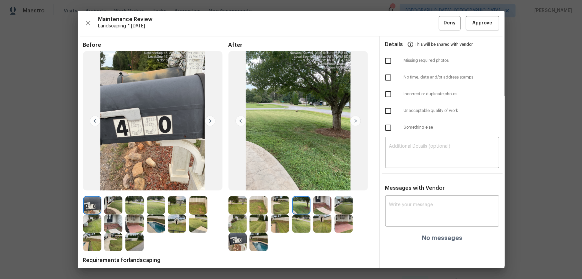
click at [319, 184] on img at bounding box center [322, 205] width 18 height 18
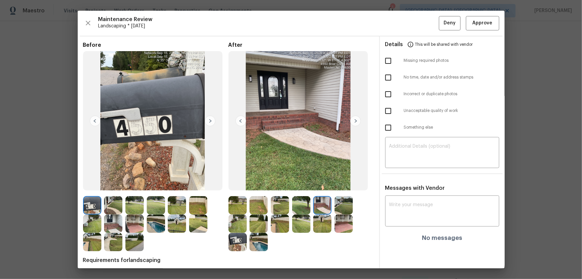
click at [342, 184] on img at bounding box center [344, 205] width 18 height 18
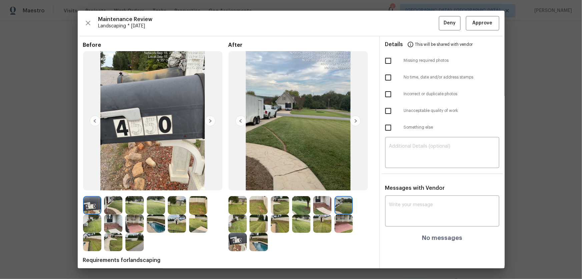
click at [229, 184] on img at bounding box center [238, 223] width 18 height 18
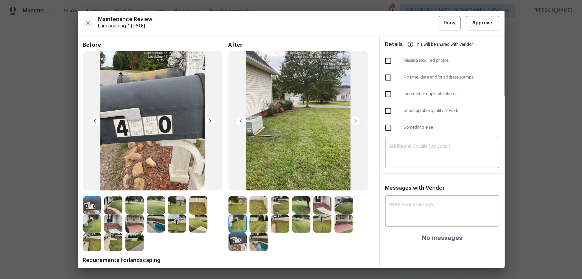
click at [251, 184] on img at bounding box center [259, 223] width 18 height 18
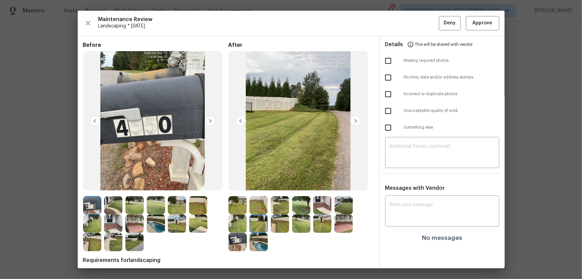
click at [269, 184] on div at bounding box center [260, 223] width 21 height 18
click at [281, 184] on img at bounding box center [280, 223] width 18 height 18
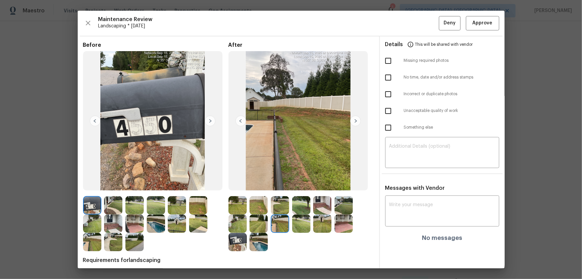
click at [300, 184] on img at bounding box center [301, 223] width 18 height 18
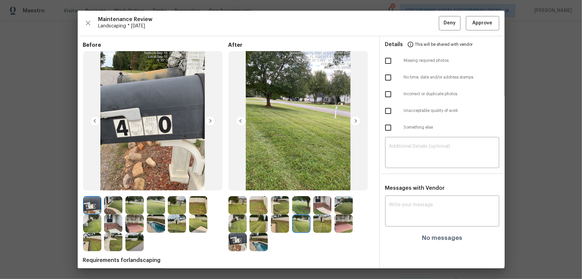
click at [319, 184] on img at bounding box center [322, 223] width 18 height 18
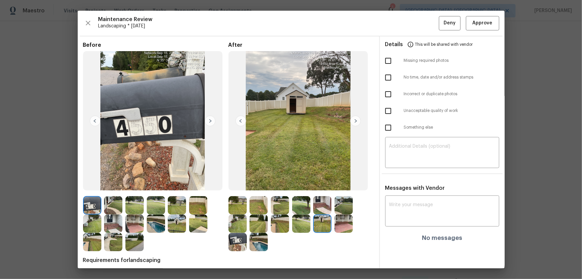
click at [335, 184] on img at bounding box center [344, 223] width 18 height 18
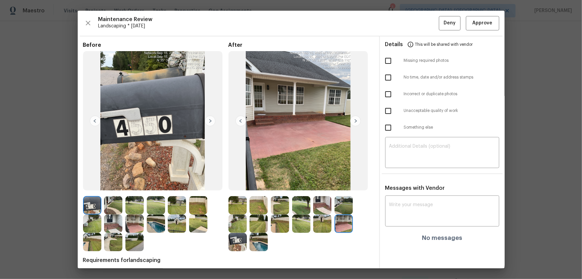
click at [242, 184] on img at bounding box center [238, 242] width 18 height 18
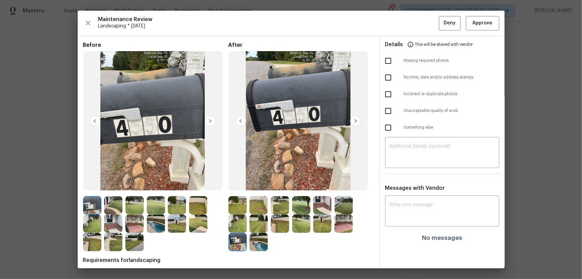
click at [257, 184] on img at bounding box center [259, 242] width 18 height 18
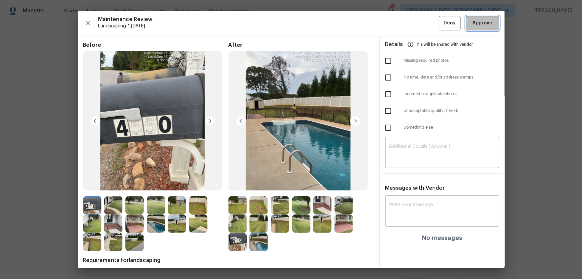
click at [414, 28] on button "Approve" at bounding box center [482, 23] width 33 height 14
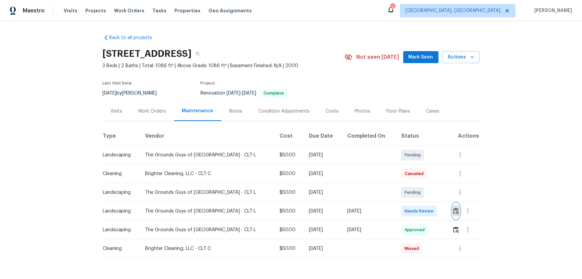
click at [414, 184] on button "button" at bounding box center [456, 211] width 8 height 16
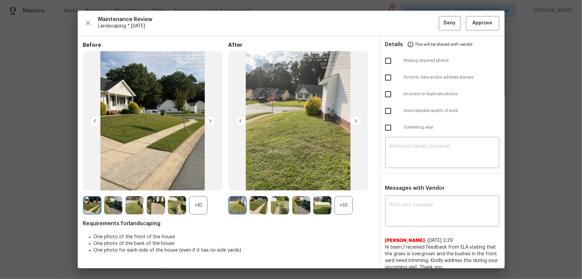
scroll to position [7, 0]
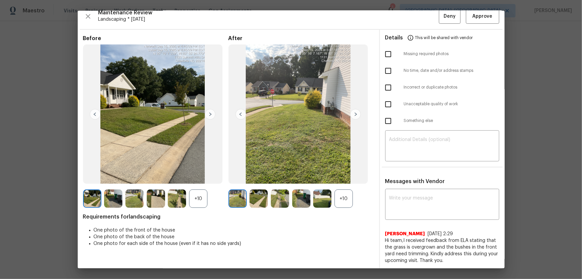
click at [343, 184] on div "+10" at bounding box center [344, 198] width 18 height 18
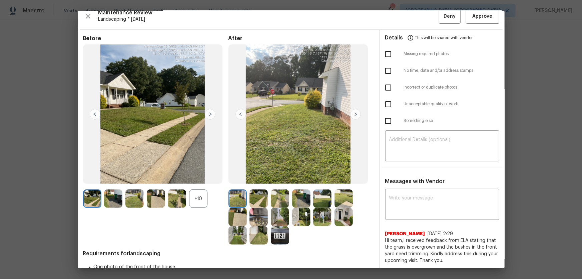
click at [190, 184] on div "+10" at bounding box center [198, 198] width 18 height 18
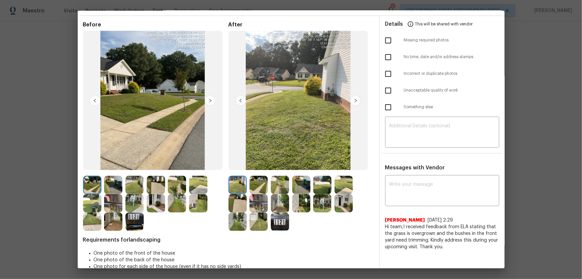
scroll to position [32, 0]
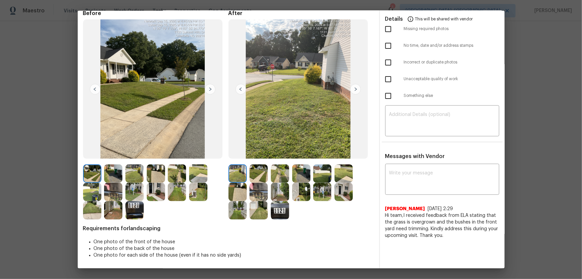
click at [260, 176] on img at bounding box center [259, 173] width 18 height 18
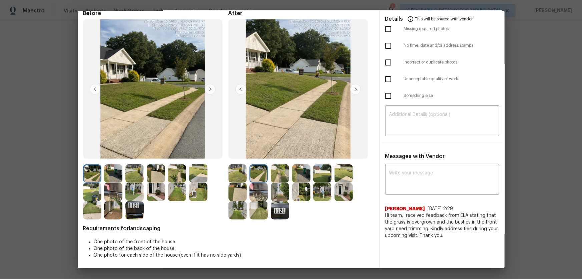
click at [275, 175] on img at bounding box center [280, 173] width 18 height 18
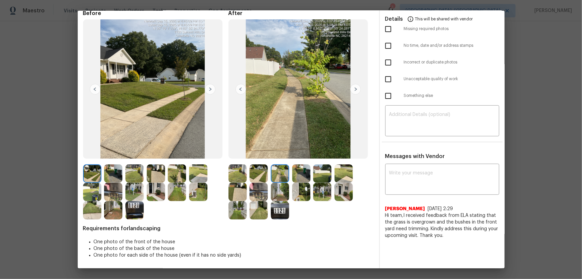
click at [304, 180] on img at bounding box center [301, 173] width 18 height 18
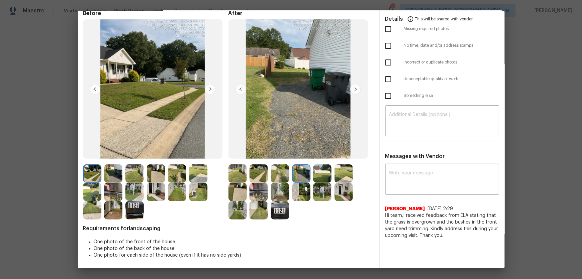
click at [318, 178] on img at bounding box center [322, 173] width 18 height 18
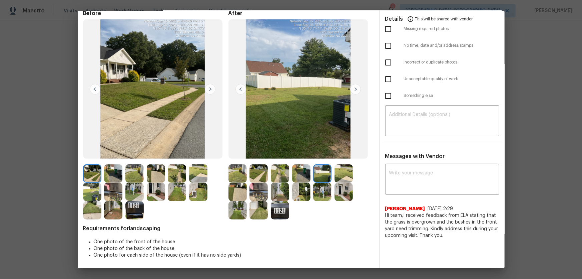
click at [346, 171] on img at bounding box center [344, 173] width 18 height 18
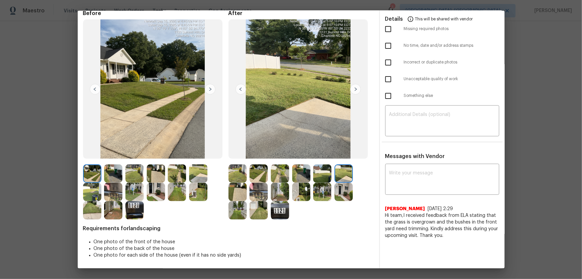
click at [241, 184] on img at bounding box center [238, 192] width 18 height 18
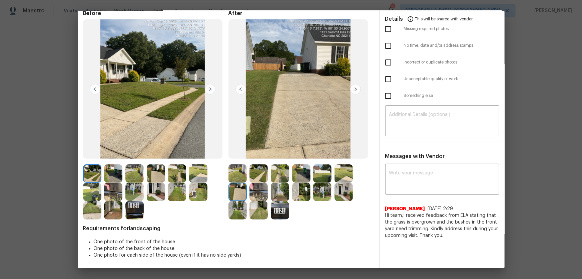
click at [251, 184] on img at bounding box center [259, 192] width 18 height 18
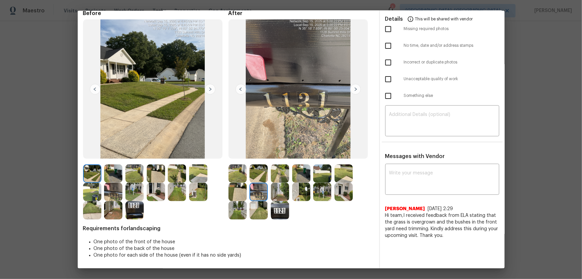
click at [278, 184] on img at bounding box center [280, 192] width 18 height 18
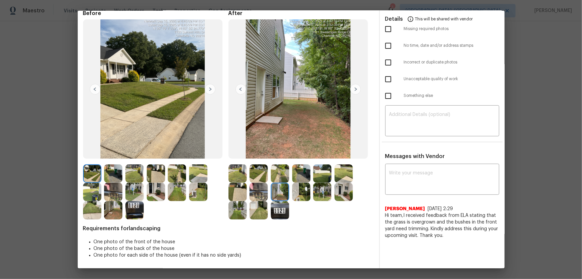
click at [297, 184] on img at bounding box center [301, 192] width 18 height 18
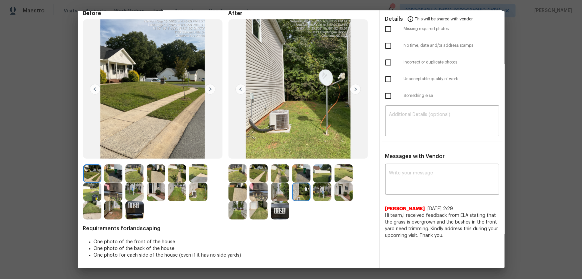
click at [320, 184] on img at bounding box center [322, 192] width 18 height 18
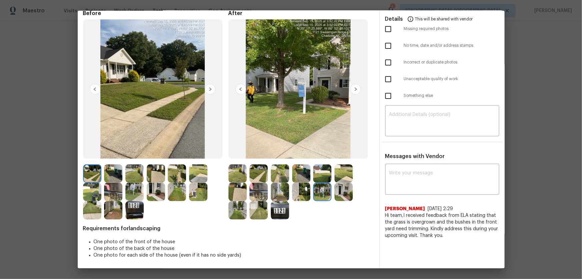
click at [341, 184] on img at bounding box center [344, 192] width 18 height 18
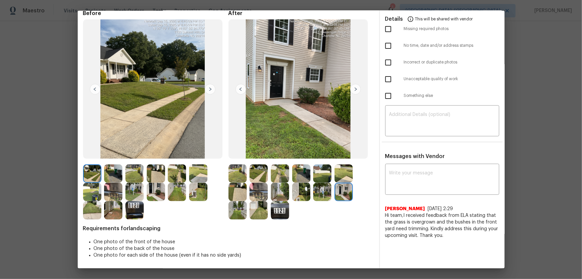
click at [230, 184] on img at bounding box center [238, 210] width 18 height 18
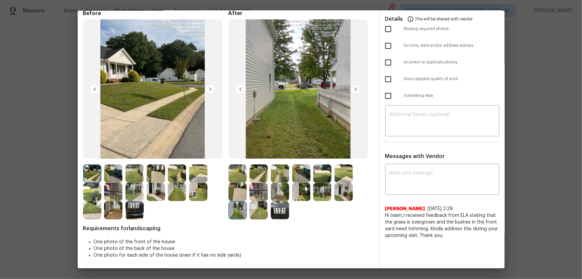
click at [259, 184] on img at bounding box center [259, 210] width 18 height 18
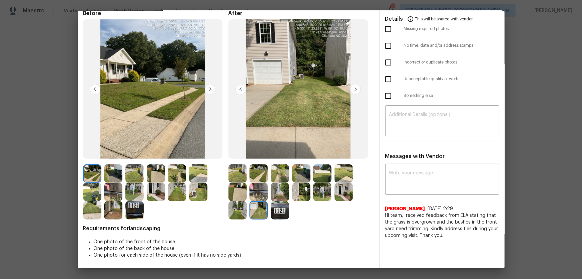
click at [275, 184] on img at bounding box center [280, 210] width 18 height 18
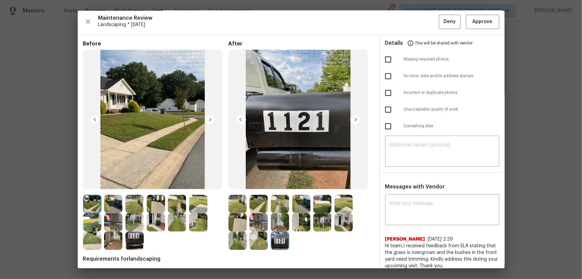
scroll to position [0, 0]
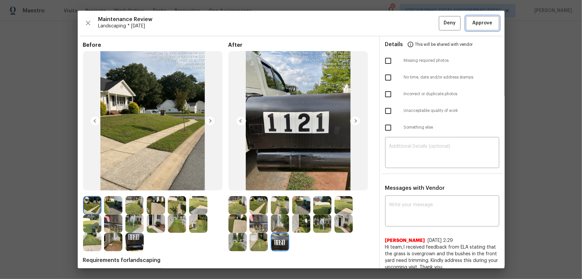
click at [414, 25] on button "Approve" at bounding box center [482, 23] width 33 height 14
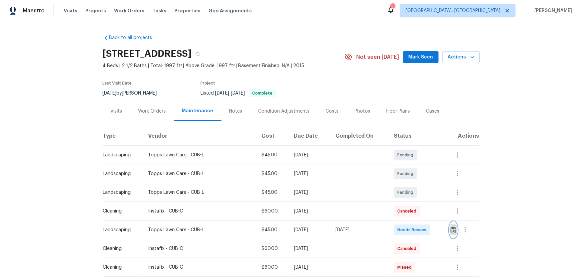
click at [414, 184] on button "button" at bounding box center [454, 230] width 8 height 16
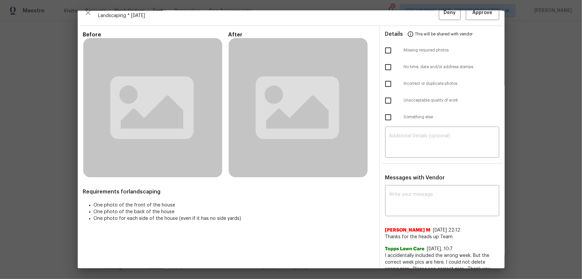
scroll to position [19, 0]
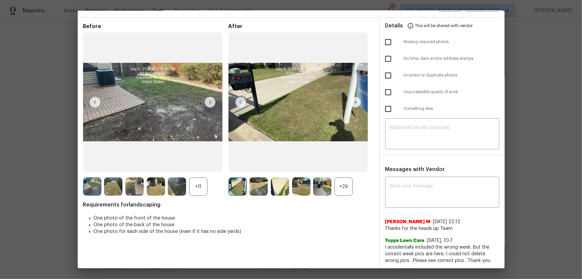
click at [344, 184] on div "+29" at bounding box center [344, 186] width 18 height 18
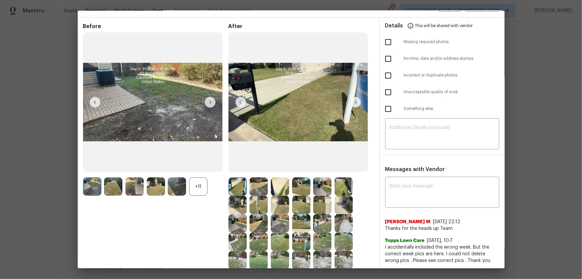
click at [198, 181] on div "+11" at bounding box center [198, 186] width 18 height 18
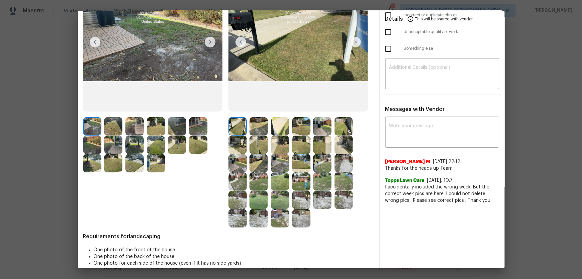
scroll to position [79, 0]
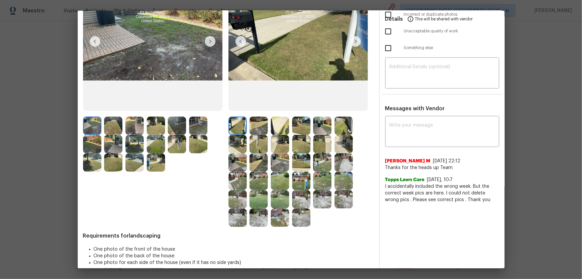
click at [261, 128] on img at bounding box center [259, 125] width 18 height 18
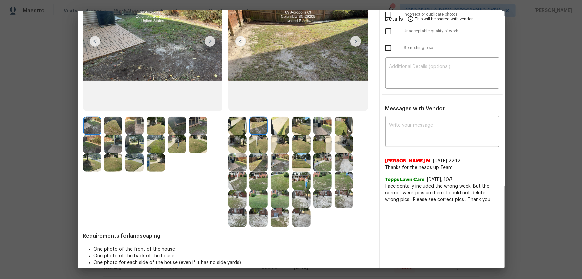
click at [284, 127] on img at bounding box center [280, 125] width 18 height 18
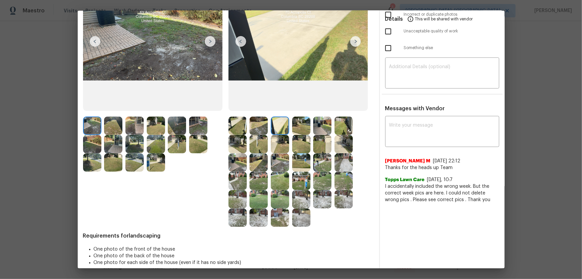
click at [298, 126] on img at bounding box center [301, 125] width 18 height 18
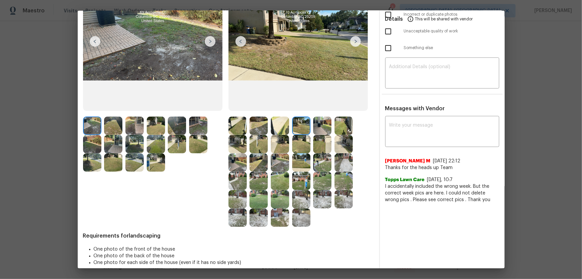
click at [325, 126] on img at bounding box center [322, 125] width 18 height 18
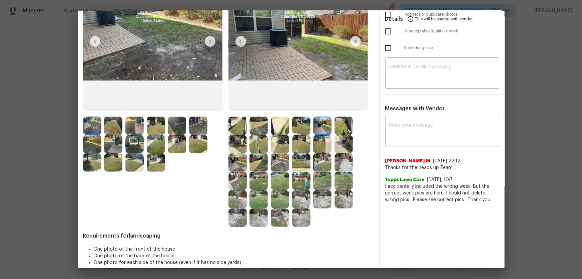
click at [338, 125] on img at bounding box center [344, 125] width 18 height 18
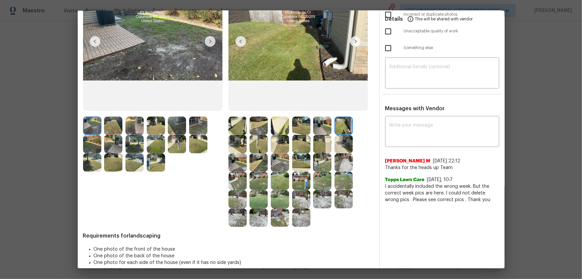
click at [243, 145] on img at bounding box center [238, 144] width 18 height 18
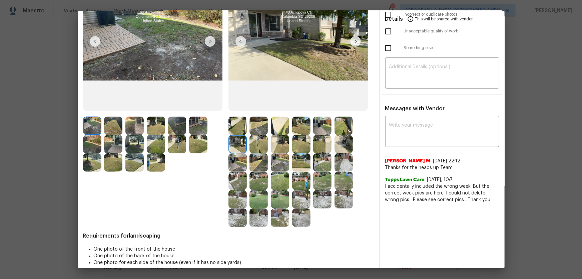
click at [250, 146] on img at bounding box center [259, 144] width 18 height 18
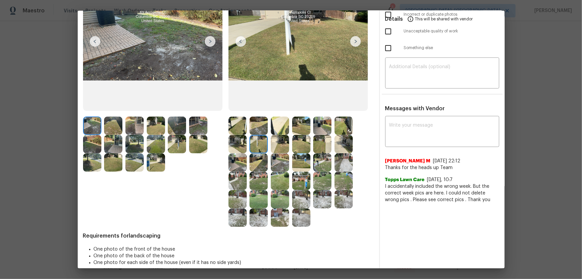
click at [274, 143] on img at bounding box center [280, 144] width 18 height 18
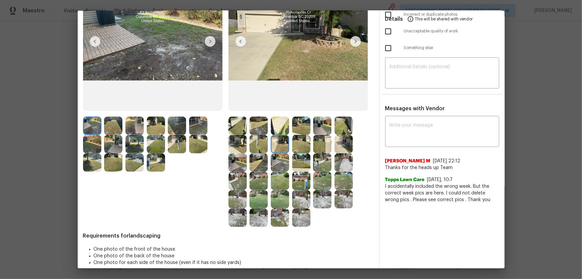
click at [304, 146] on img at bounding box center [301, 144] width 18 height 18
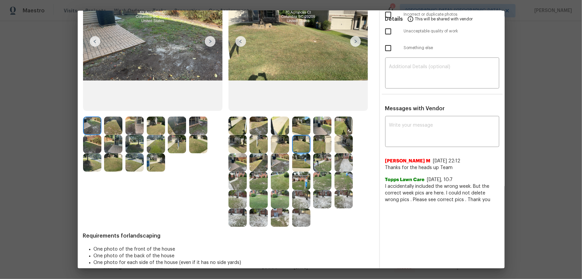
click at [321, 146] on img at bounding box center [322, 144] width 18 height 18
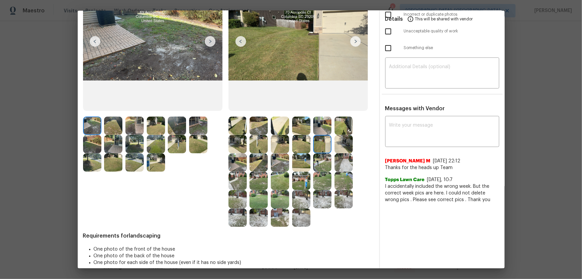
click at [335, 146] on img at bounding box center [344, 144] width 18 height 18
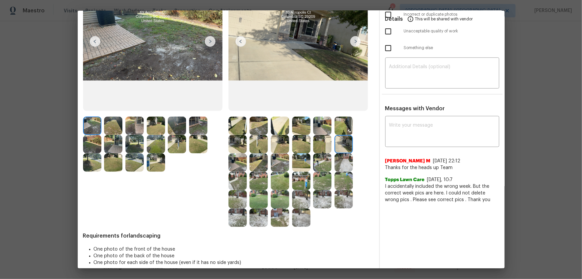
click at [243, 160] on img at bounding box center [238, 162] width 18 height 18
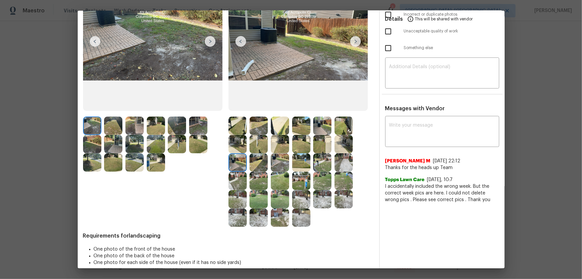
click at [260, 165] on img at bounding box center [259, 162] width 18 height 18
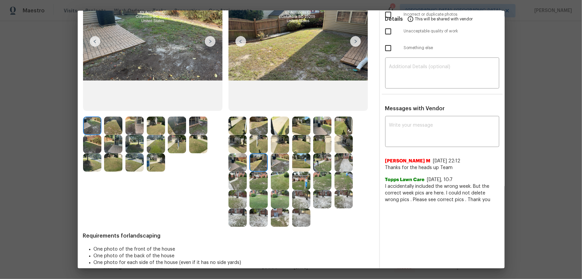
click at [271, 163] on img at bounding box center [280, 162] width 18 height 18
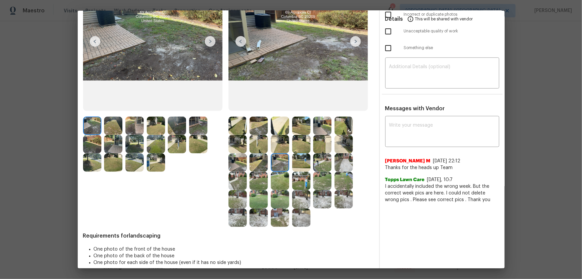
click at [308, 163] on img at bounding box center [301, 162] width 18 height 18
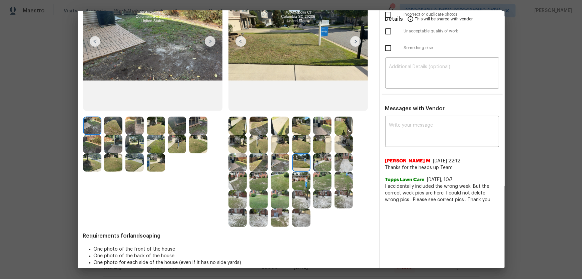
click at [317, 162] on img at bounding box center [322, 162] width 18 height 18
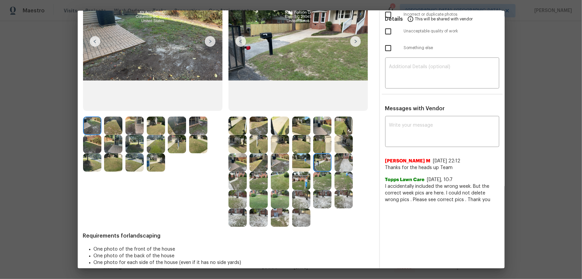
click at [337, 161] on img at bounding box center [344, 162] width 18 height 18
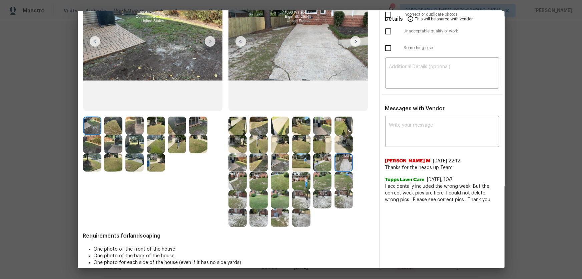
click at [238, 183] on img at bounding box center [238, 180] width 18 height 18
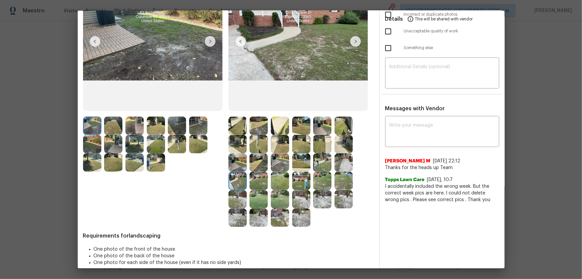
click at [259, 183] on img at bounding box center [259, 180] width 18 height 18
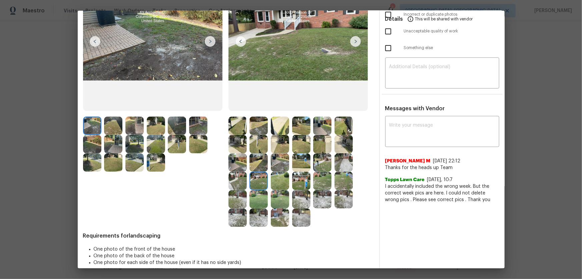
click at [274, 182] on img at bounding box center [280, 180] width 18 height 18
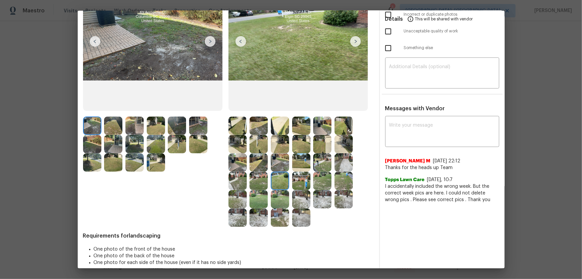
click at [292, 181] on img at bounding box center [301, 180] width 18 height 18
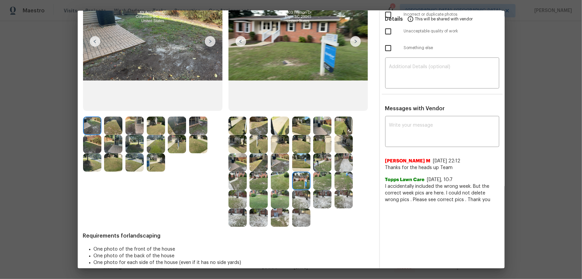
click at [325, 180] on img at bounding box center [322, 180] width 18 height 18
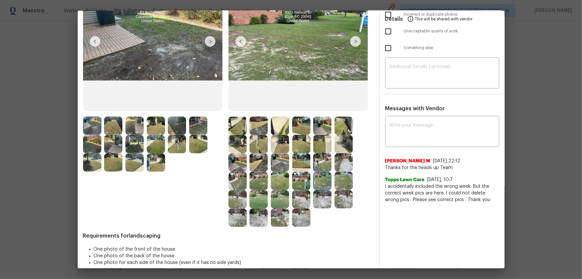
click at [338, 180] on img at bounding box center [344, 180] width 18 height 18
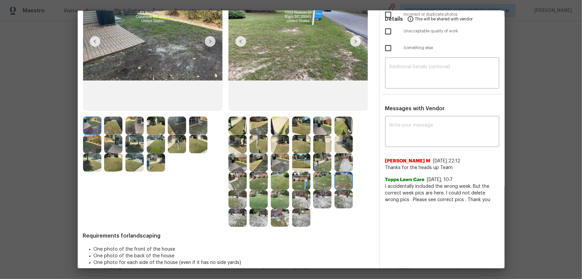
click at [242, 184] on img at bounding box center [238, 199] width 18 height 18
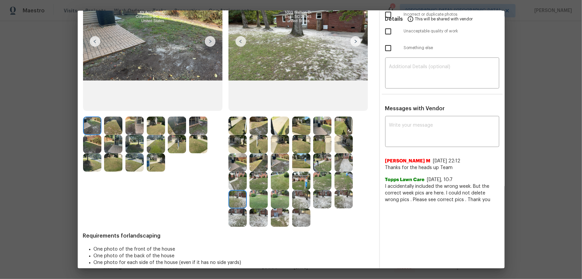
click at [257, 184] on img at bounding box center [259, 199] width 18 height 18
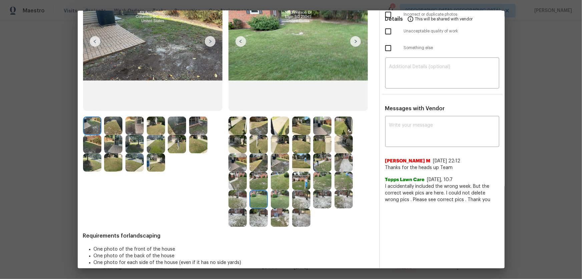
click at [277, 184] on img at bounding box center [280, 199] width 18 height 18
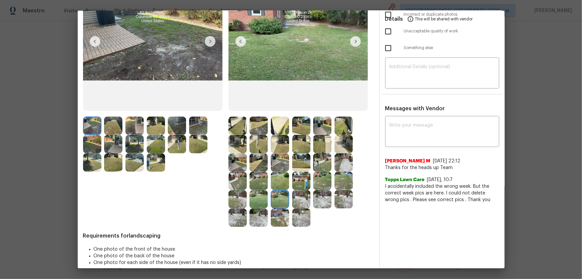
click at [298, 184] on img at bounding box center [301, 199] width 18 height 18
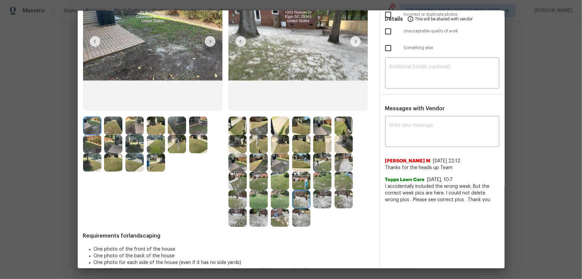
click at [324, 184] on img at bounding box center [322, 199] width 18 height 18
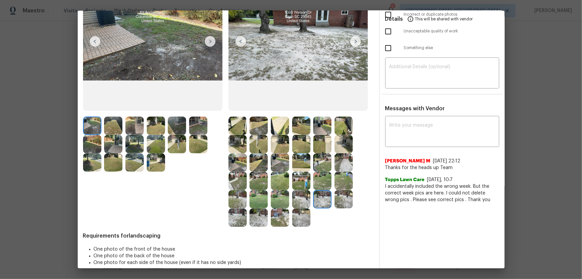
drag, startPoint x: 342, startPoint y: 199, endPoint x: 329, endPoint y: 206, distance: 15.1
click at [342, 184] on img at bounding box center [344, 199] width 18 height 18
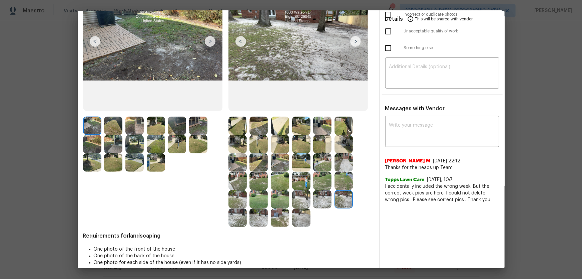
click at [235, 184] on img at bounding box center [238, 217] width 18 height 18
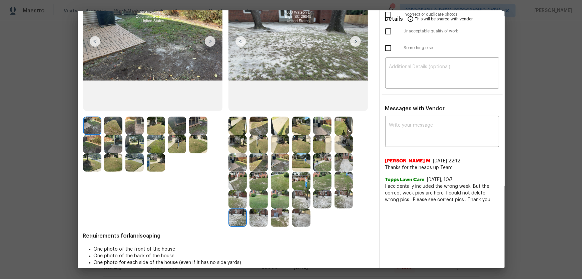
click at [257, 184] on img at bounding box center [259, 217] width 18 height 18
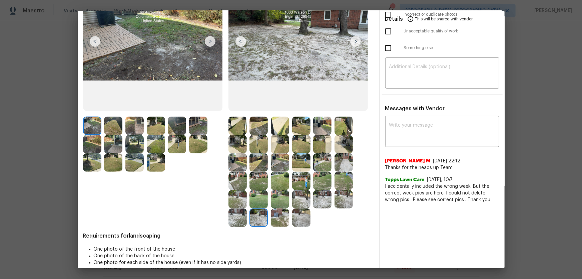
click at [281, 184] on img at bounding box center [280, 217] width 18 height 18
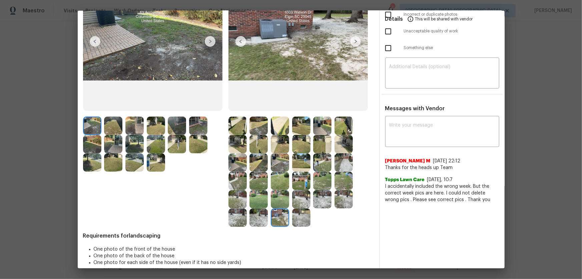
click at [299, 184] on img at bounding box center [301, 217] width 18 height 18
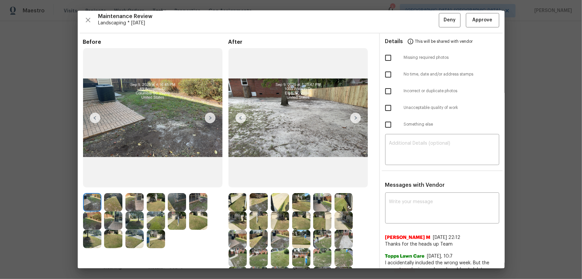
scroll to position [0, 0]
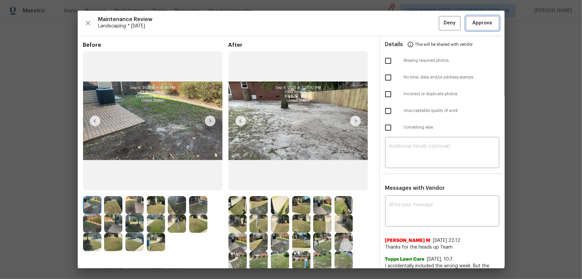
click at [414, 24] on span "Approve" at bounding box center [482, 23] width 23 height 8
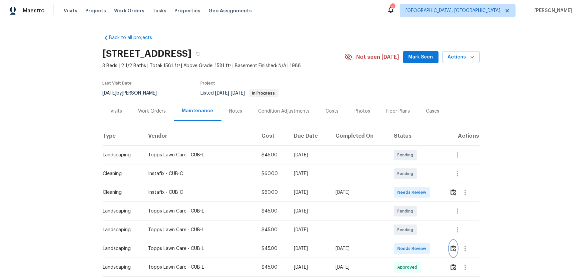
click at [414, 184] on img "button" at bounding box center [454, 248] width 6 height 6
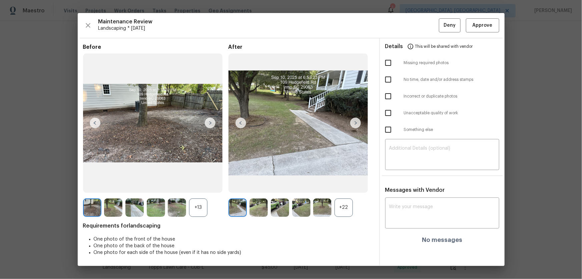
click at [342, 184] on div "+22" at bounding box center [344, 207] width 18 height 18
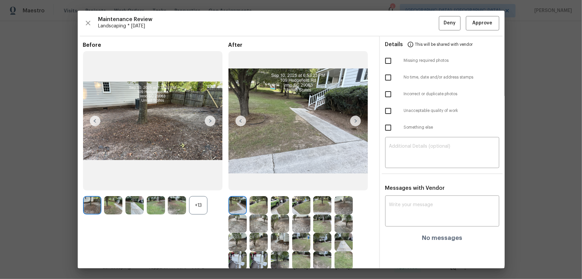
click at [198, 184] on div "+13" at bounding box center [198, 205] width 18 height 18
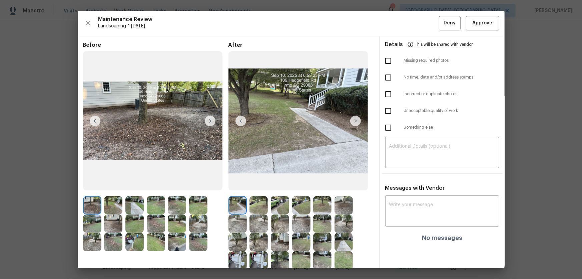
click at [255, 184] on img at bounding box center [259, 205] width 18 height 18
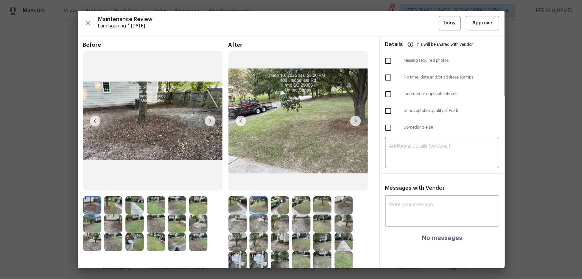
scroll to position [30, 0]
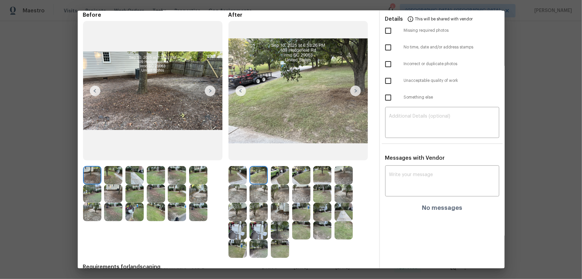
click at [275, 174] on img at bounding box center [280, 175] width 18 height 18
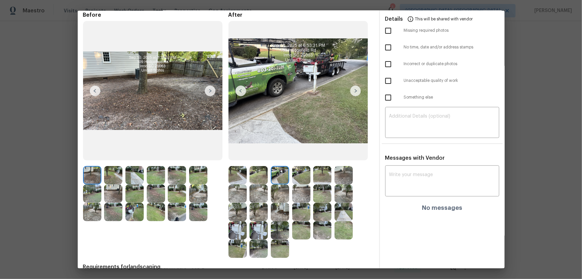
click at [300, 176] on img at bounding box center [301, 175] width 18 height 18
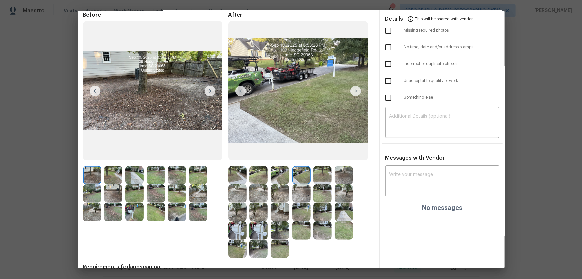
click at [319, 179] on img at bounding box center [322, 175] width 18 height 18
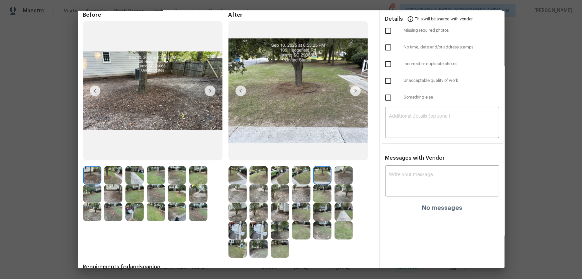
click at [342, 177] on img at bounding box center [344, 175] width 18 height 18
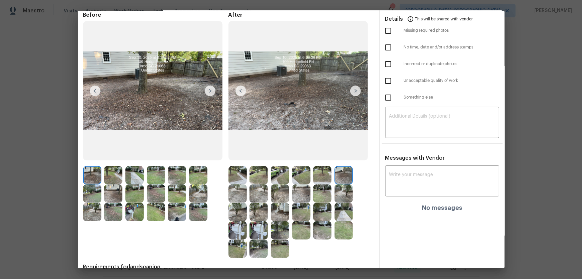
click at [226, 184] on div at bounding box center [155, 193] width 145 height 55
click at [251, 184] on img at bounding box center [259, 193] width 18 height 18
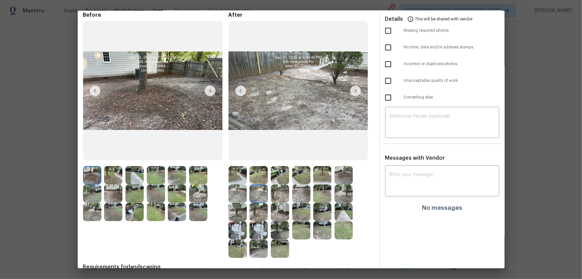
click at [241, 184] on img at bounding box center [238, 193] width 18 height 18
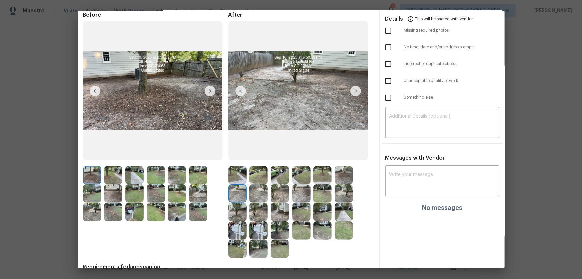
click at [256, 184] on img at bounding box center [259, 193] width 18 height 18
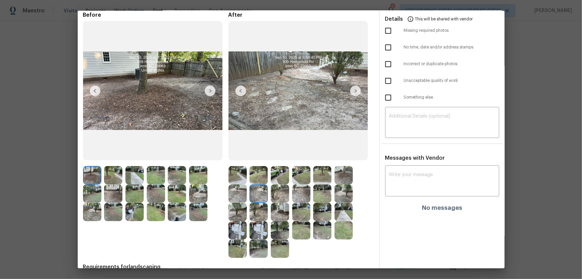
click at [282, 184] on img at bounding box center [280, 193] width 18 height 18
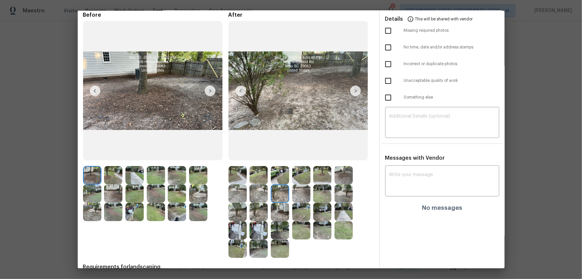
click at [305, 184] on img at bounding box center [301, 193] width 18 height 18
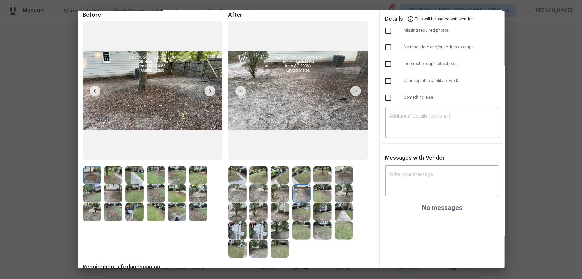
click at [315, 184] on img at bounding box center [322, 193] width 18 height 18
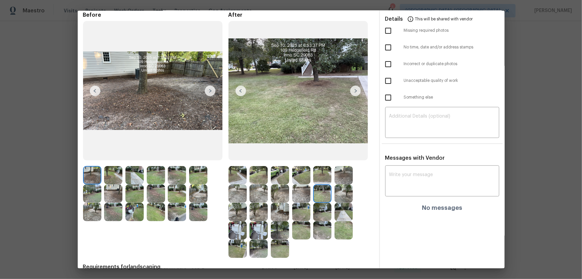
click at [344, 184] on img at bounding box center [344, 193] width 18 height 18
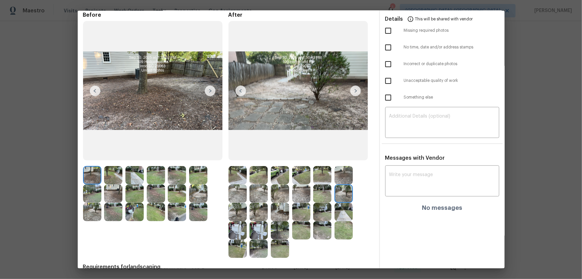
click at [234, 184] on img at bounding box center [238, 212] width 18 height 18
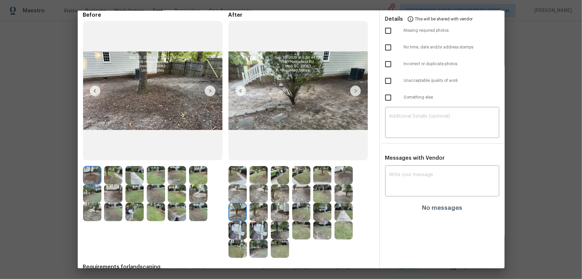
click at [252, 184] on img at bounding box center [259, 212] width 18 height 18
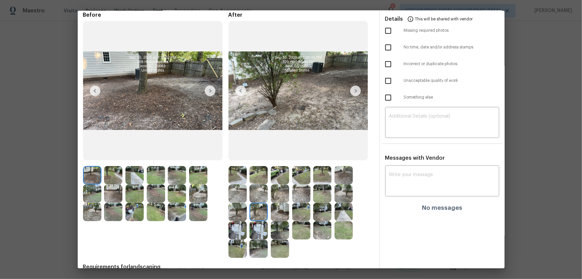
click at [271, 184] on img at bounding box center [280, 212] width 18 height 18
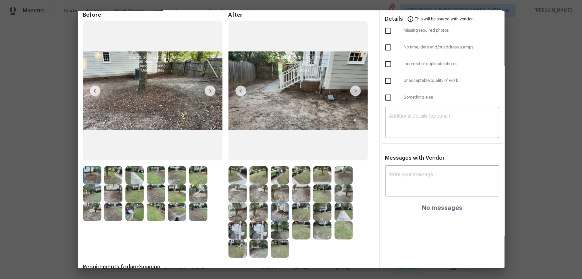
click at [297, 184] on img at bounding box center [301, 212] width 18 height 18
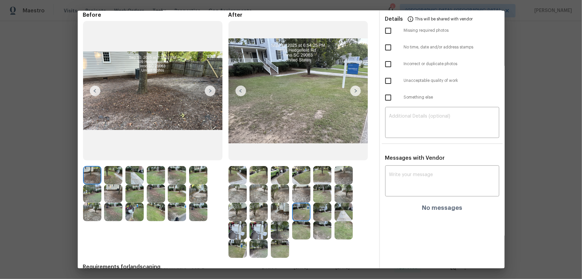
drag, startPoint x: 318, startPoint y: 211, endPoint x: 323, endPoint y: 213, distance: 5.6
click at [318, 184] on img at bounding box center [322, 212] width 18 height 18
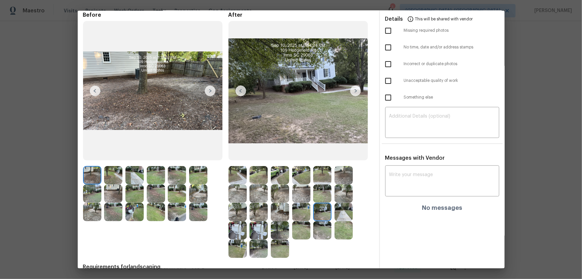
click at [342, 184] on img at bounding box center [344, 212] width 18 height 18
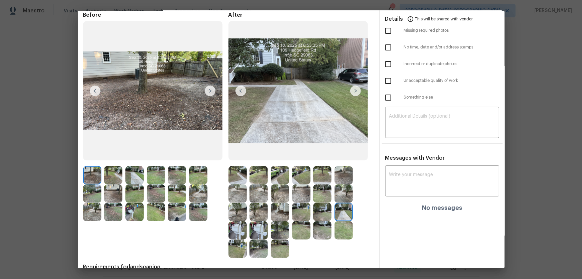
click at [239, 184] on img at bounding box center [238, 230] width 18 height 18
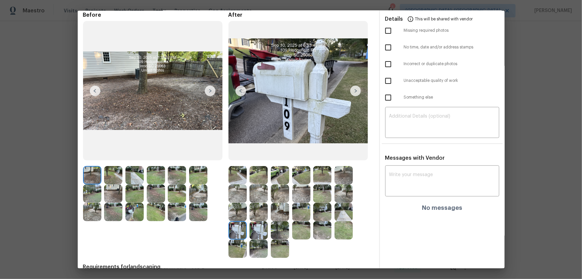
click at [266, 184] on img at bounding box center [259, 230] width 18 height 18
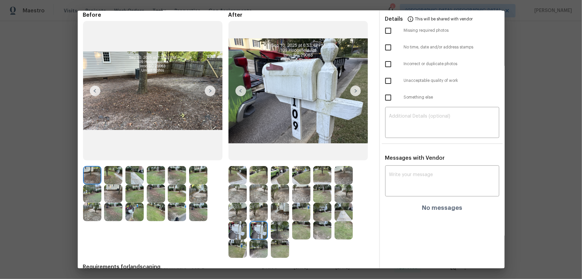
click at [278, 184] on img at bounding box center [280, 230] width 18 height 18
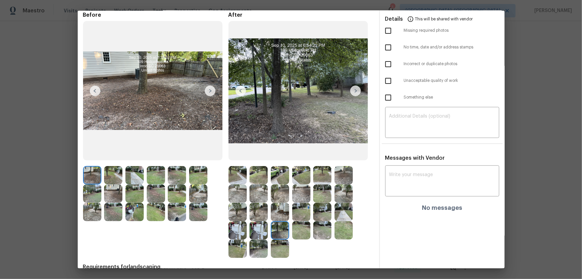
click at [293, 184] on img at bounding box center [301, 230] width 18 height 18
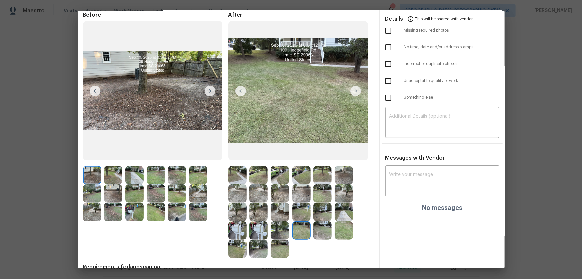
click at [314, 184] on img at bounding box center [322, 230] width 18 height 18
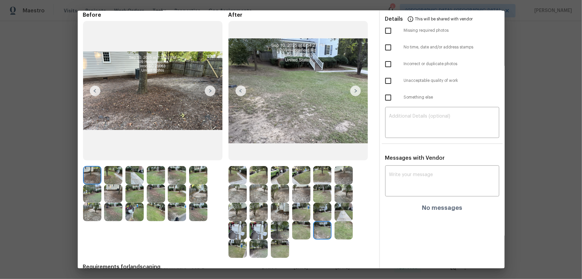
click at [343, 184] on img at bounding box center [344, 230] width 18 height 18
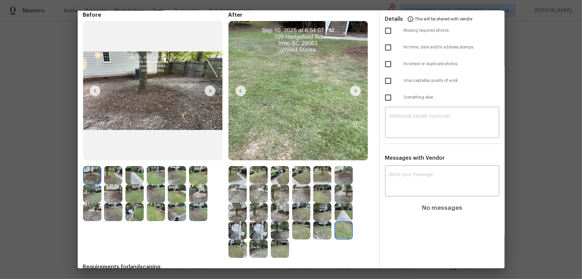
click at [242, 184] on img at bounding box center [238, 248] width 18 height 18
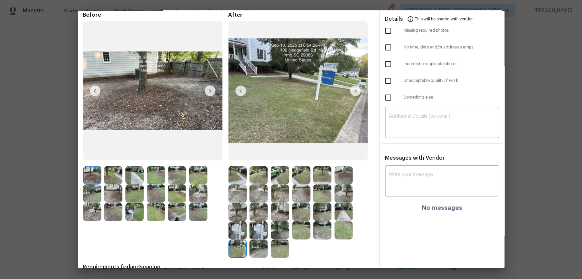
click at [250, 184] on img at bounding box center [259, 248] width 18 height 18
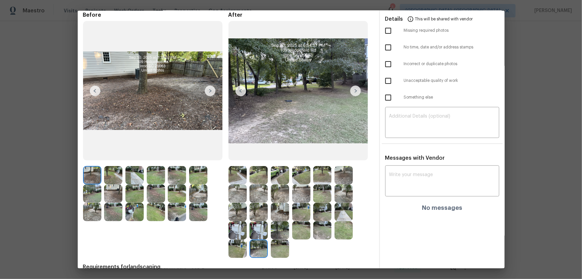
click at [289, 184] on div at bounding box center [281, 248] width 21 height 18
click at [285, 184] on img at bounding box center [280, 248] width 18 height 18
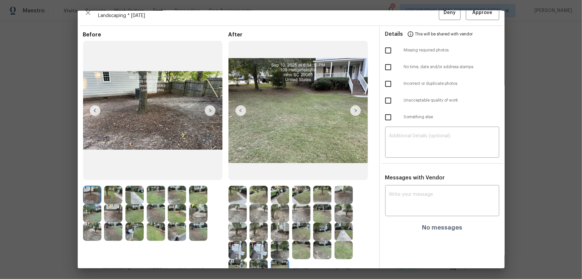
scroll to position [0, 0]
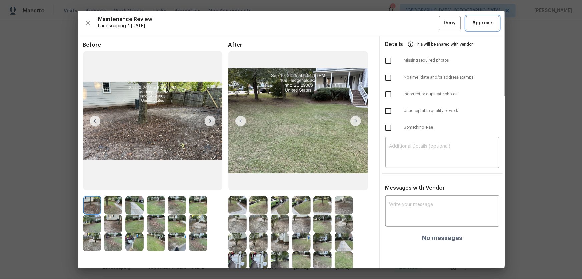
click at [414, 23] on span "Approve" at bounding box center [483, 23] width 20 height 8
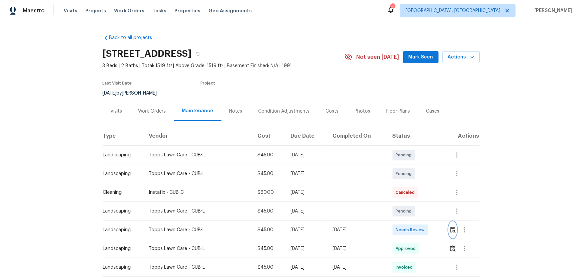
click at [414, 184] on button "button" at bounding box center [453, 230] width 8 height 16
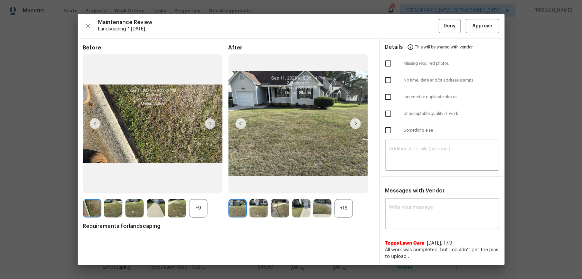
click at [345, 184] on div "+16" at bounding box center [344, 208] width 18 height 18
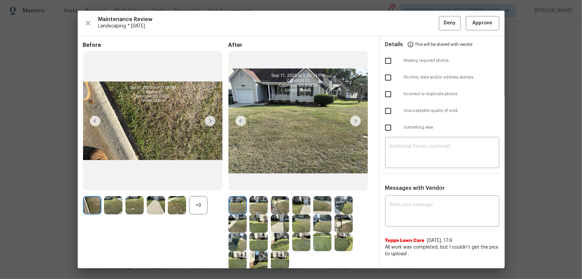
click at [202, 184] on div "+9" at bounding box center [198, 205] width 18 height 18
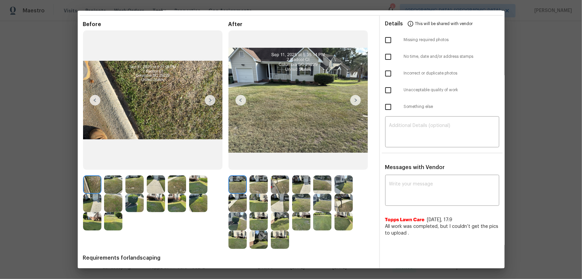
scroll to position [30, 0]
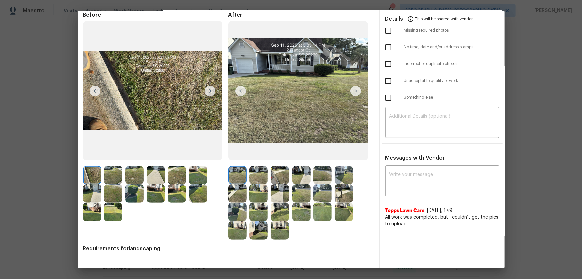
click at [260, 167] on img at bounding box center [259, 175] width 18 height 18
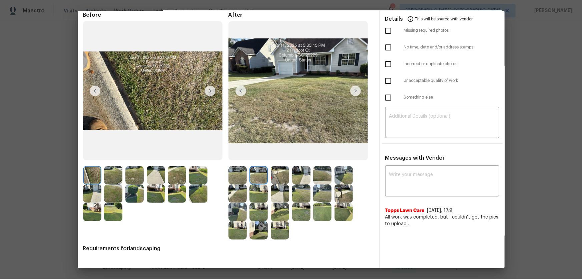
click at [276, 172] on img at bounding box center [280, 175] width 18 height 18
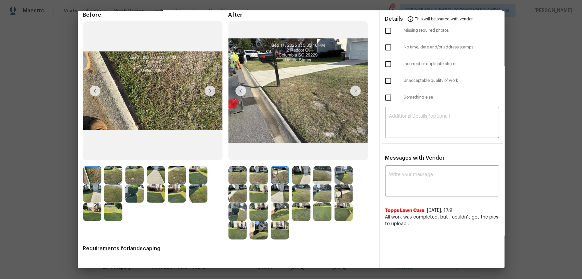
click at [292, 175] on img at bounding box center [301, 175] width 18 height 18
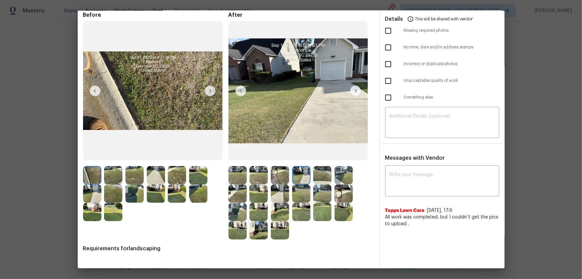
click at [316, 177] on img at bounding box center [322, 175] width 18 height 18
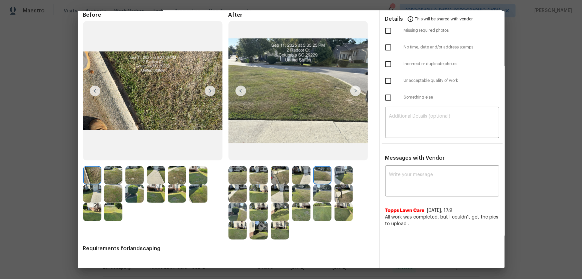
click at [332, 178] on div at bounding box center [323, 175] width 21 height 18
click at [344, 177] on img at bounding box center [344, 175] width 18 height 18
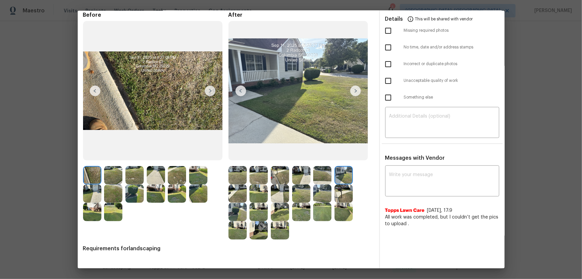
click at [236, 184] on img at bounding box center [238, 193] width 18 height 18
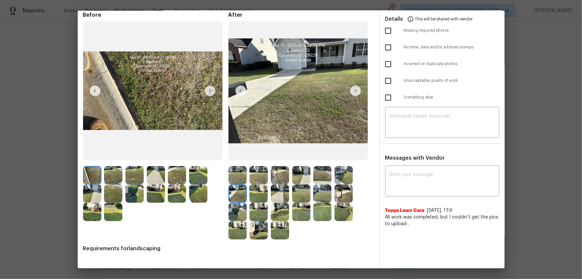
click at [257, 184] on img at bounding box center [259, 193] width 18 height 18
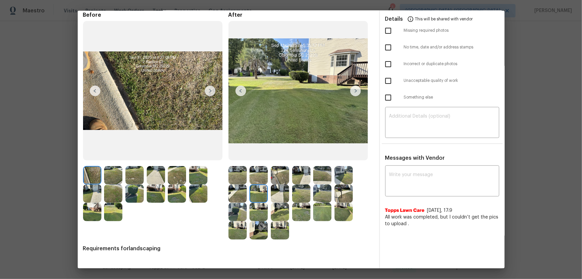
click at [285, 184] on img at bounding box center [280, 193] width 18 height 18
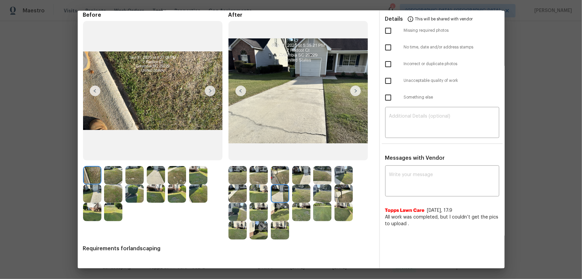
click at [297, 184] on img at bounding box center [301, 193] width 18 height 18
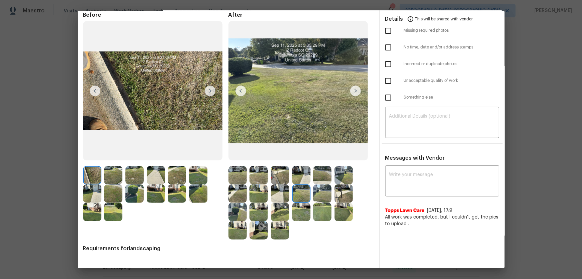
click at [329, 184] on img at bounding box center [322, 193] width 18 height 18
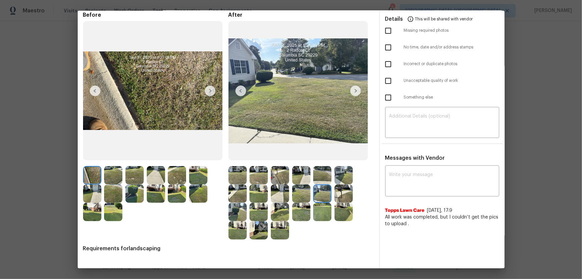
click at [335, 184] on img at bounding box center [344, 193] width 18 height 18
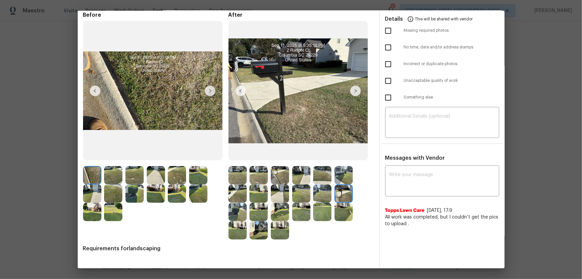
click at [247, 184] on div at bounding box center [239, 212] width 21 height 18
click at [261, 184] on img at bounding box center [259, 212] width 18 height 18
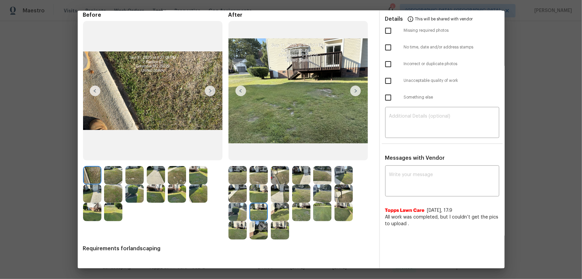
click at [277, 184] on img at bounding box center [280, 212] width 18 height 18
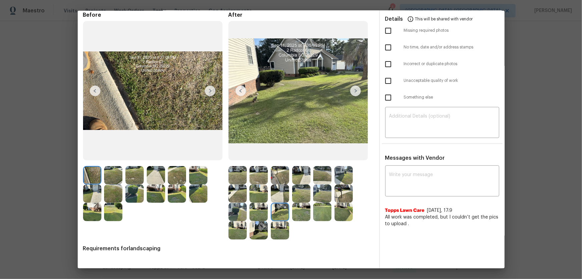
click at [300, 184] on img at bounding box center [301, 212] width 18 height 18
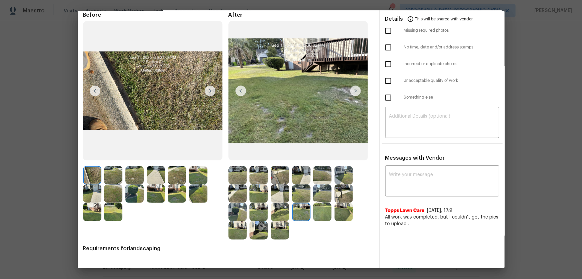
click at [321, 184] on img at bounding box center [322, 212] width 18 height 18
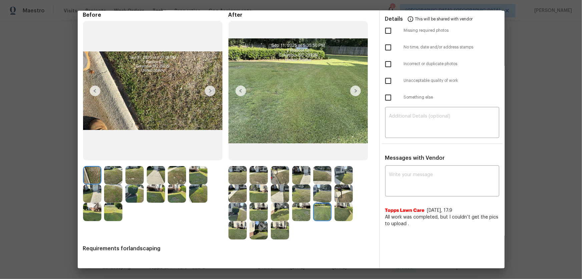
click at [339, 184] on img at bounding box center [344, 212] width 18 height 18
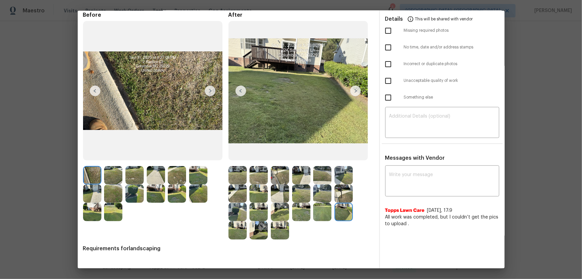
click at [234, 184] on img at bounding box center [238, 230] width 18 height 18
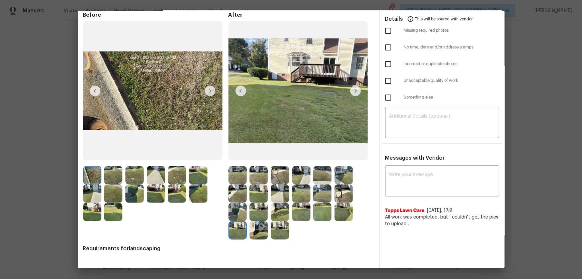
click at [250, 184] on img at bounding box center [259, 230] width 18 height 18
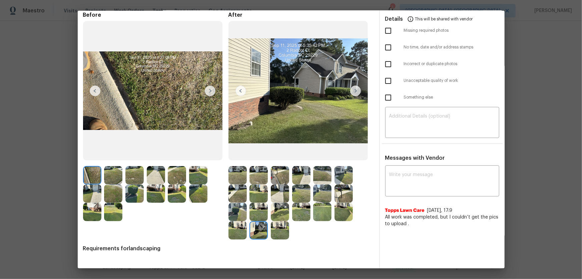
click at [275, 184] on img at bounding box center [280, 230] width 18 height 18
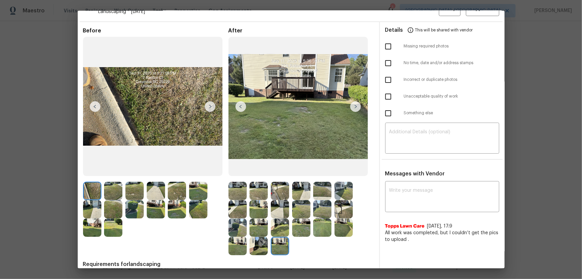
scroll to position [0, 0]
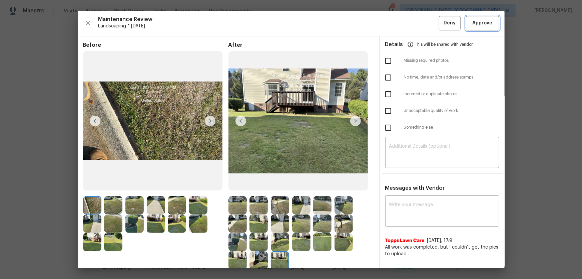
click at [414, 23] on button "Approve" at bounding box center [482, 23] width 33 height 14
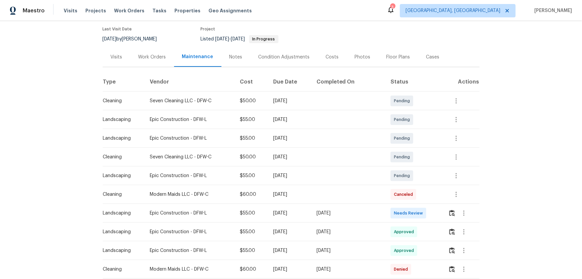
scroll to position [60, 0]
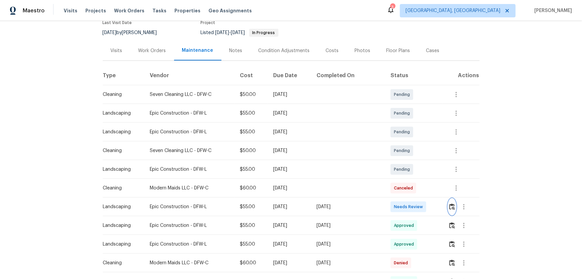
click at [414, 184] on button "button" at bounding box center [452, 207] width 8 height 16
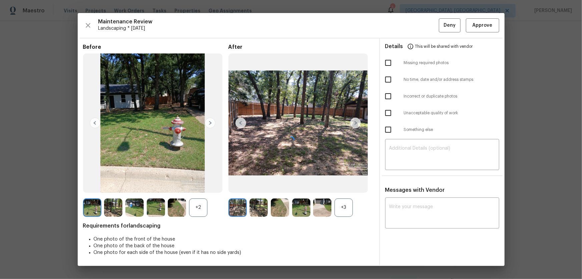
click at [348, 184] on div at bounding box center [291, 139] width 427 height 253
click at [347, 184] on div at bounding box center [291, 139] width 427 height 253
click at [200, 184] on div at bounding box center [291, 139] width 427 height 253
click at [340, 184] on div at bounding box center [291, 139] width 427 height 253
click at [200, 184] on div at bounding box center [291, 139] width 427 height 253
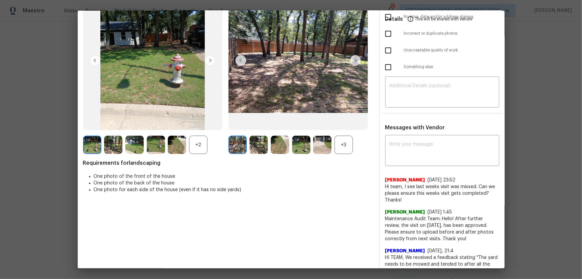
click at [197, 147] on div "+2" at bounding box center [198, 144] width 18 height 18
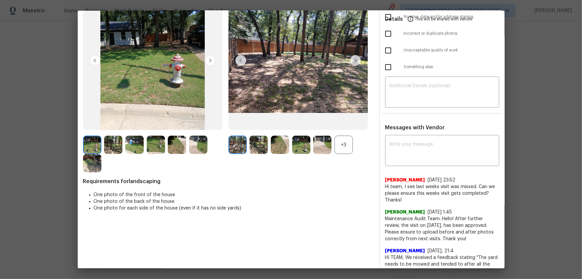
click at [343, 142] on div "+3" at bounding box center [344, 144] width 18 height 18
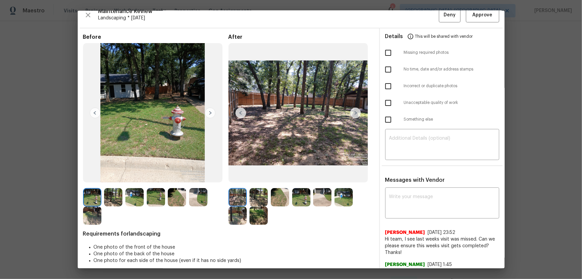
scroll to position [0, 0]
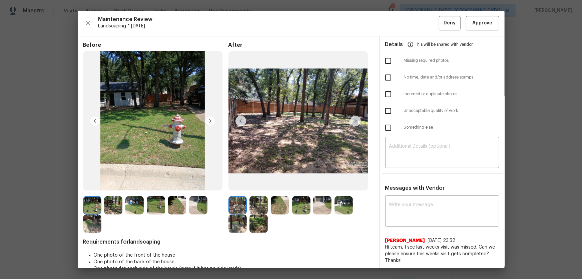
click at [257, 184] on img at bounding box center [259, 205] width 18 height 18
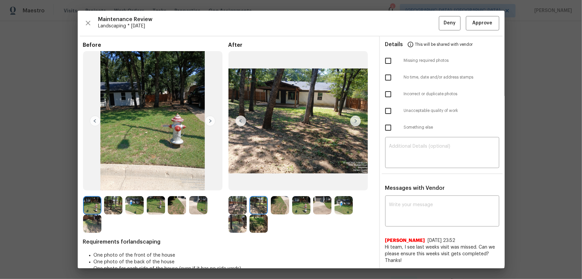
click at [282, 184] on img at bounding box center [280, 205] width 18 height 18
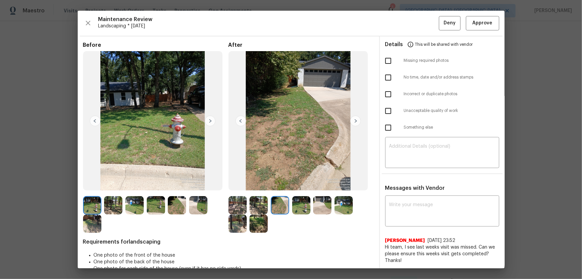
click at [298, 184] on img at bounding box center [301, 205] width 18 height 18
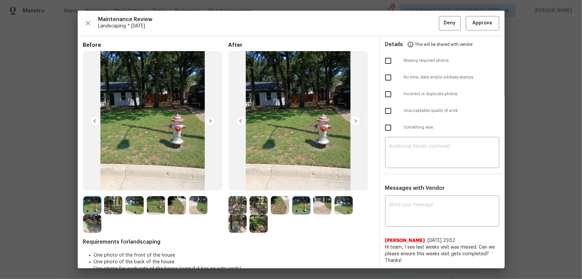
click at [323, 184] on img at bounding box center [322, 205] width 18 height 18
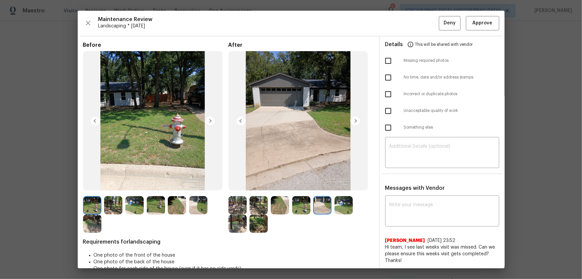
click at [344, 184] on img at bounding box center [344, 205] width 18 height 18
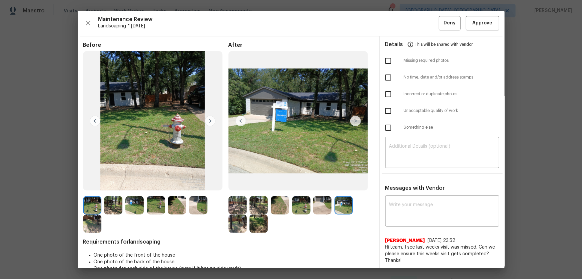
click at [244, 184] on img at bounding box center [238, 223] width 18 height 18
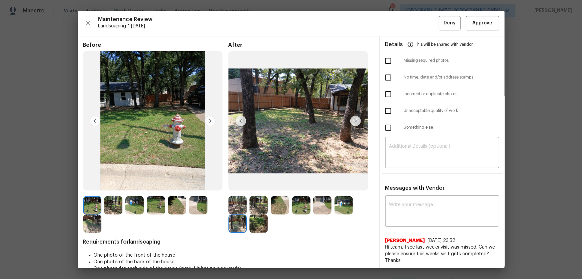
click at [257, 184] on img at bounding box center [259, 223] width 18 height 18
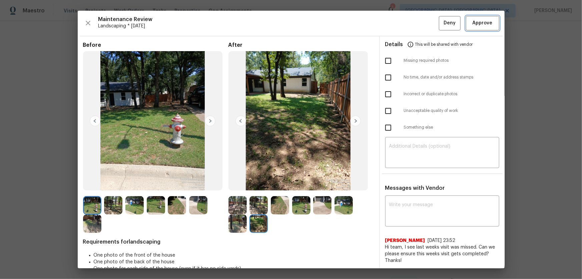
click at [414, 22] on button "Approve" at bounding box center [482, 23] width 33 height 14
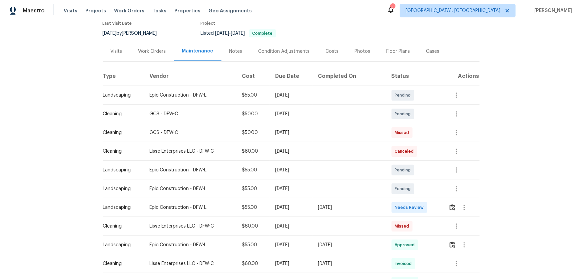
scroll to position [60, 0]
click at [414, 184] on img "button" at bounding box center [453, 206] width 6 height 6
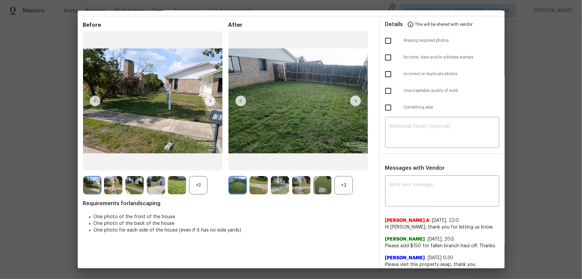
scroll to position [30, 0]
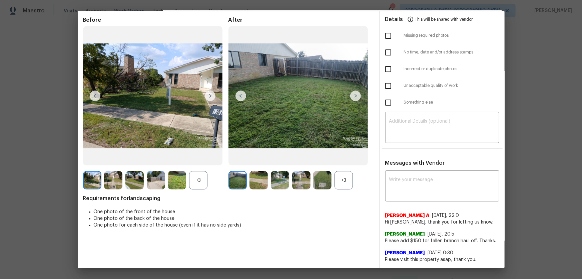
click at [342, 178] on div "+3" at bounding box center [344, 180] width 18 height 18
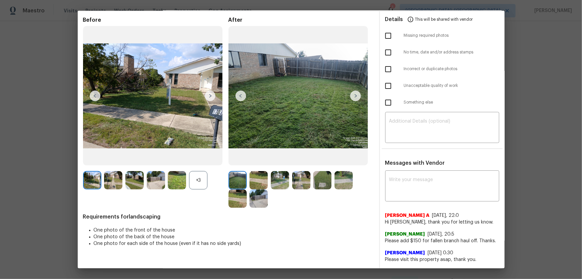
click at [199, 177] on div "+3" at bounding box center [198, 180] width 18 height 18
click at [259, 176] on img at bounding box center [259, 180] width 18 height 18
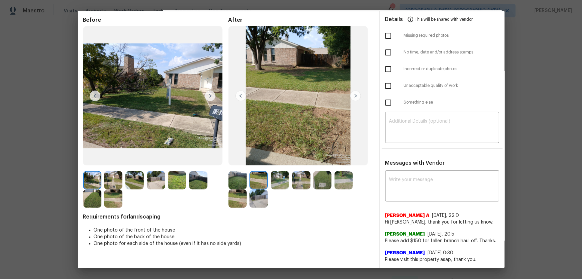
click at [282, 176] on img at bounding box center [280, 180] width 18 height 18
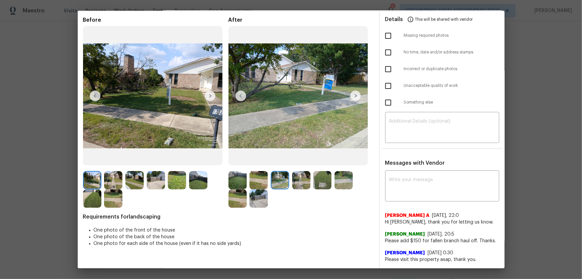
click at [295, 175] on img at bounding box center [301, 180] width 18 height 18
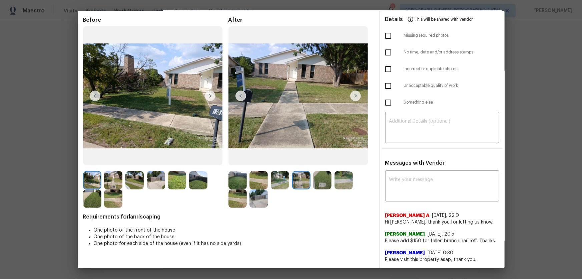
click at [323, 176] on img at bounding box center [322, 180] width 18 height 18
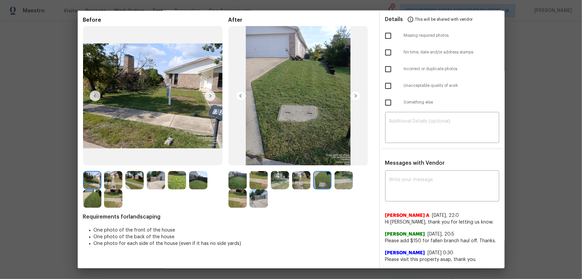
click at [345, 174] on img at bounding box center [344, 180] width 18 height 18
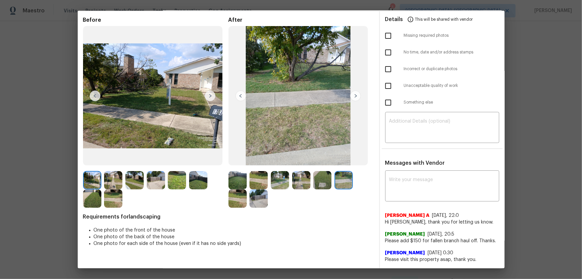
click at [229, 184] on img at bounding box center [238, 198] width 18 height 18
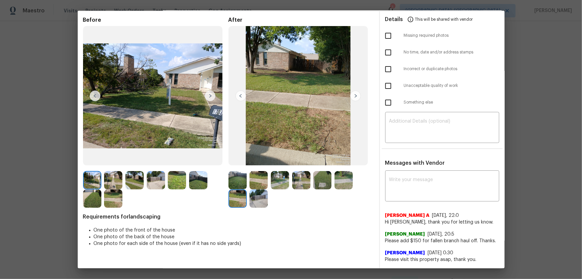
click at [256, 184] on img at bounding box center [259, 198] width 18 height 18
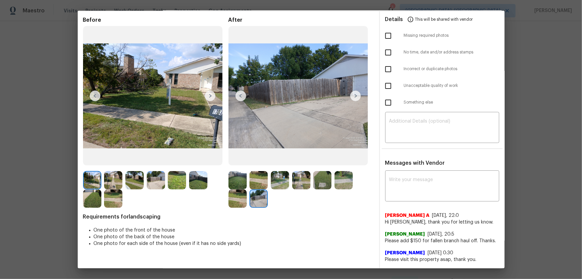
click at [244, 178] on img at bounding box center [238, 180] width 18 height 18
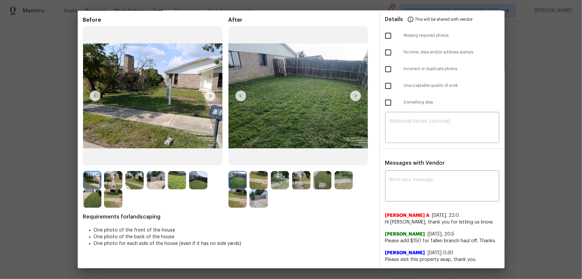
click at [264, 178] on img at bounding box center [259, 180] width 18 height 18
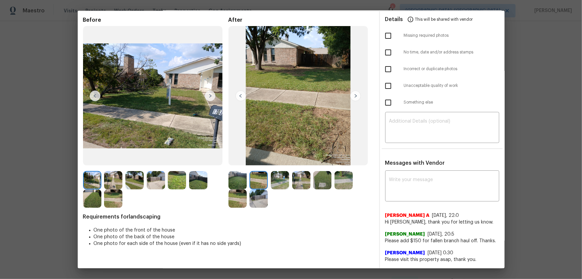
click at [271, 179] on img at bounding box center [280, 180] width 18 height 18
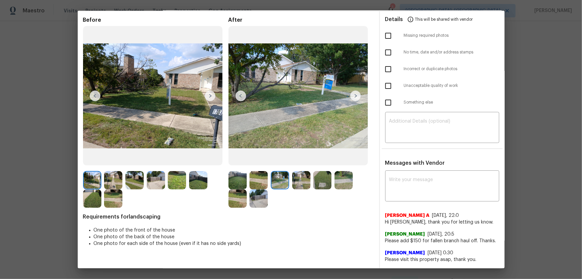
drag, startPoint x: 300, startPoint y: 179, endPoint x: 318, endPoint y: 178, distance: 18.4
click at [300, 179] on img at bounding box center [301, 180] width 18 height 18
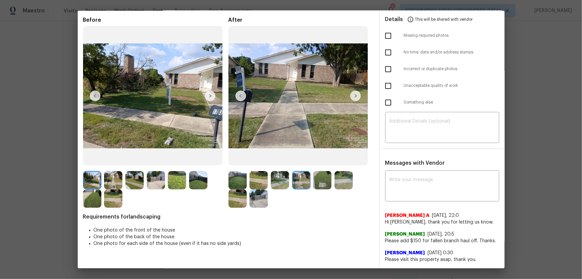
click at [323, 178] on img at bounding box center [322, 180] width 18 height 18
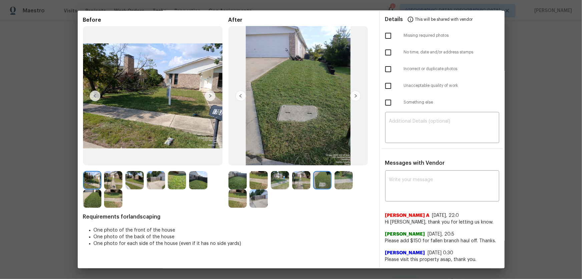
click at [337, 178] on img at bounding box center [344, 180] width 18 height 18
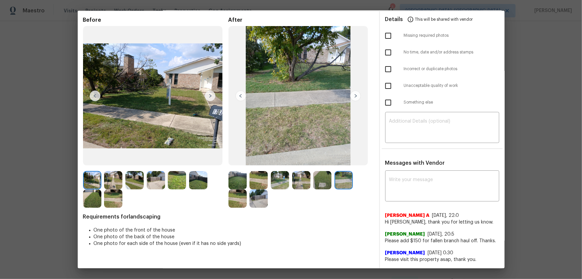
click at [233, 184] on img at bounding box center [238, 198] width 18 height 18
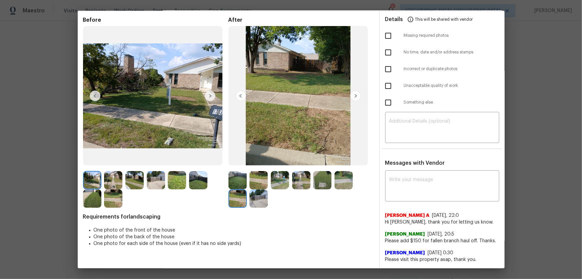
click at [257, 184] on img at bounding box center [259, 198] width 18 height 18
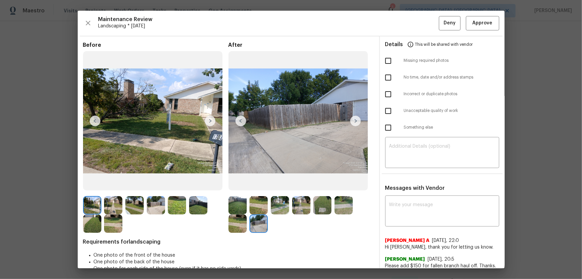
scroll to position [0, 0]
click at [414, 27] on span "Approve" at bounding box center [483, 23] width 20 height 8
